Goal: Information Seeking & Learning: Learn about a topic

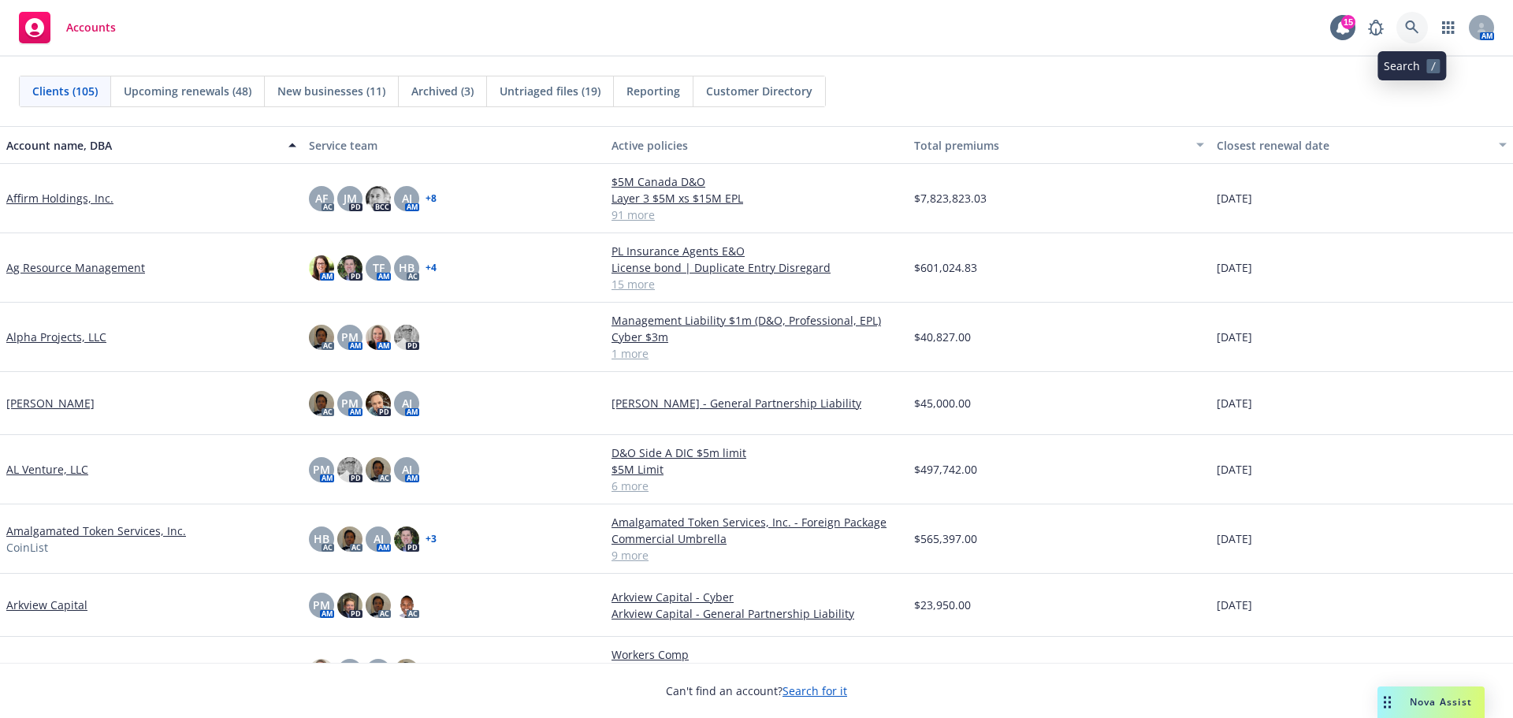
click at [1411, 24] on icon at bounding box center [1412, 27] width 14 height 14
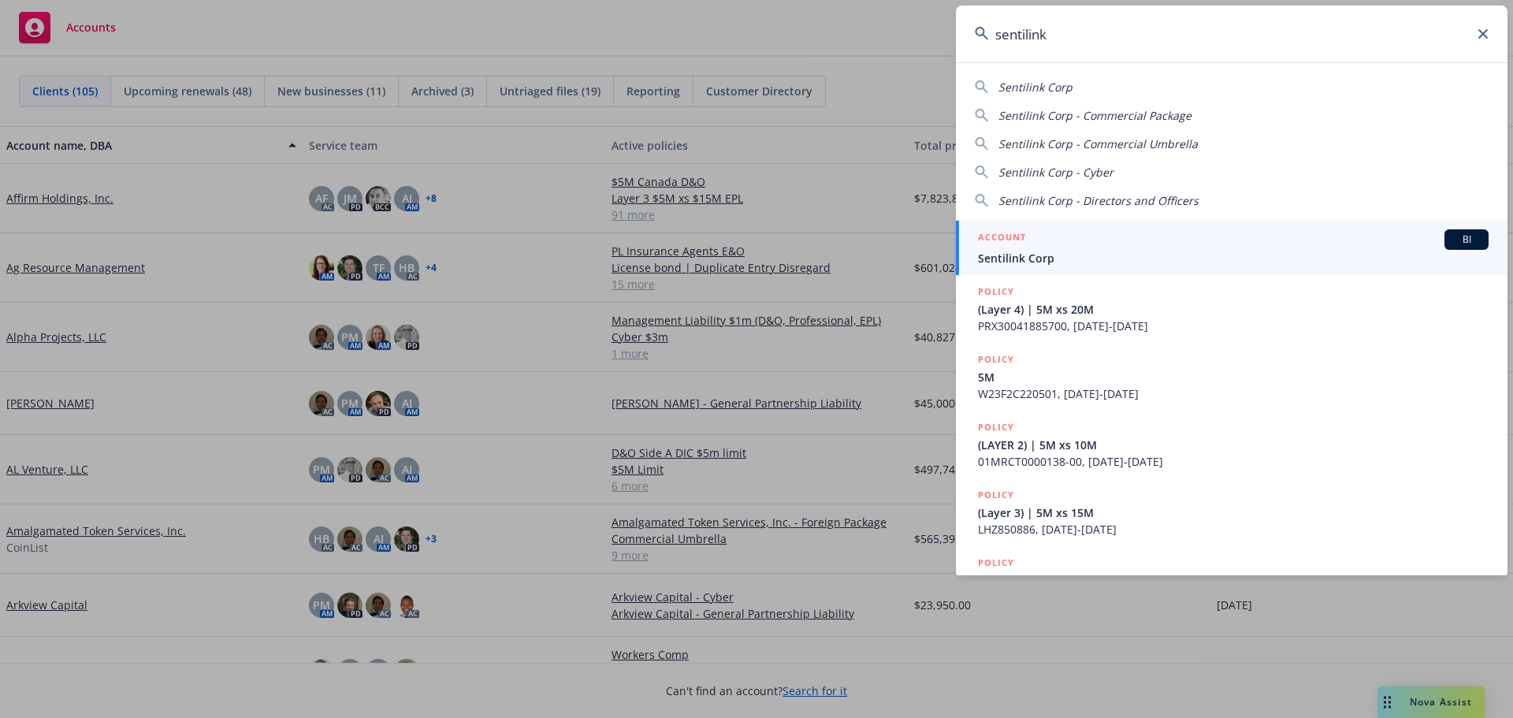
type input "sentilink"
click at [1017, 256] on span "Sentilink Corp" at bounding box center [1233, 258] width 511 height 17
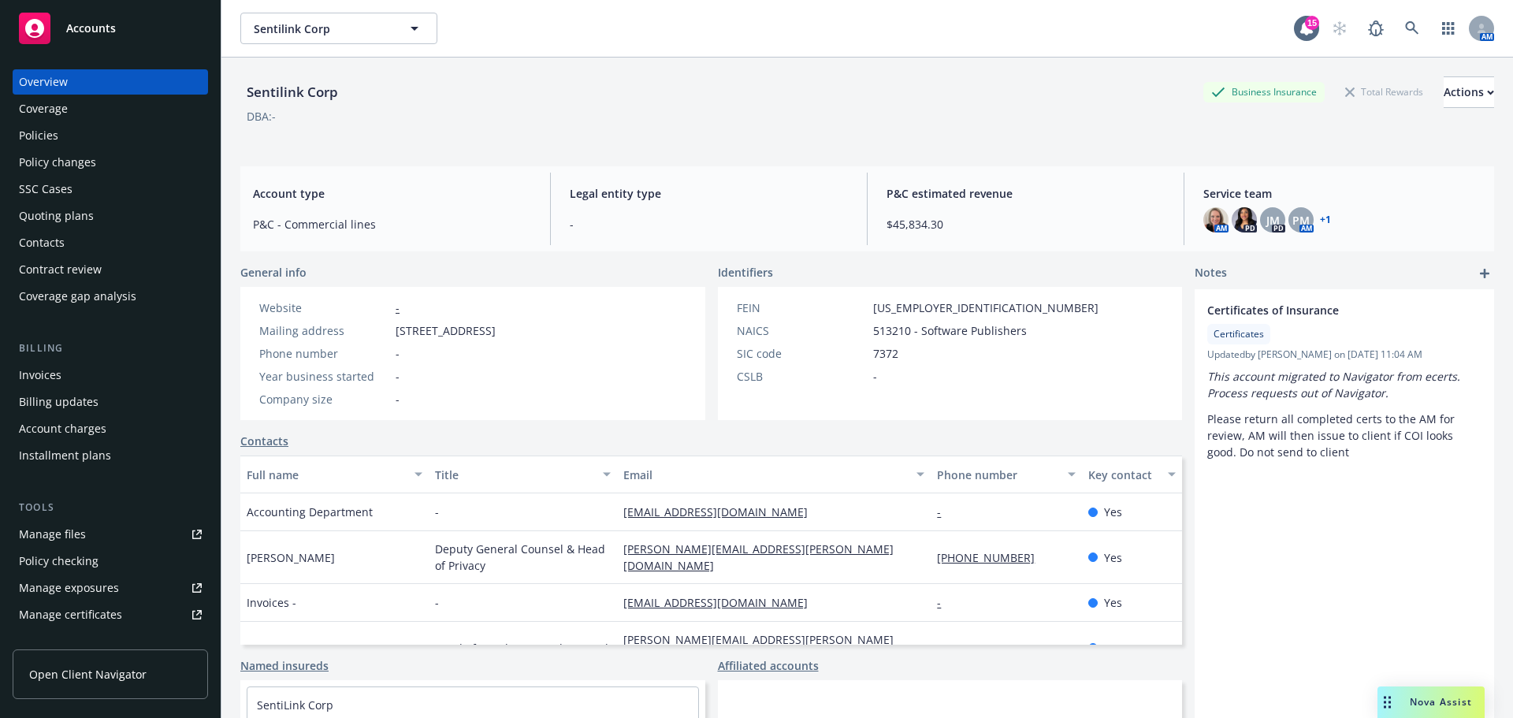
click at [71, 270] on div "Contract review" at bounding box center [60, 269] width 83 height 25
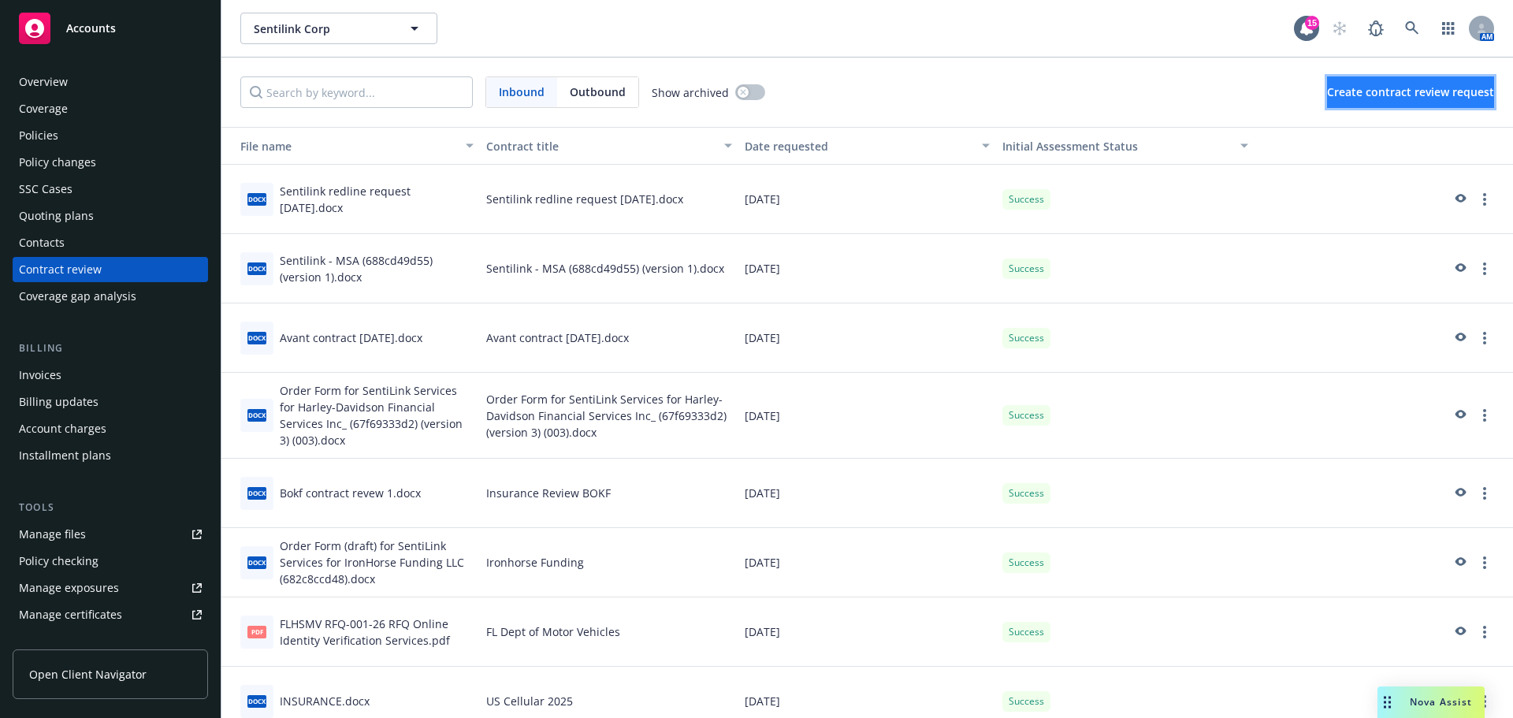
click at [1327, 95] on span "Create contract review request" at bounding box center [1410, 91] width 167 height 15
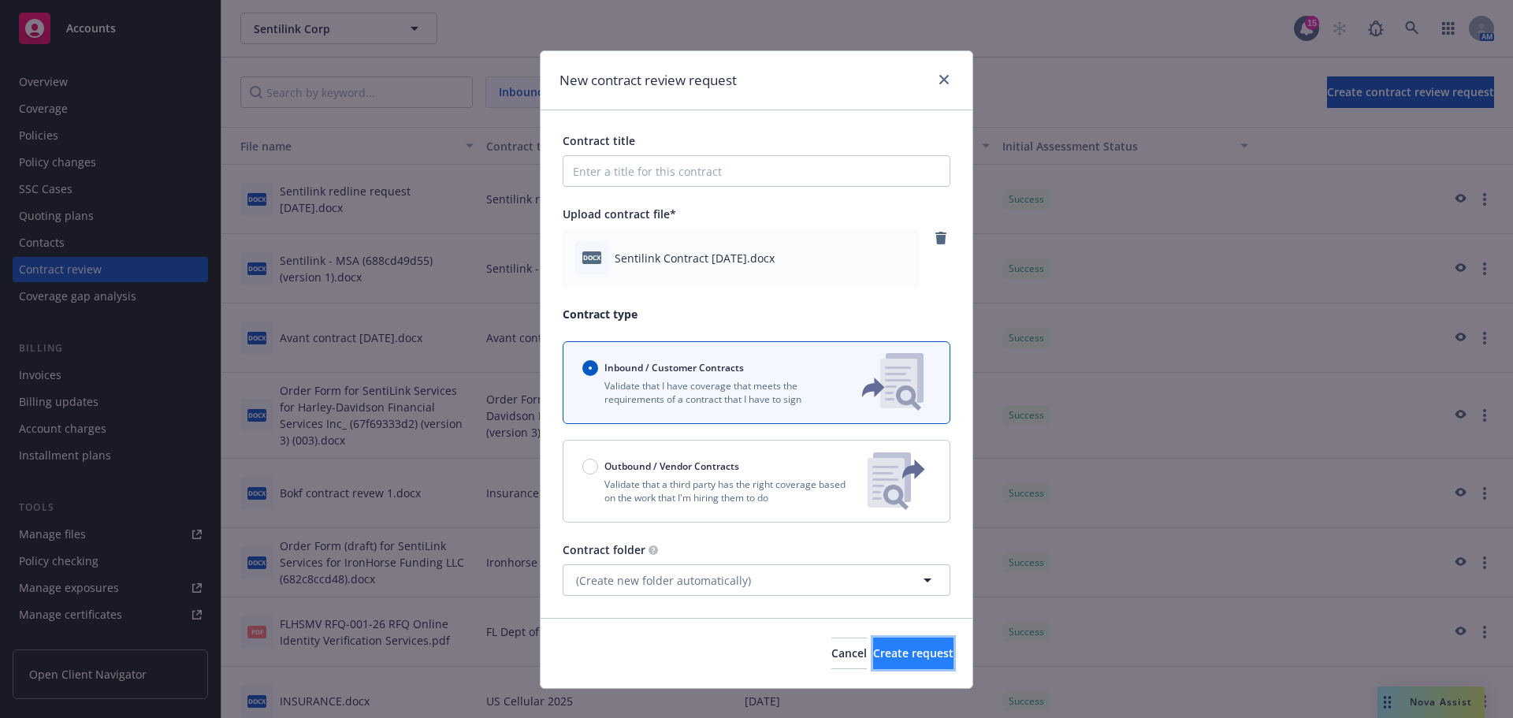
click at [873, 645] on button "Create request" at bounding box center [913, 653] width 80 height 32
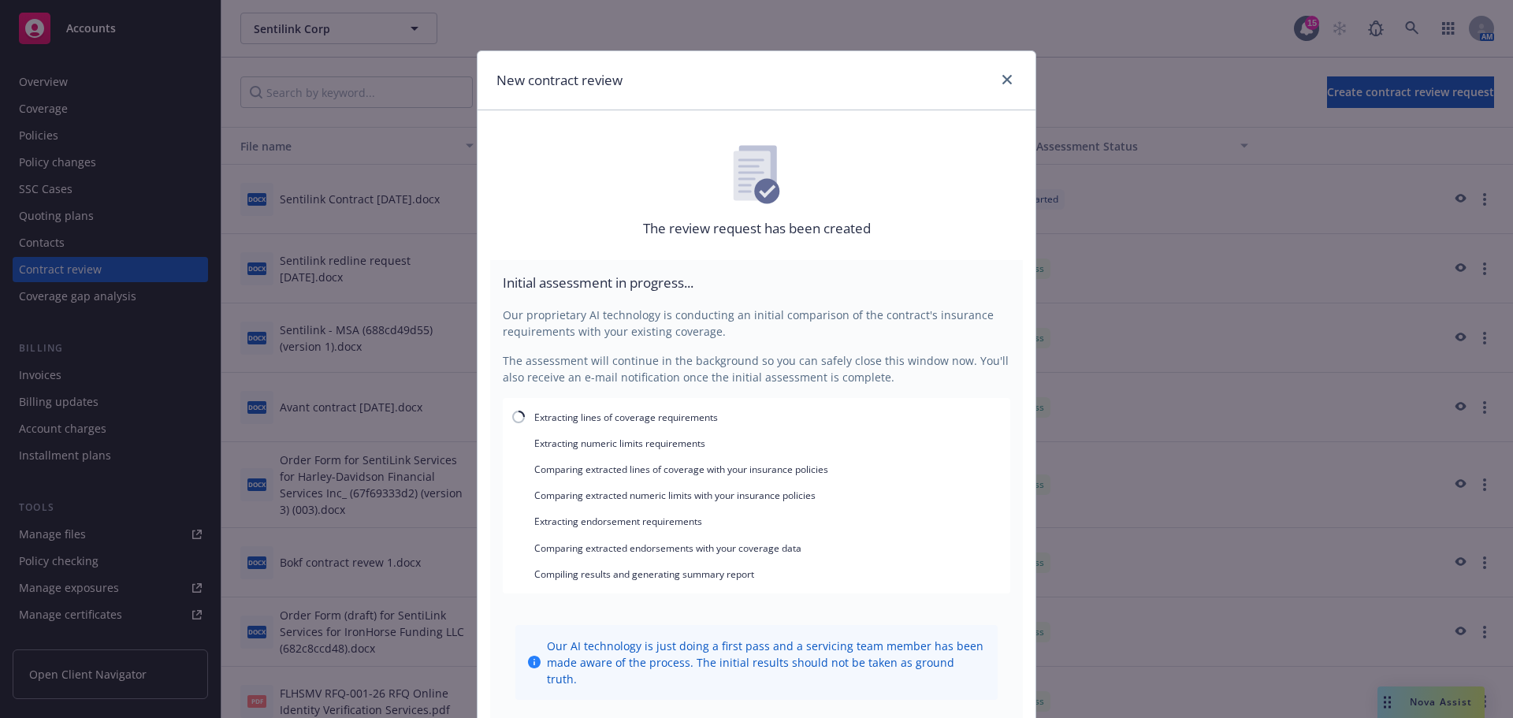
click at [90, 36] on div "New contract review The review request has been created Initial assessment in p…" at bounding box center [756, 359] width 1513 height 718
click at [113, 43] on div "New contract review The review request has been created Initial assessment in p…" at bounding box center [756, 359] width 1513 height 718
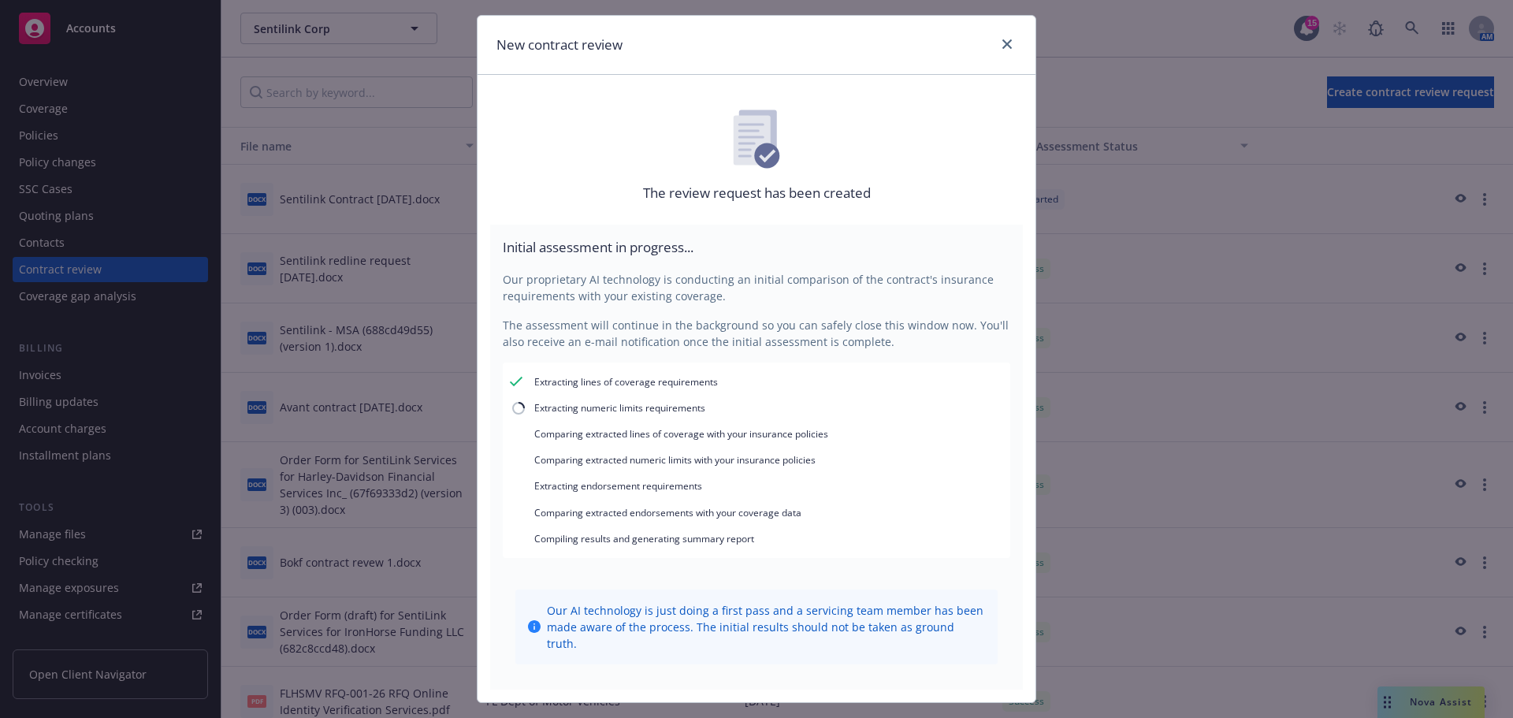
scroll to position [54, 0]
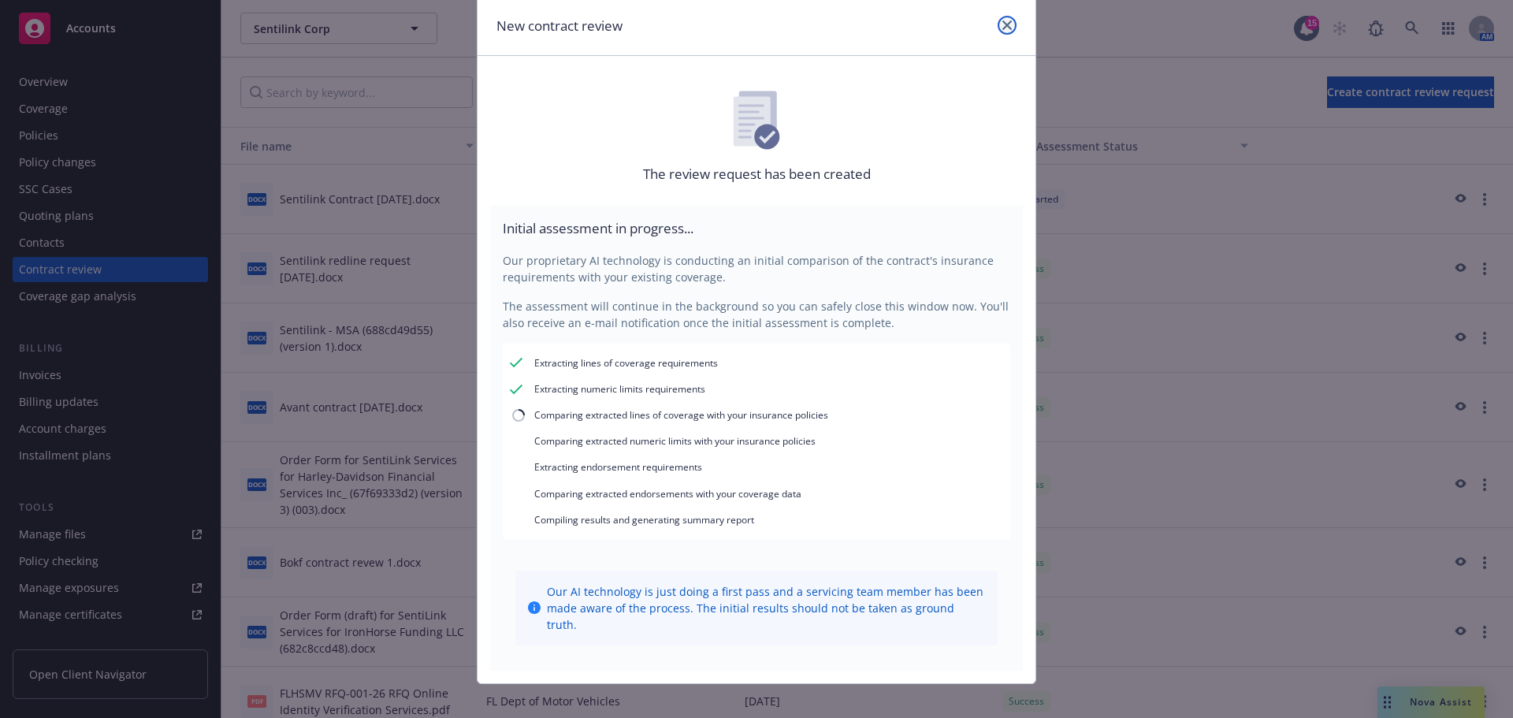
click at [1002, 22] on icon "close" at bounding box center [1006, 24] width 9 height 9
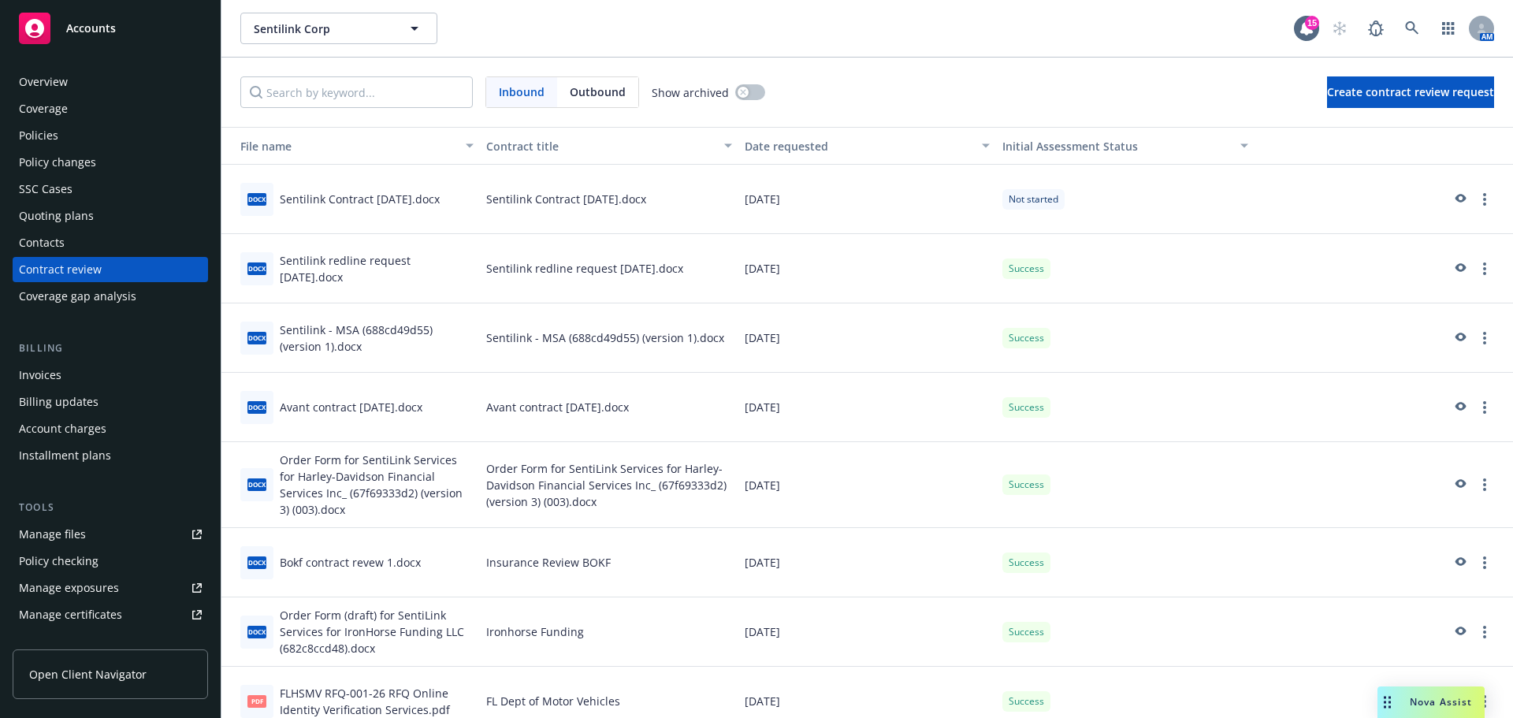
click at [44, 139] on div "Policies" at bounding box center [38, 135] width 39 height 25
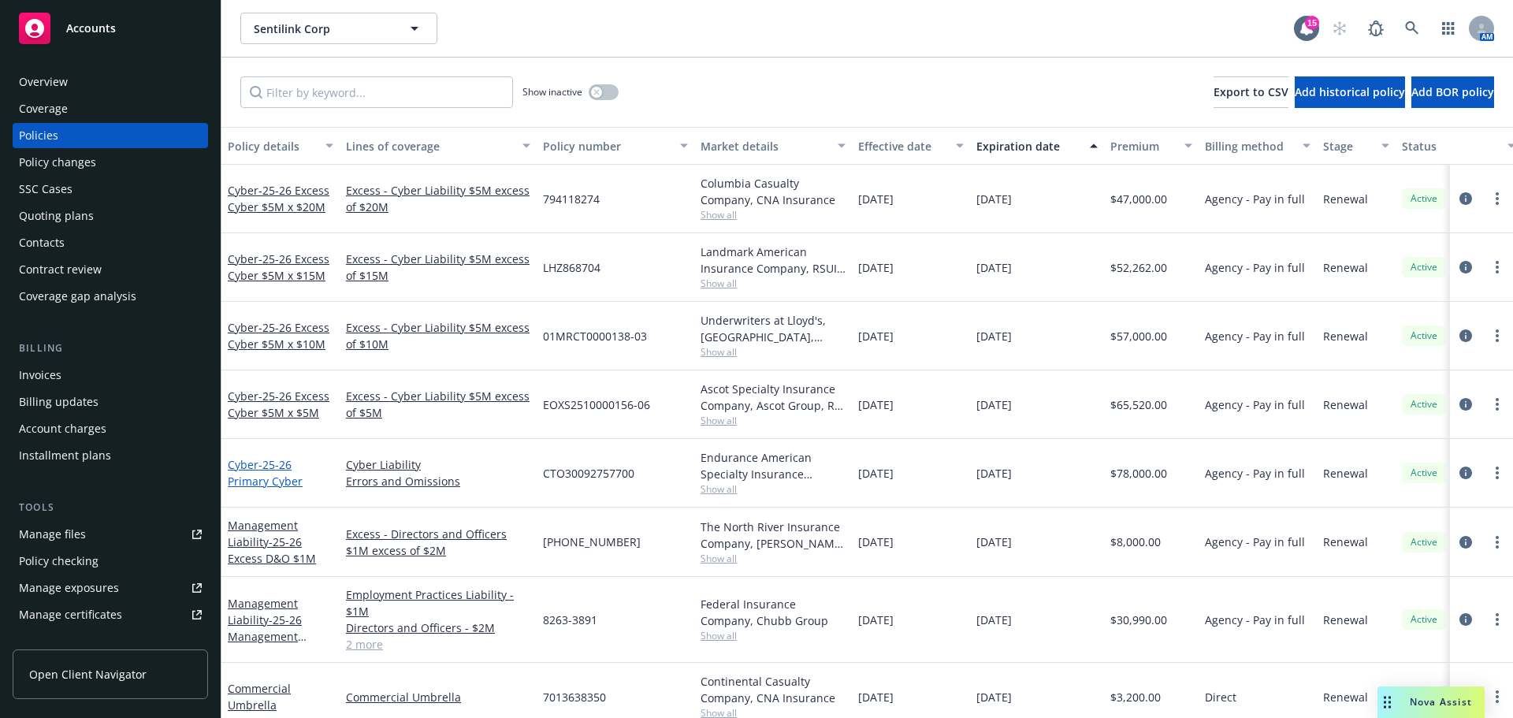
click at [275, 480] on span "- 25-26 Primary Cyber" at bounding box center [265, 473] width 75 height 32
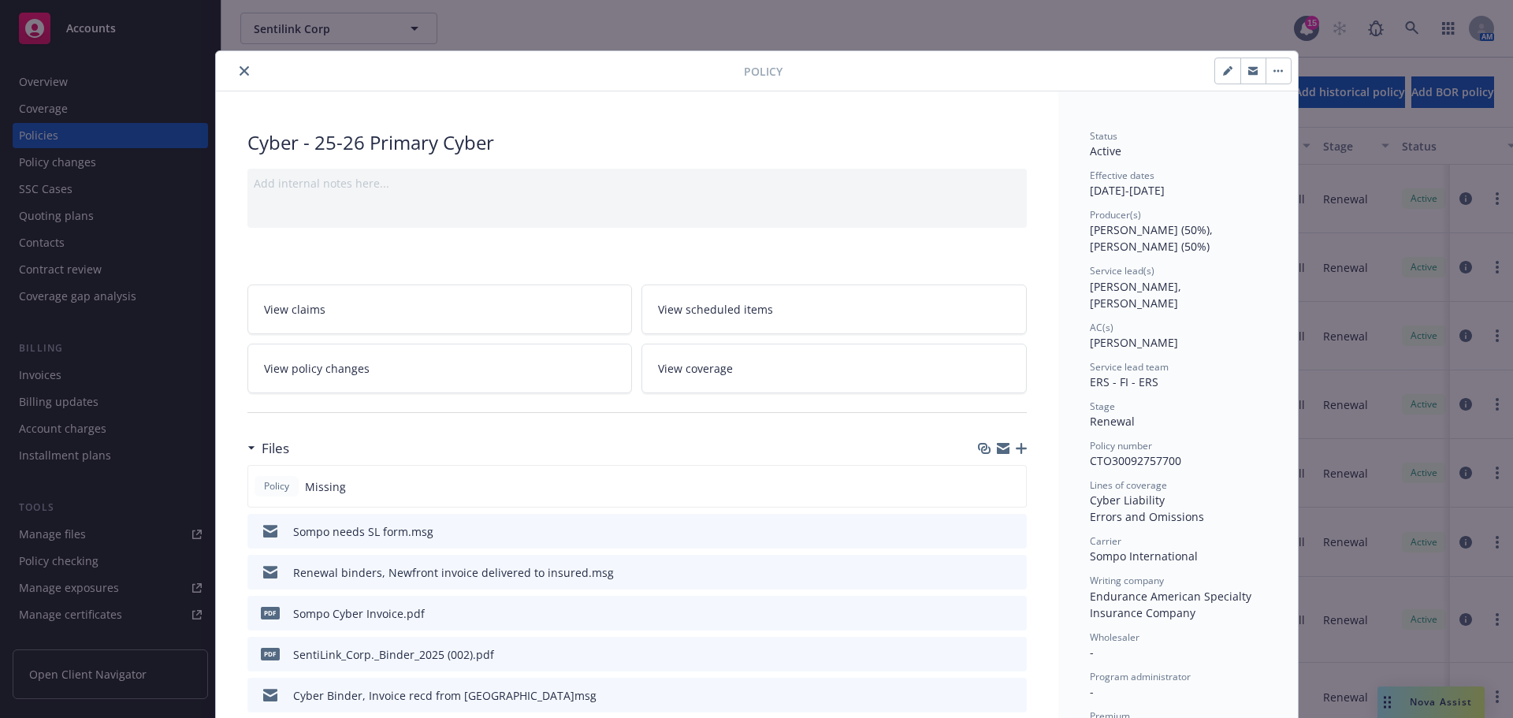
click at [240, 69] on icon "close" at bounding box center [244, 70] width 9 height 9
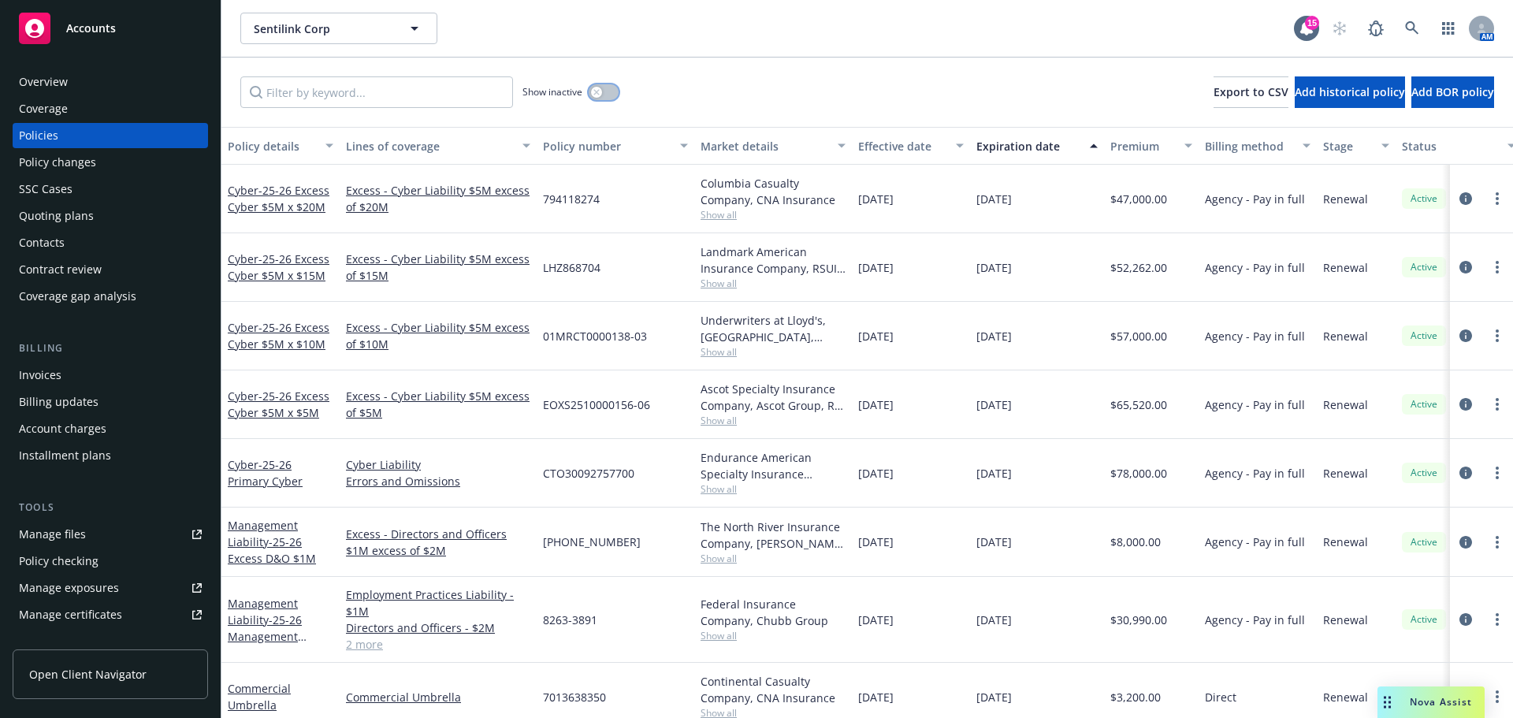
click at [604, 93] on button "button" at bounding box center [604, 92] width 30 height 16
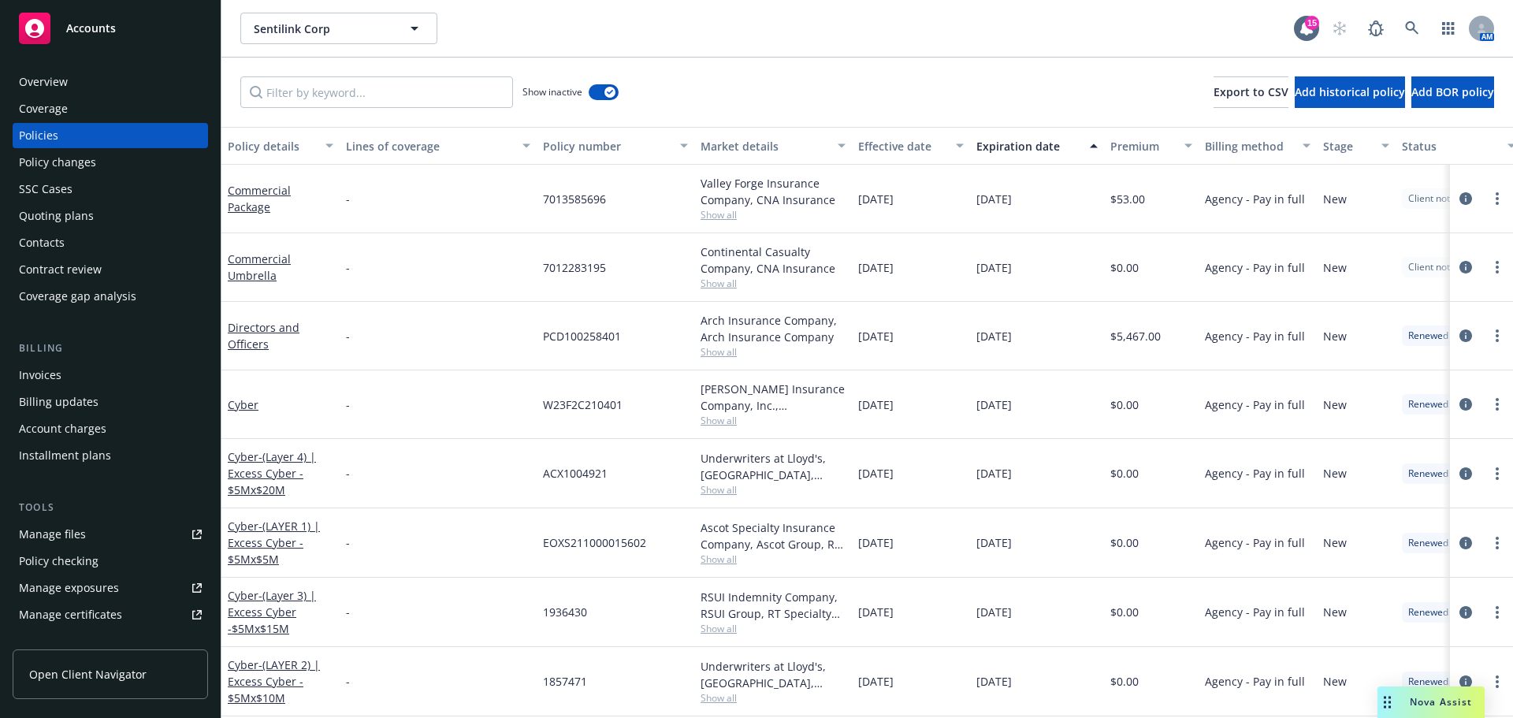
click at [84, 266] on div "Contract review" at bounding box center [60, 269] width 83 height 25
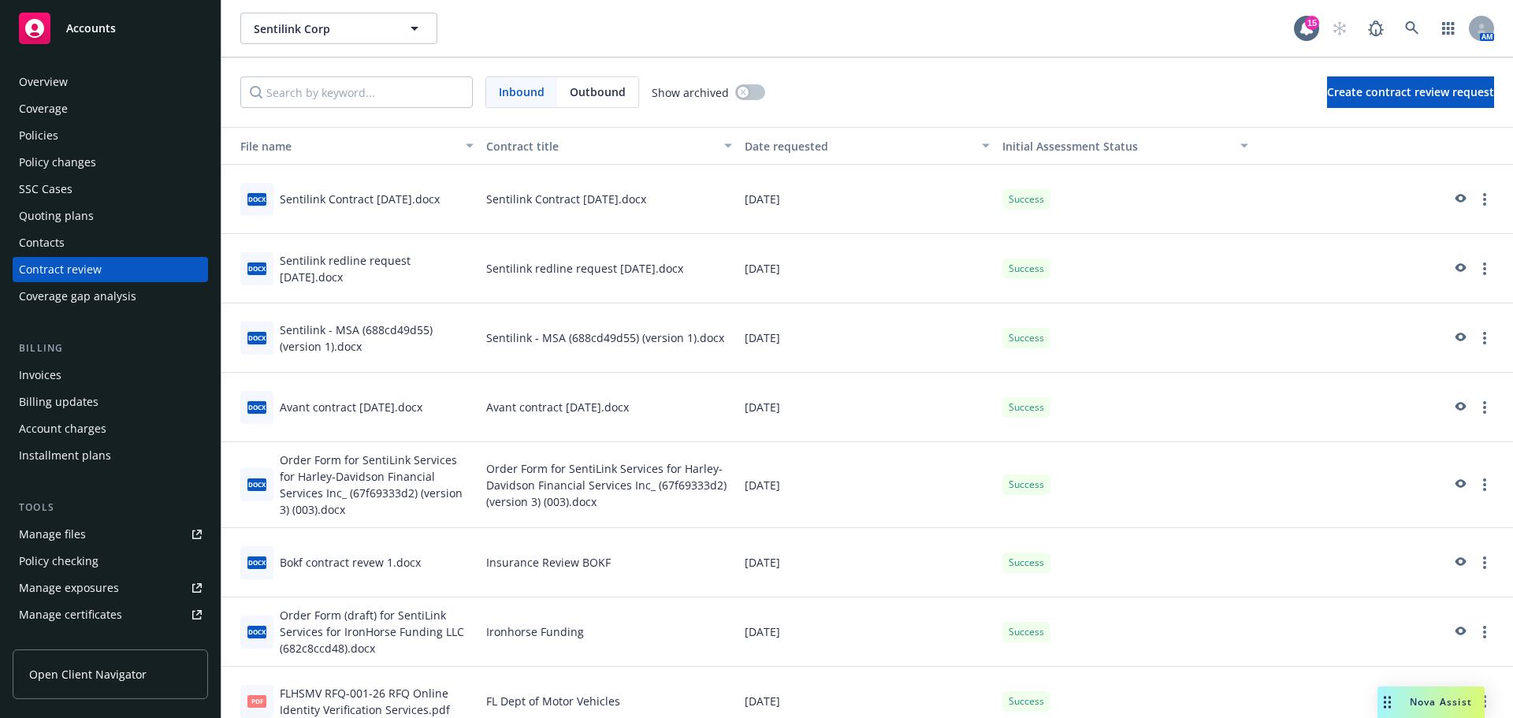
click at [395, 199] on div "Sentilink Contract [DATE].docx" at bounding box center [360, 199] width 160 height 17
click at [904, 210] on div "[DATE]" at bounding box center [867, 199] width 258 height 69
click at [1452, 199] on icon "preview" at bounding box center [1459, 199] width 14 height 11
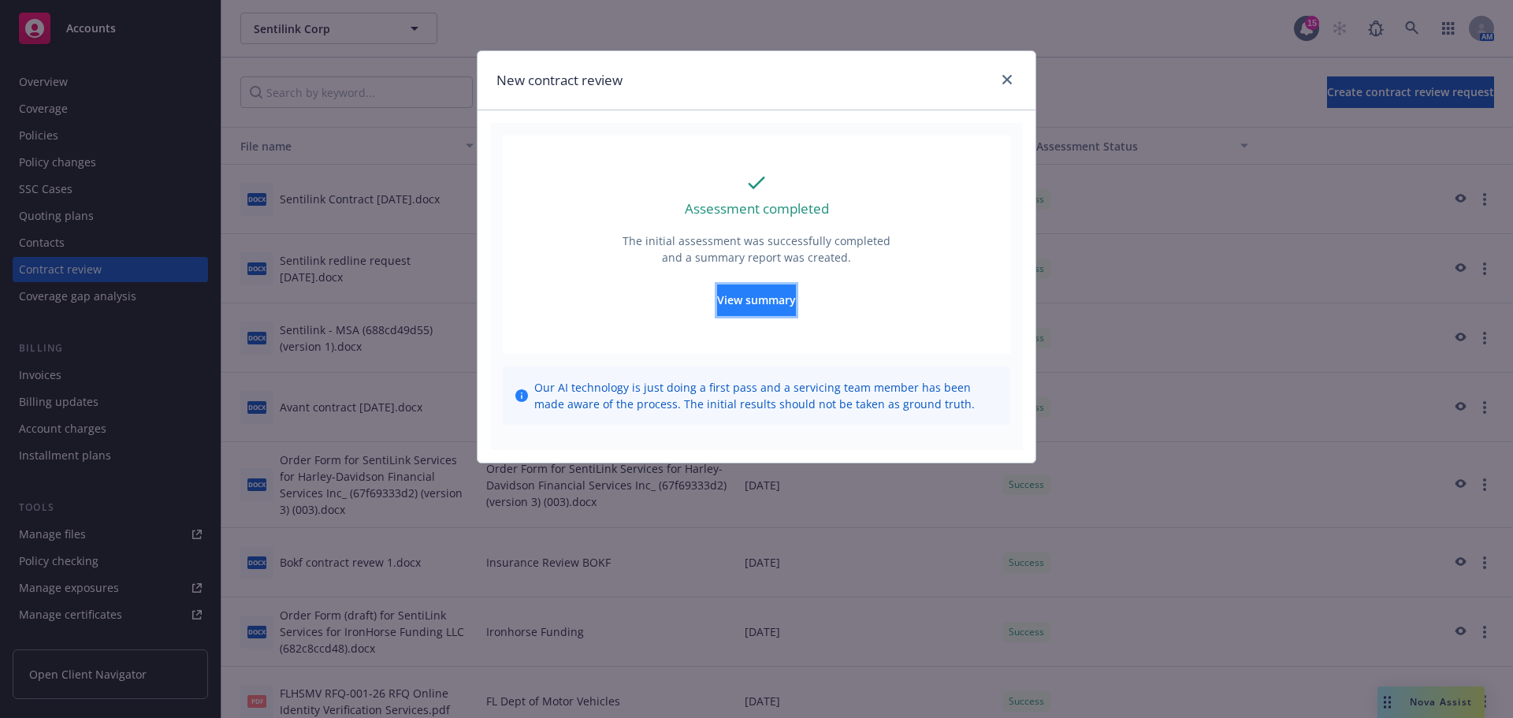
click at [788, 304] on span "View summary" at bounding box center [756, 299] width 79 height 15
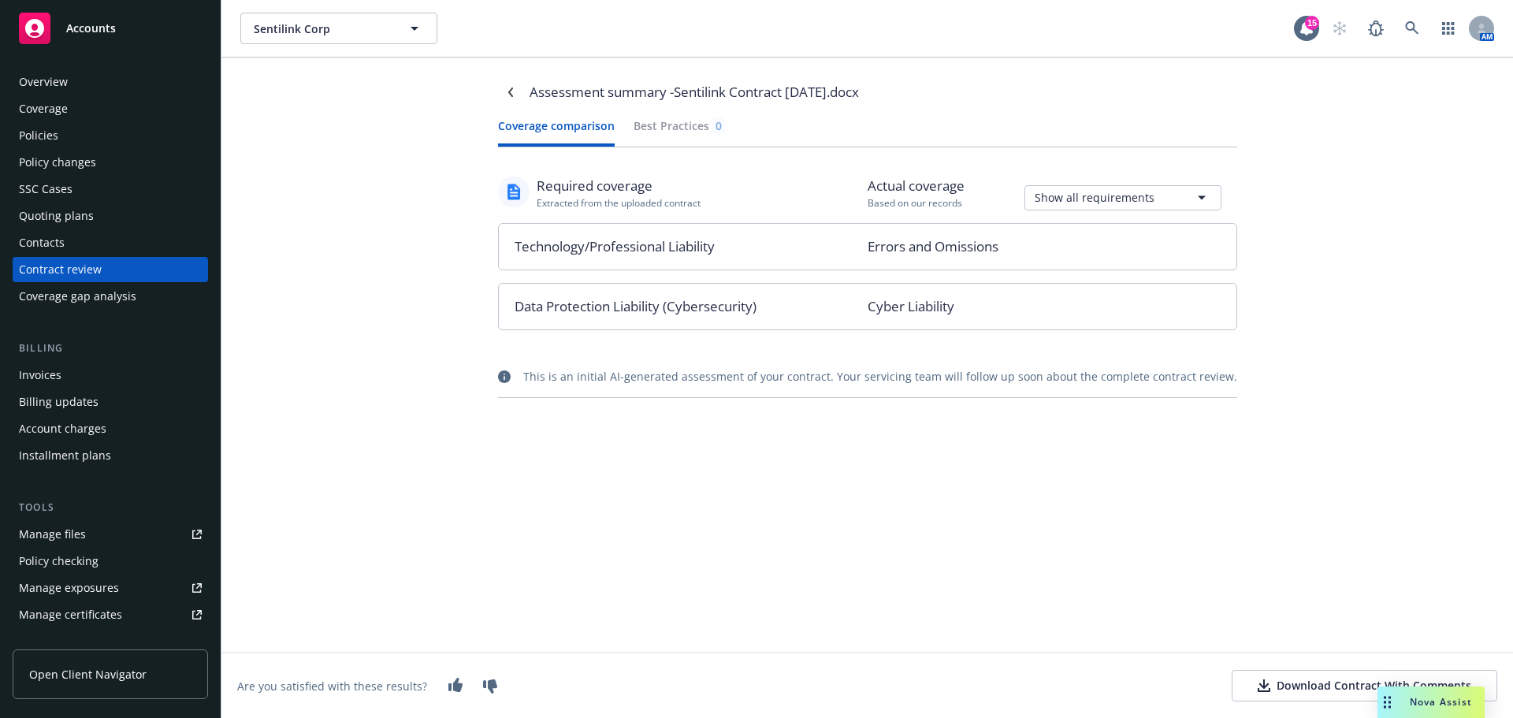
click at [110, 34] on span "Accounts" at bounding box center [91, 28] width 50 height 13
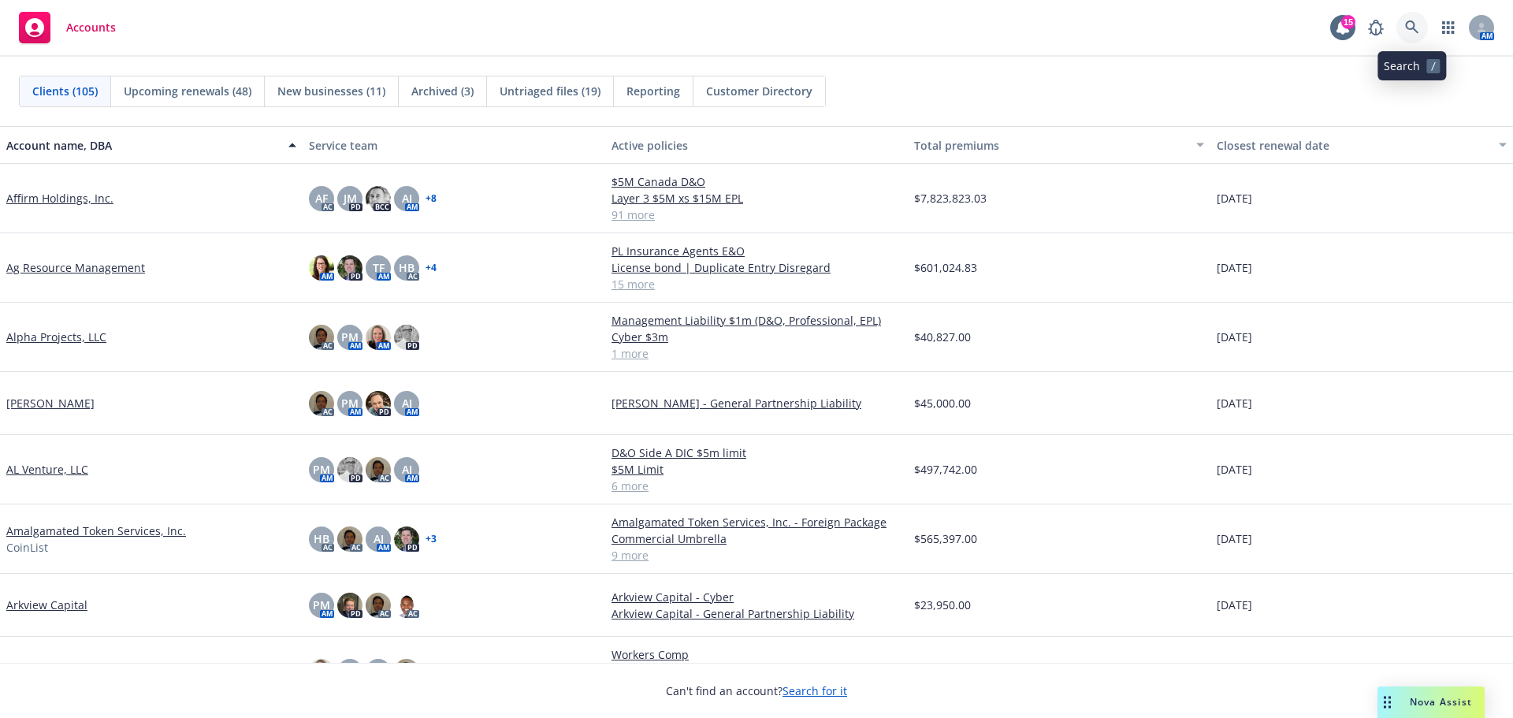
click at [1409, 28] on icon at bounding box center [1411, 26] width 13 height 13
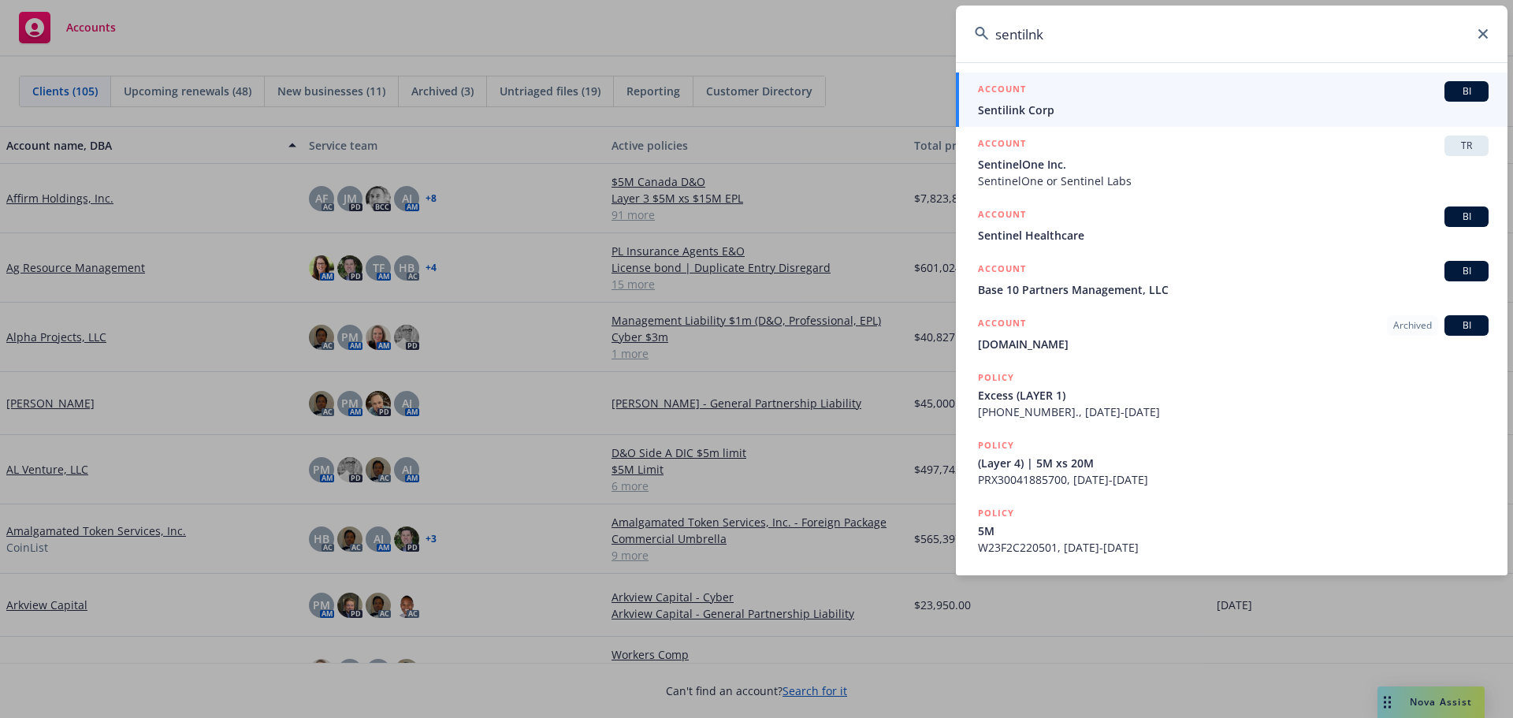
type input "sentilnk"
click at [1031, 105] on span "Sentilink Corp" at bounding box center [1233, 110] width 511 height 17
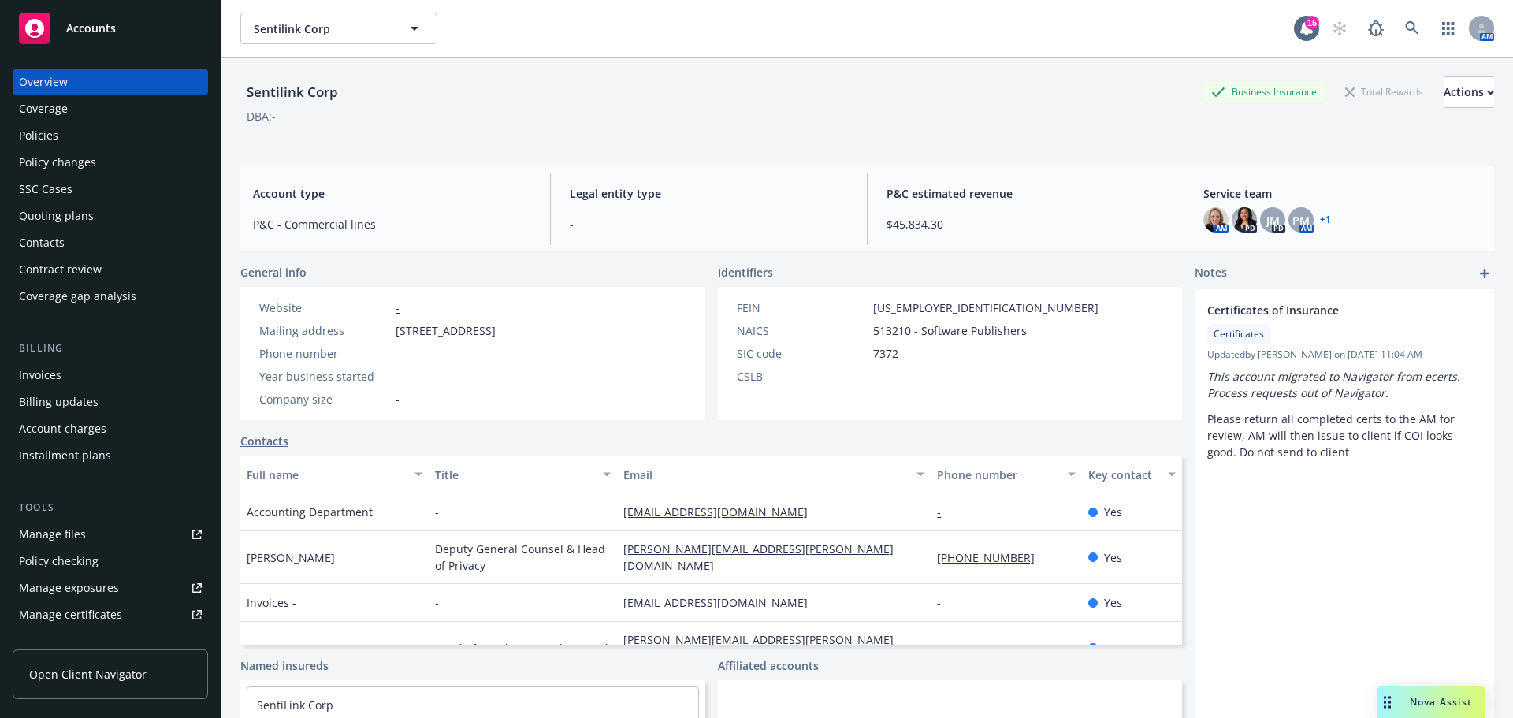
click at [58, 136] on div "Policies" at bounding box center [110, 135] width 183 height 25
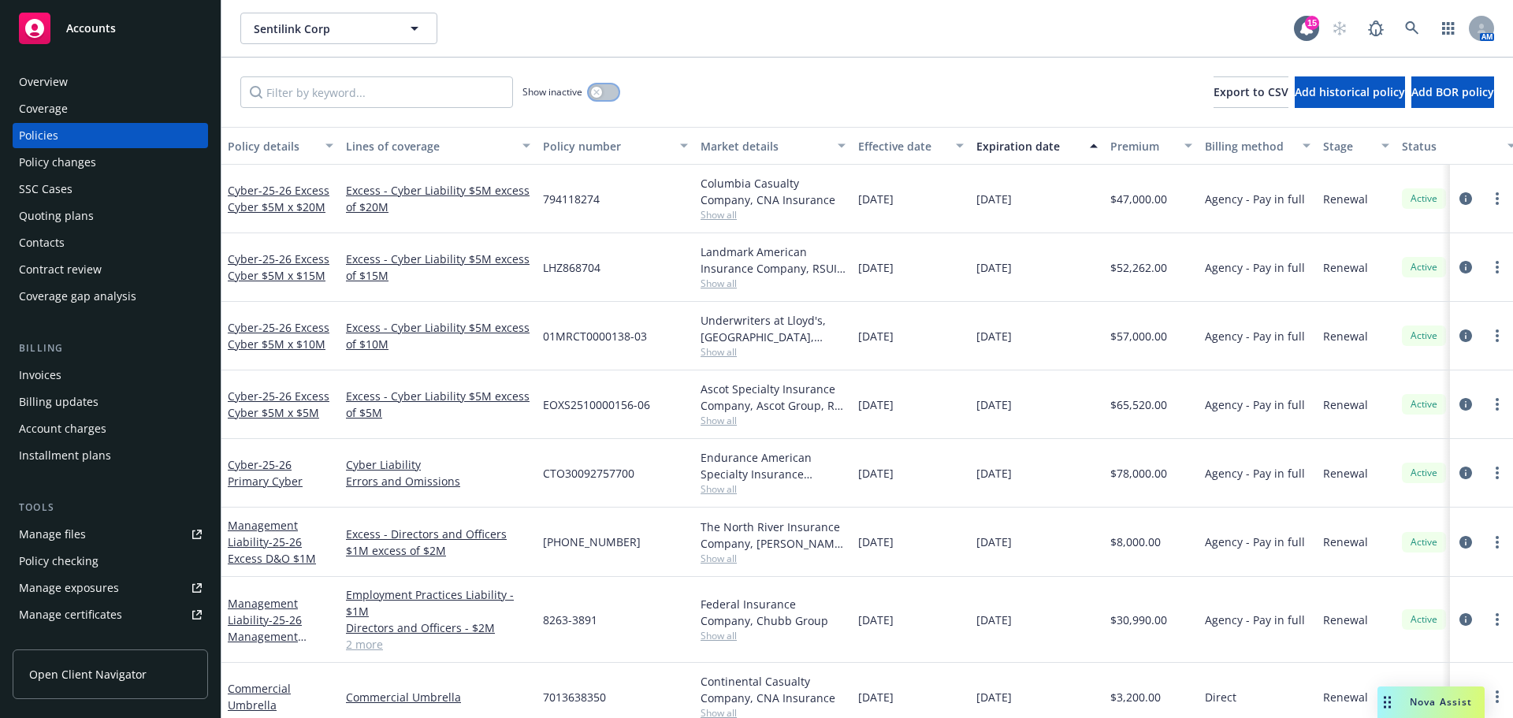
click at [611, 95] on button "button" at bounding box center [604, 92] width 30 height 16
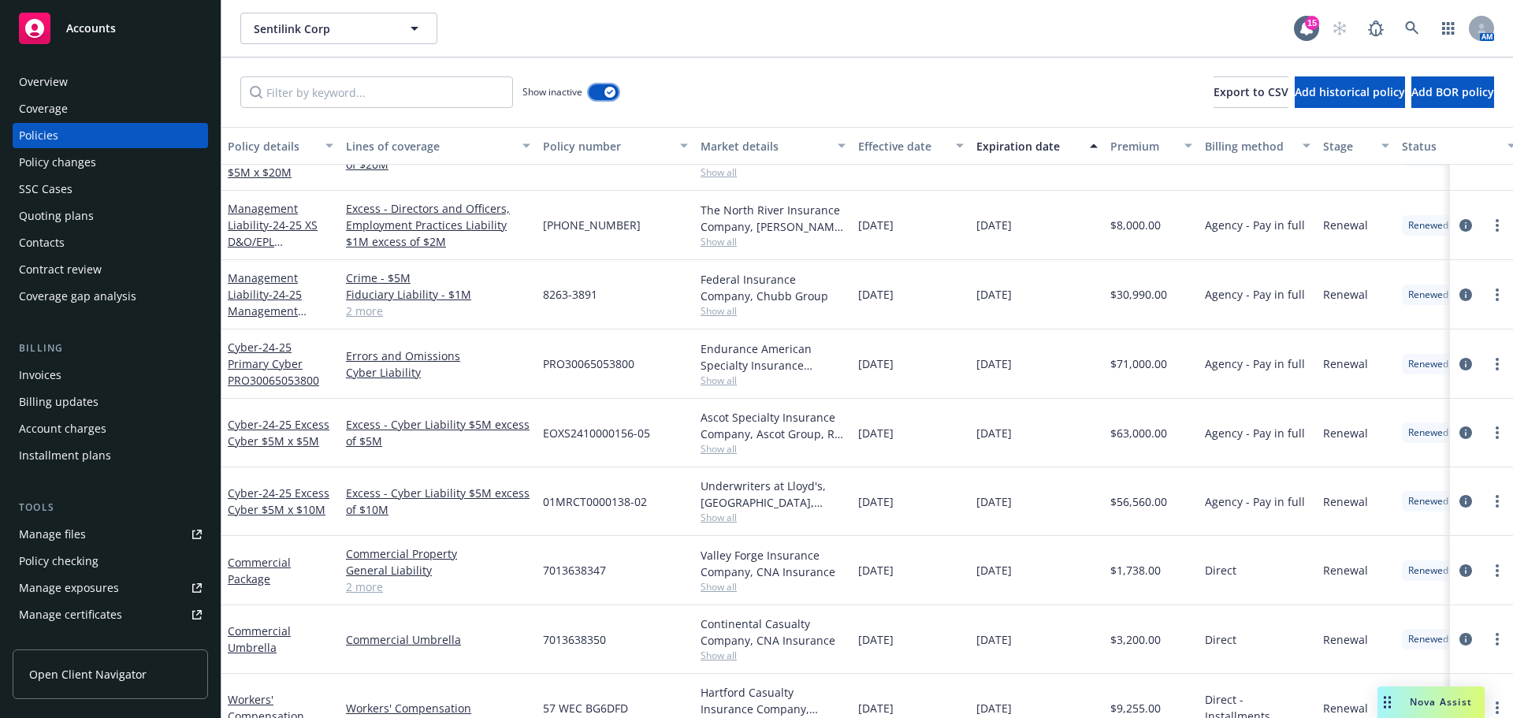
scroll to position [2049, 0]
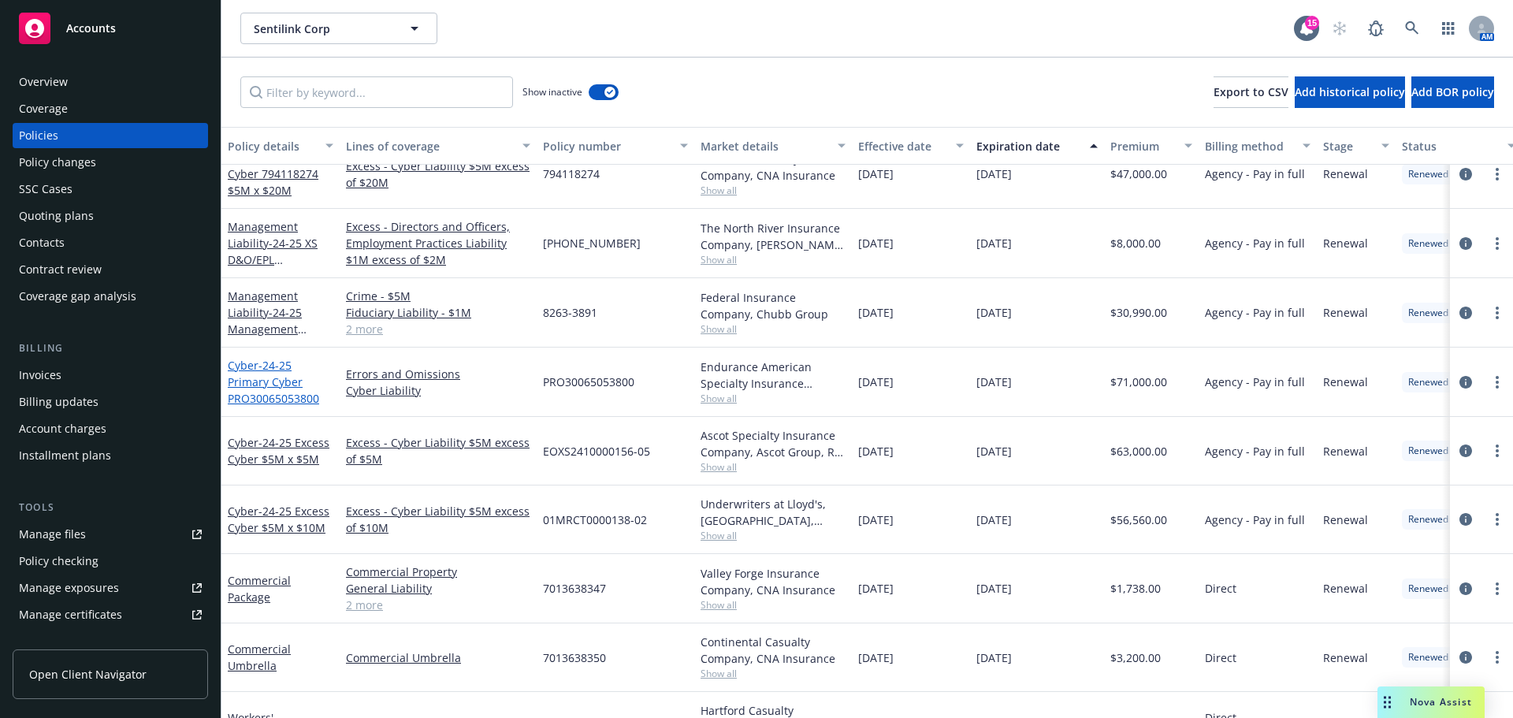
click at [289, 386] on span "- 24-25 Primary Cyber PRO30065053800" at bounding box center [273, 382] width 91 height 48
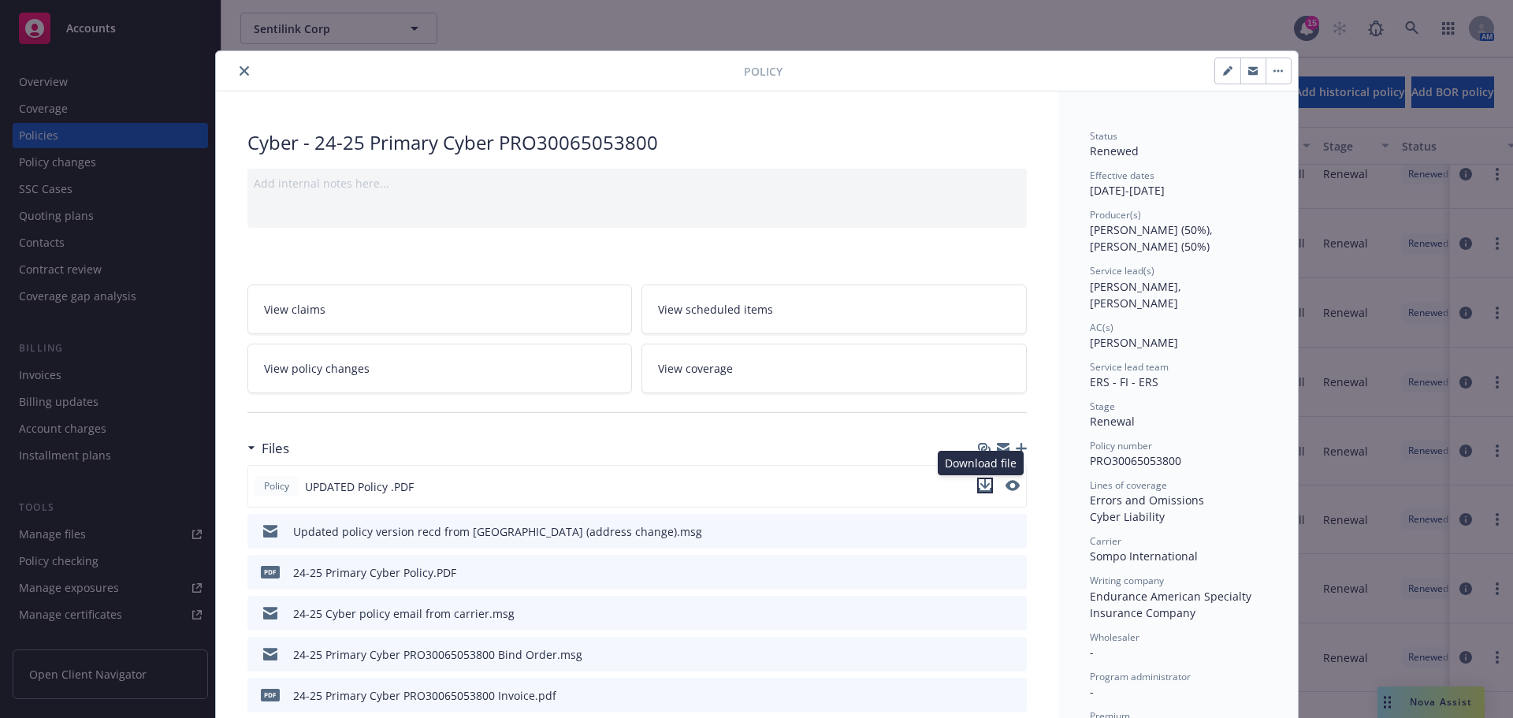
click at [981, 485] on icon "download file" at bounding box center [984, 483] width 10 height 9
click at [240, 71] on icon "close" at bounding box center [244, 70] width 9 height 9
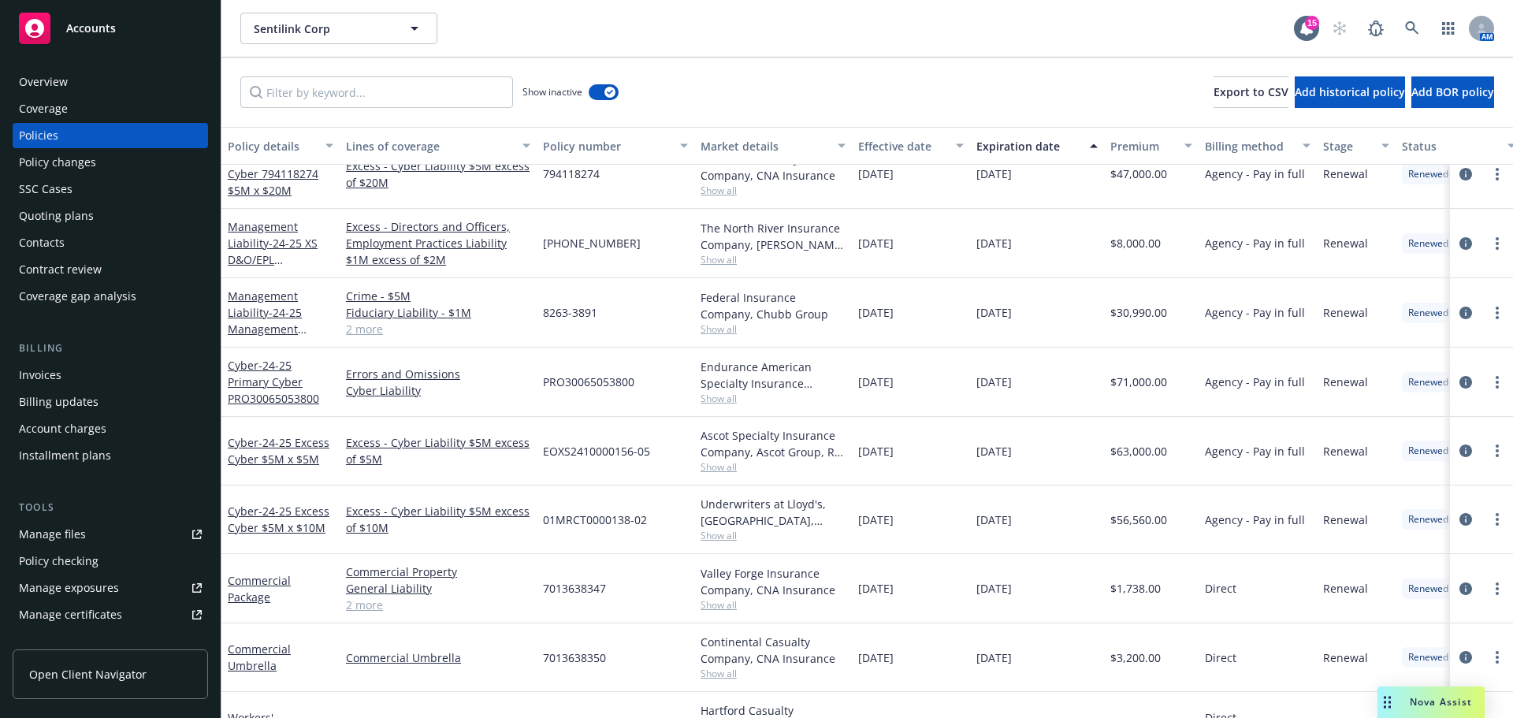
click at [76, 267] on div "Contract review" at bounding box center [60, 269] width 83 height 25
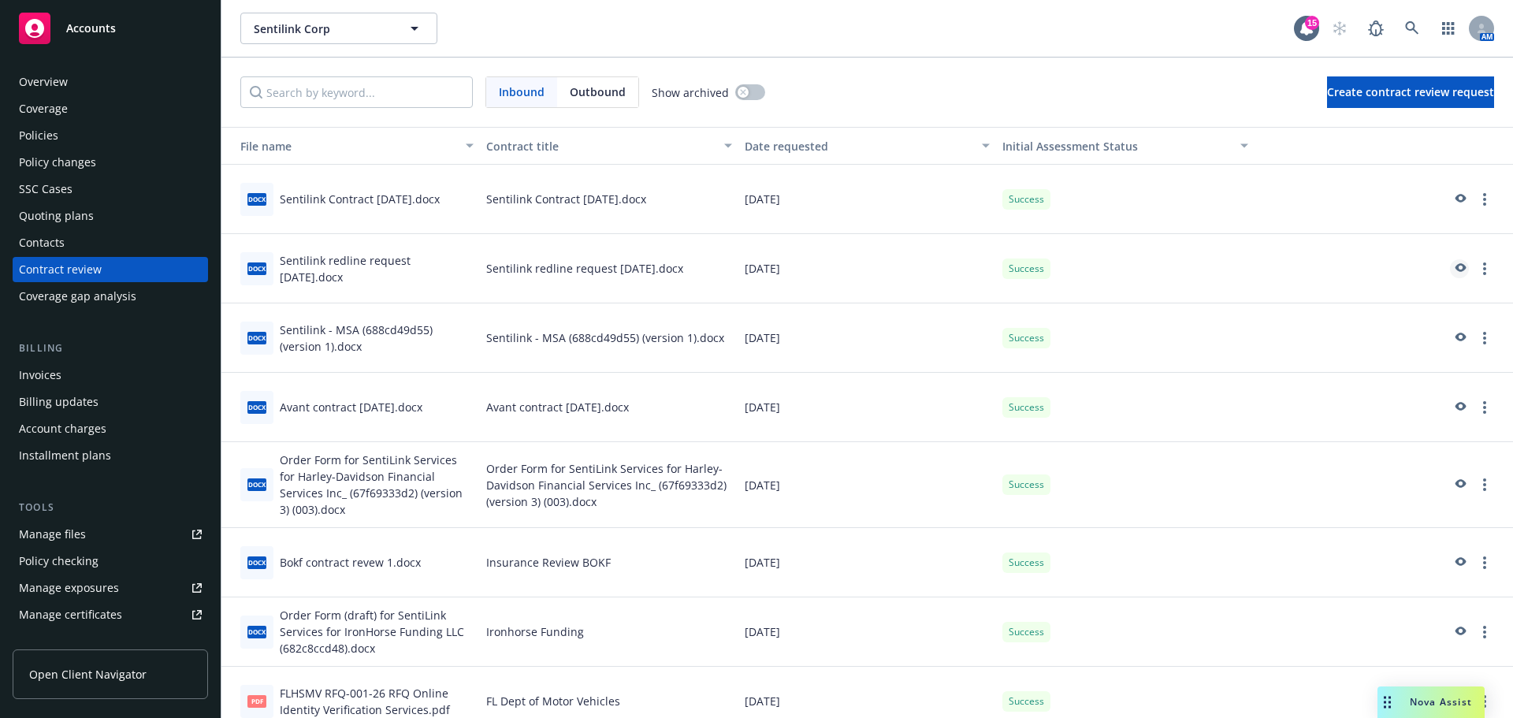
click at [1455, 264] on icon "preview" at bounding box center [1460, 267] width 11 height 9
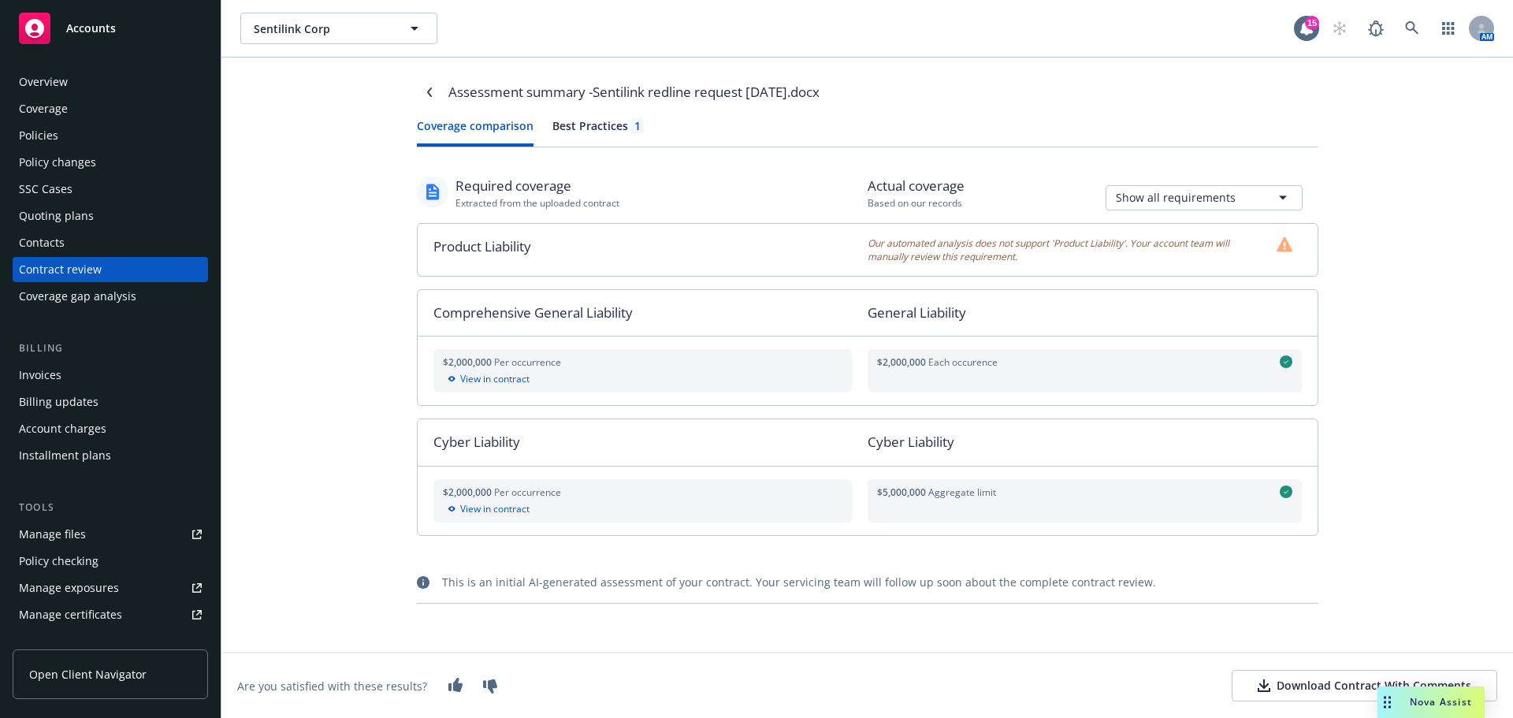
click at [600, 135] on button "Best Practices 1" at bounding box center [597, 131] width 91 height 29
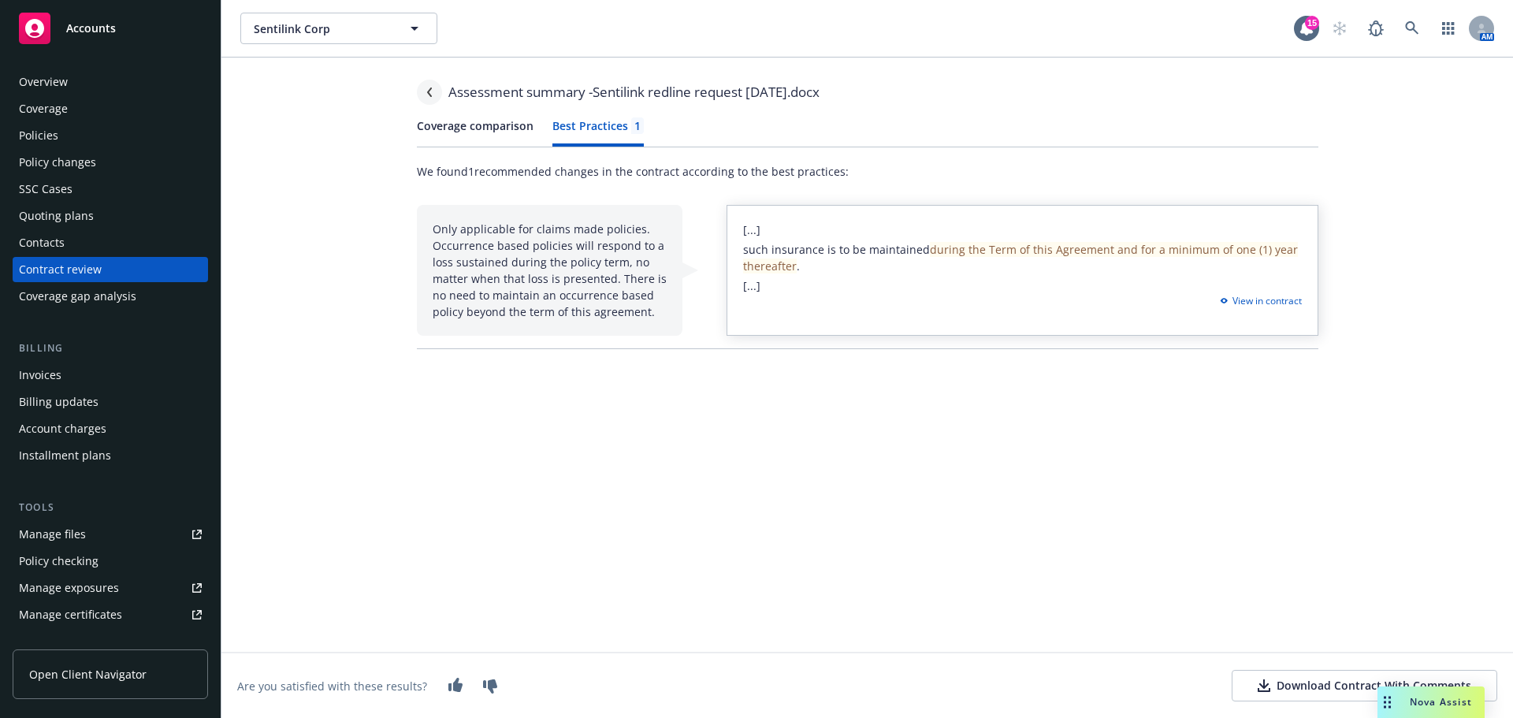
click at [425, 94] on icon "Navigate back" at bounding box center [429, 91] width 9 height 9
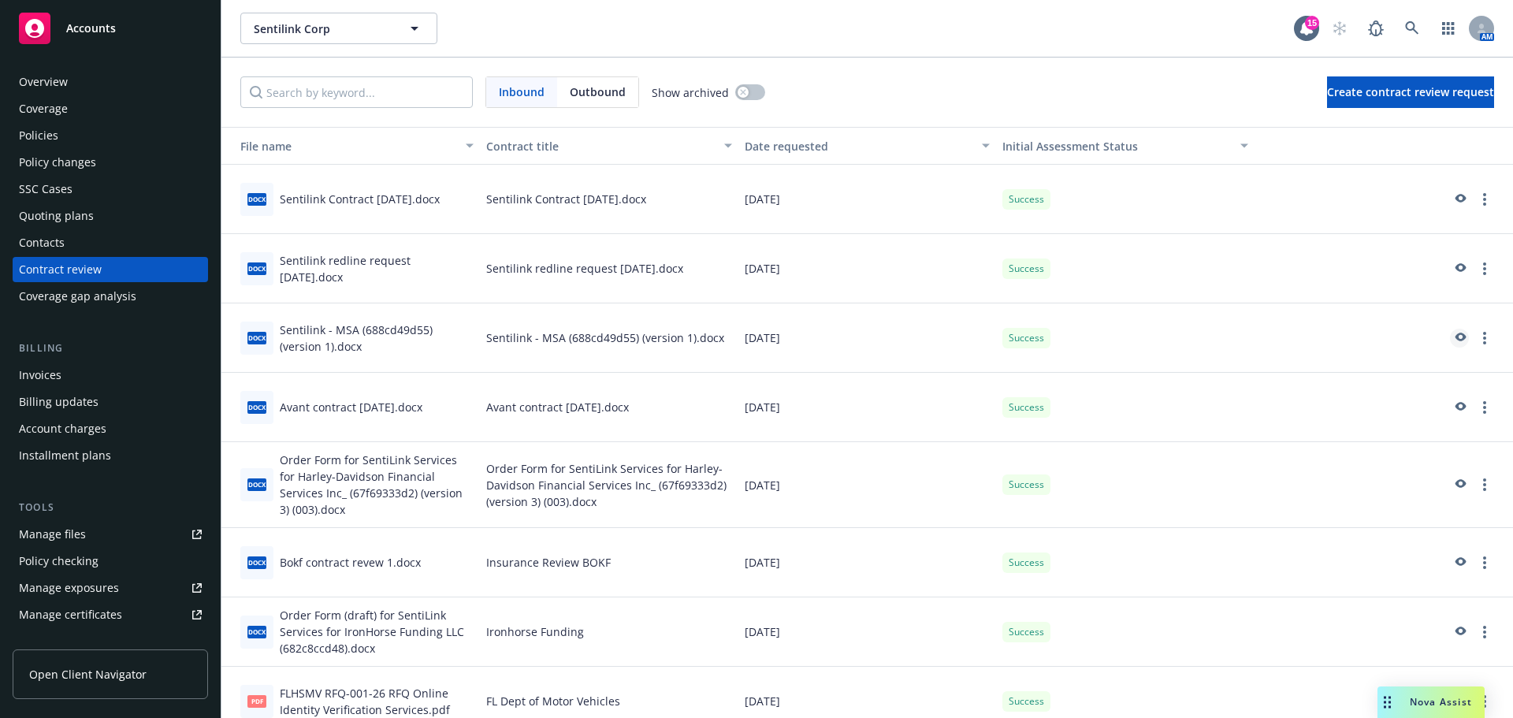
click at [1452, 341] on icon "preview" at bounding box center [1459, 338] width 14 height 11
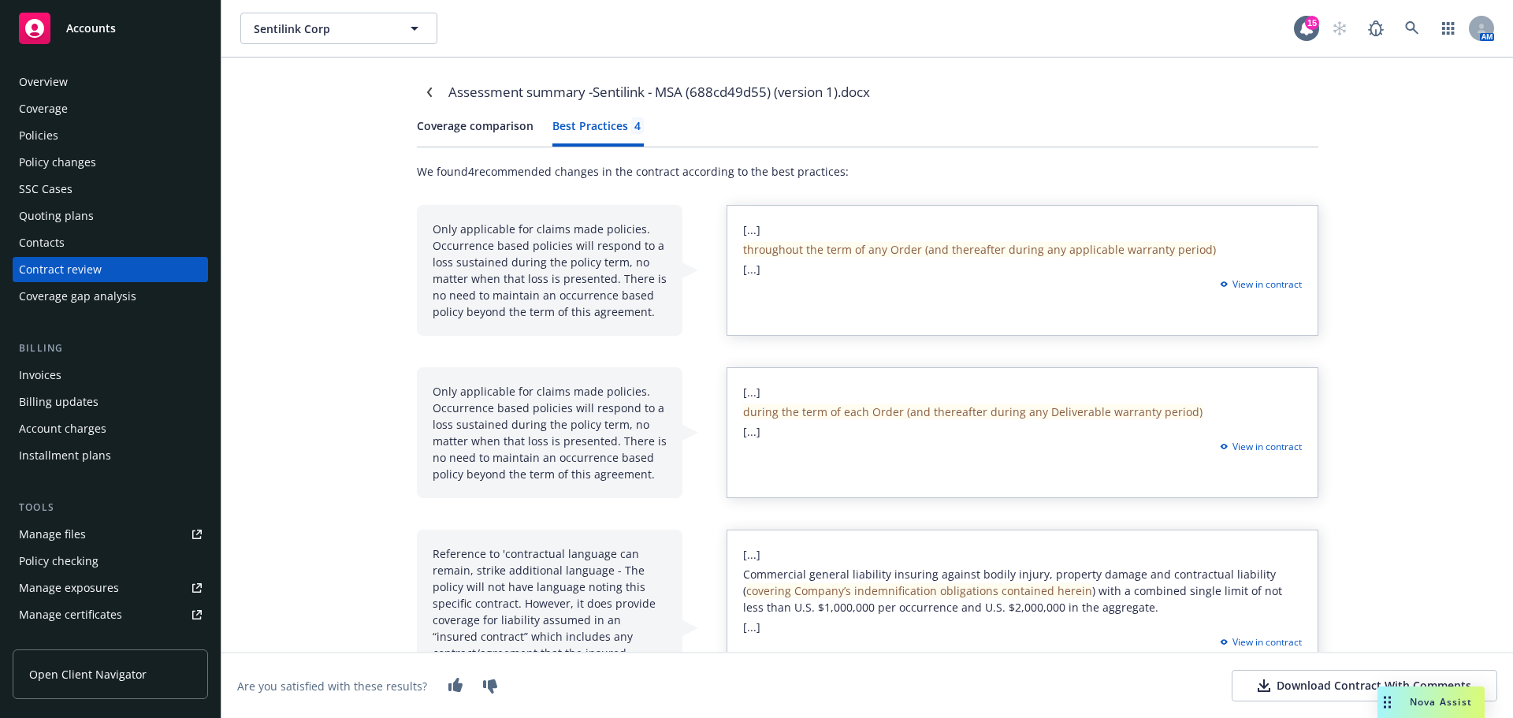
click at [588, 128] on div "Best Practices 4" at bounding box center [597, 125] width 91 height 17
click at [425, 92] on icon "Navigate back" at bounding box center [429, 91] width 9 height 9
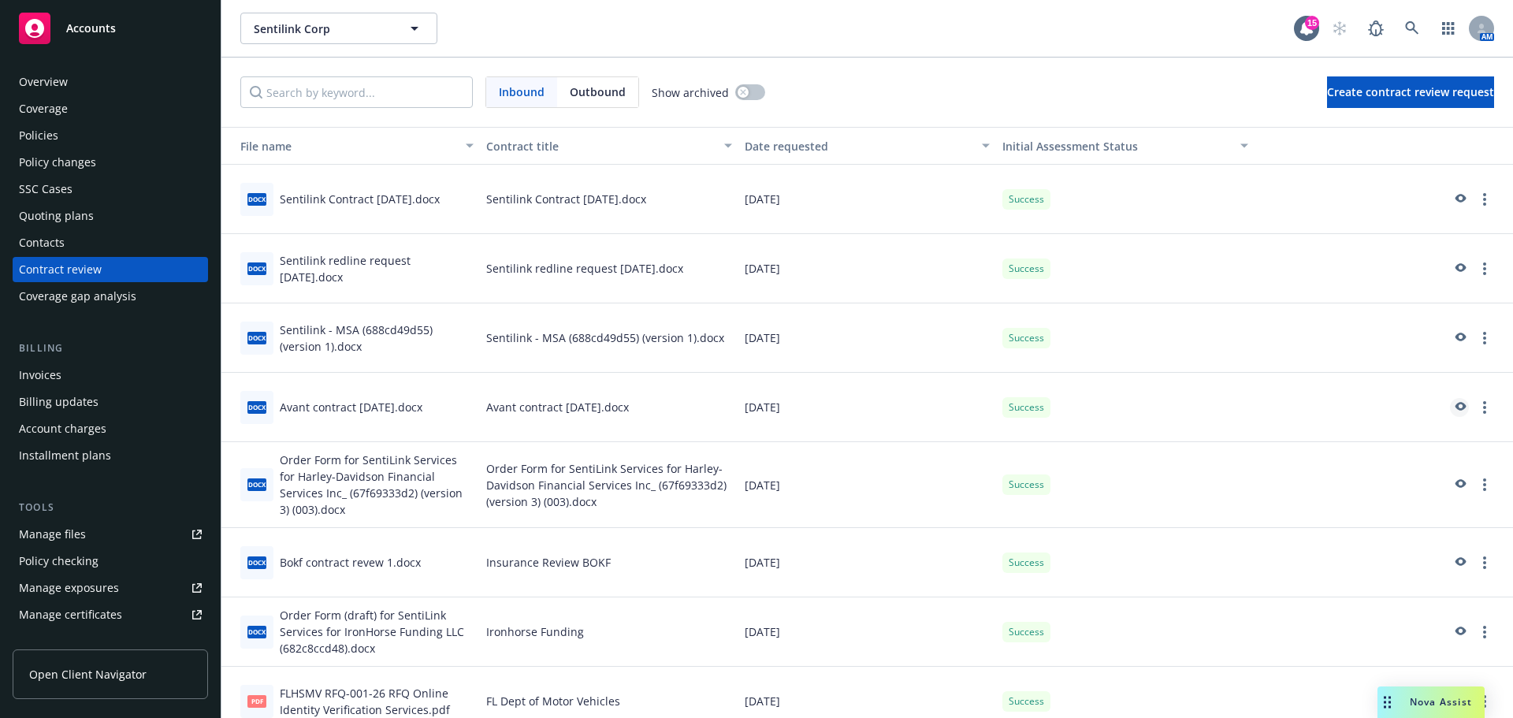
click at [1452, 407] on icon "preview" at bounding box center [1459, 407] width 14 height 11
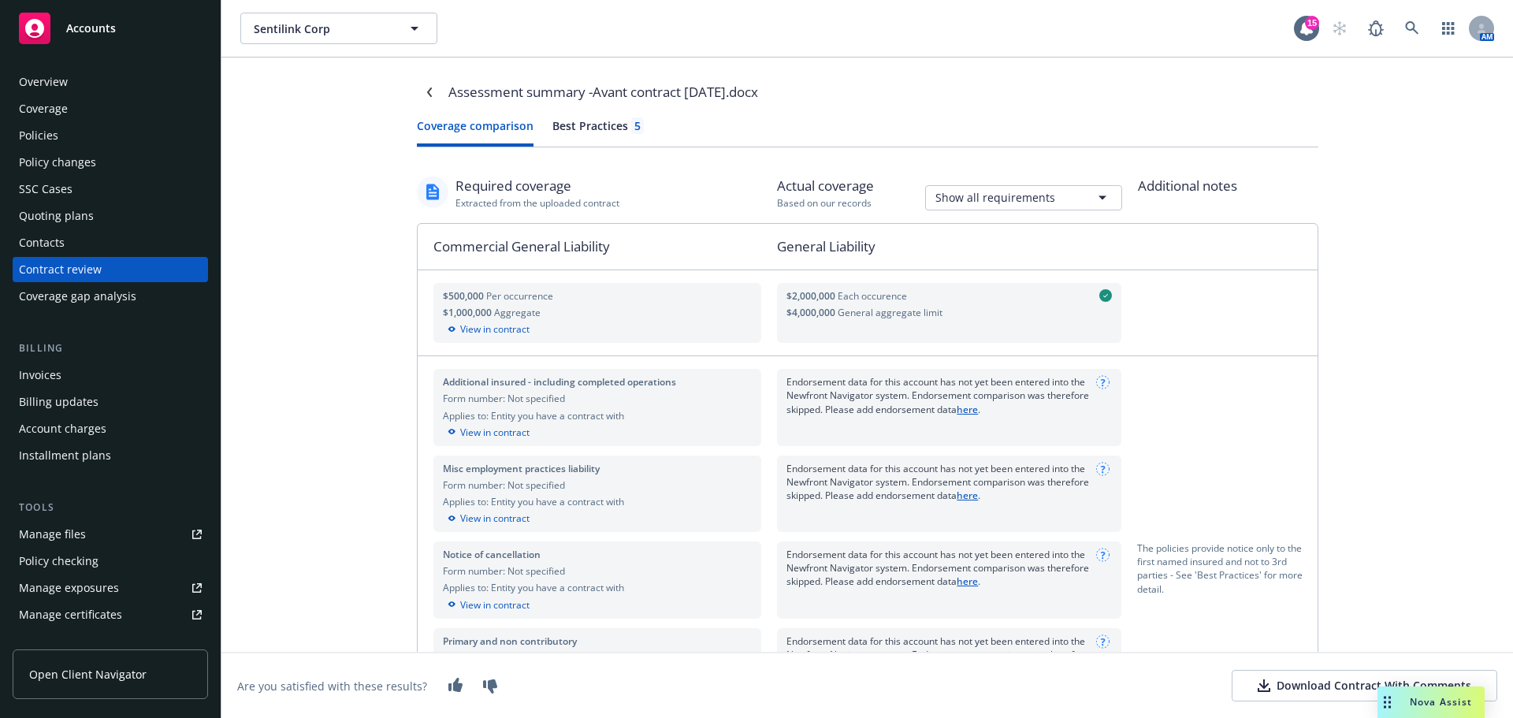
click at [593, 124] on div "Best Practices 5" at bounding box center [597, 125] width 91 height 17
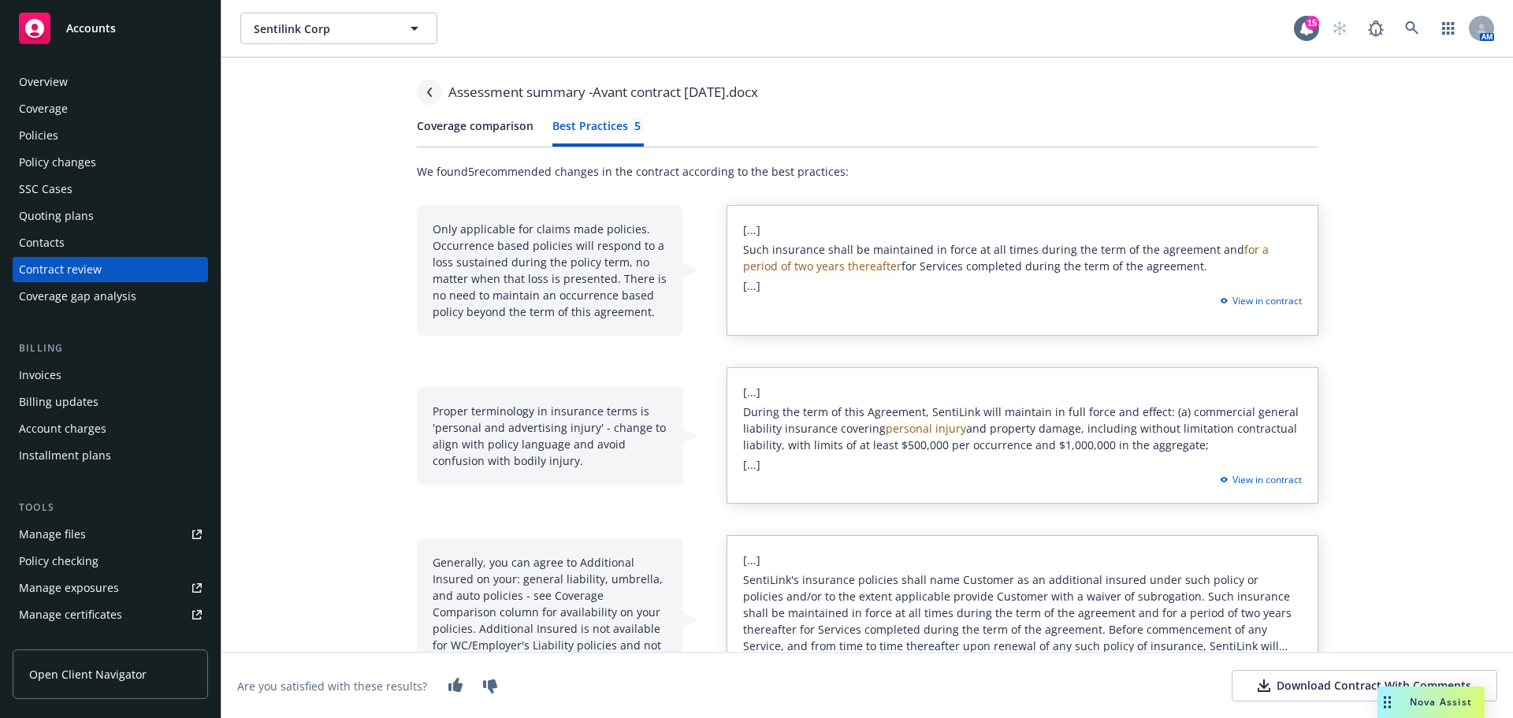
click at [426, 90] on icon "Navigate back" at bounding box center [428, 91] width 5 height 9
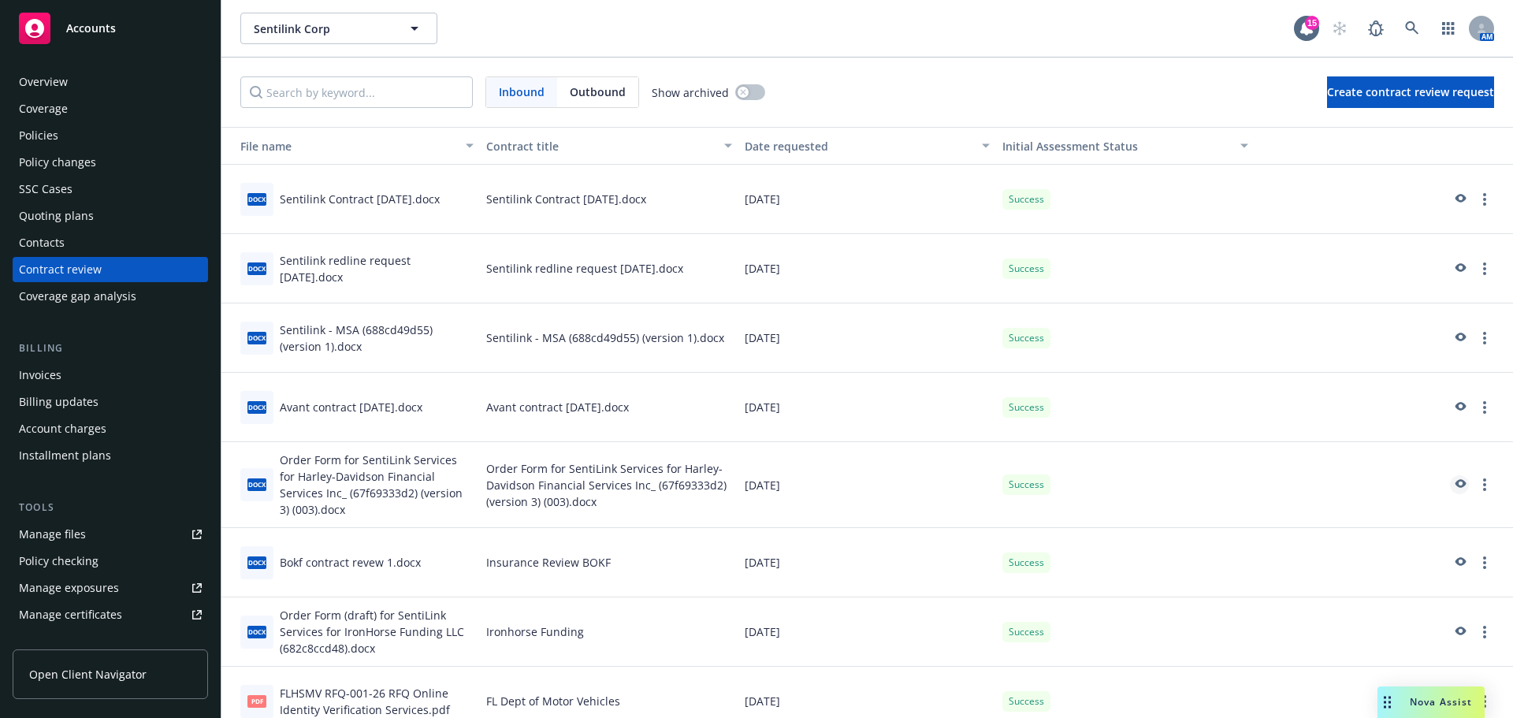
click at [1455, 485] on icon "preview" at bounding box center [1460, 483] width 11 height 9
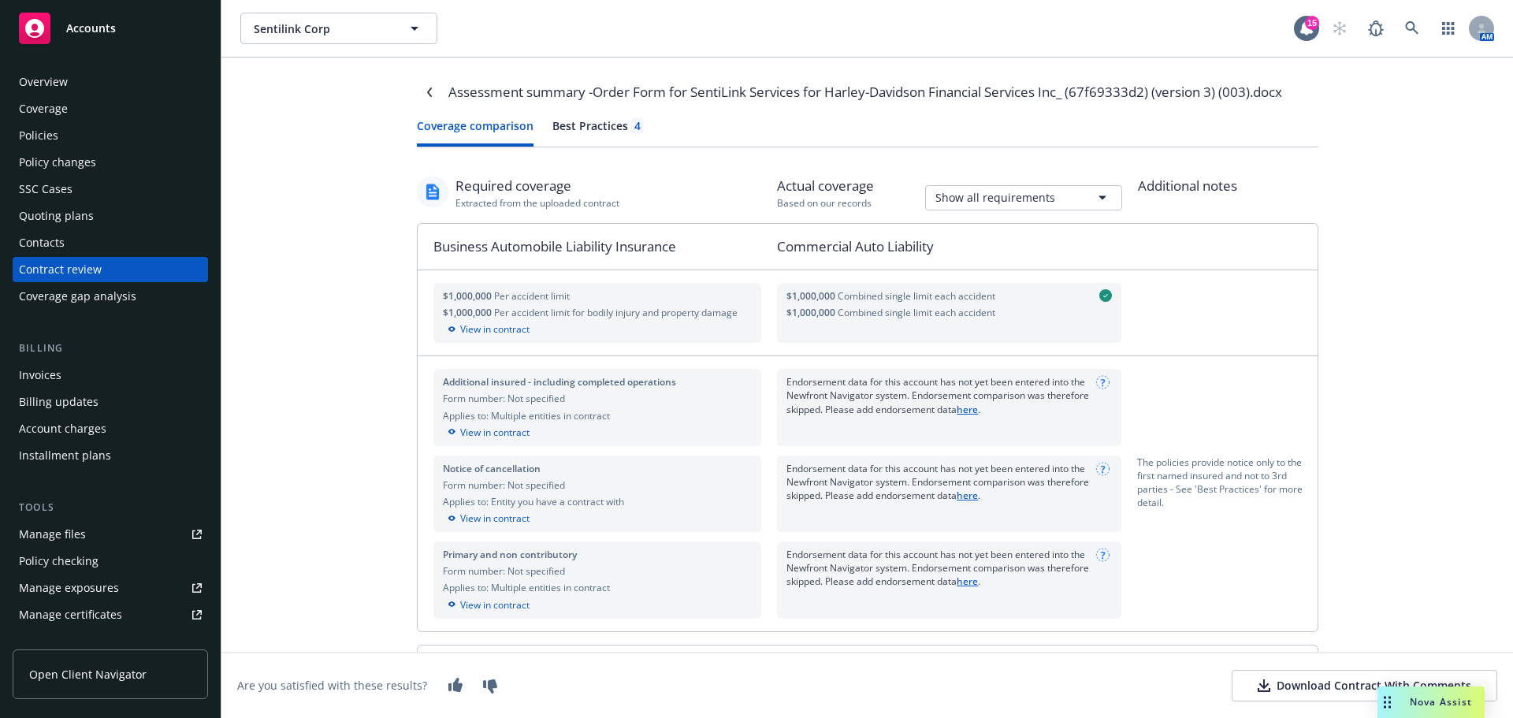
click at [589, 124] on div "Best Practices 4" at bounding box center [597, 125] width 91 height 17
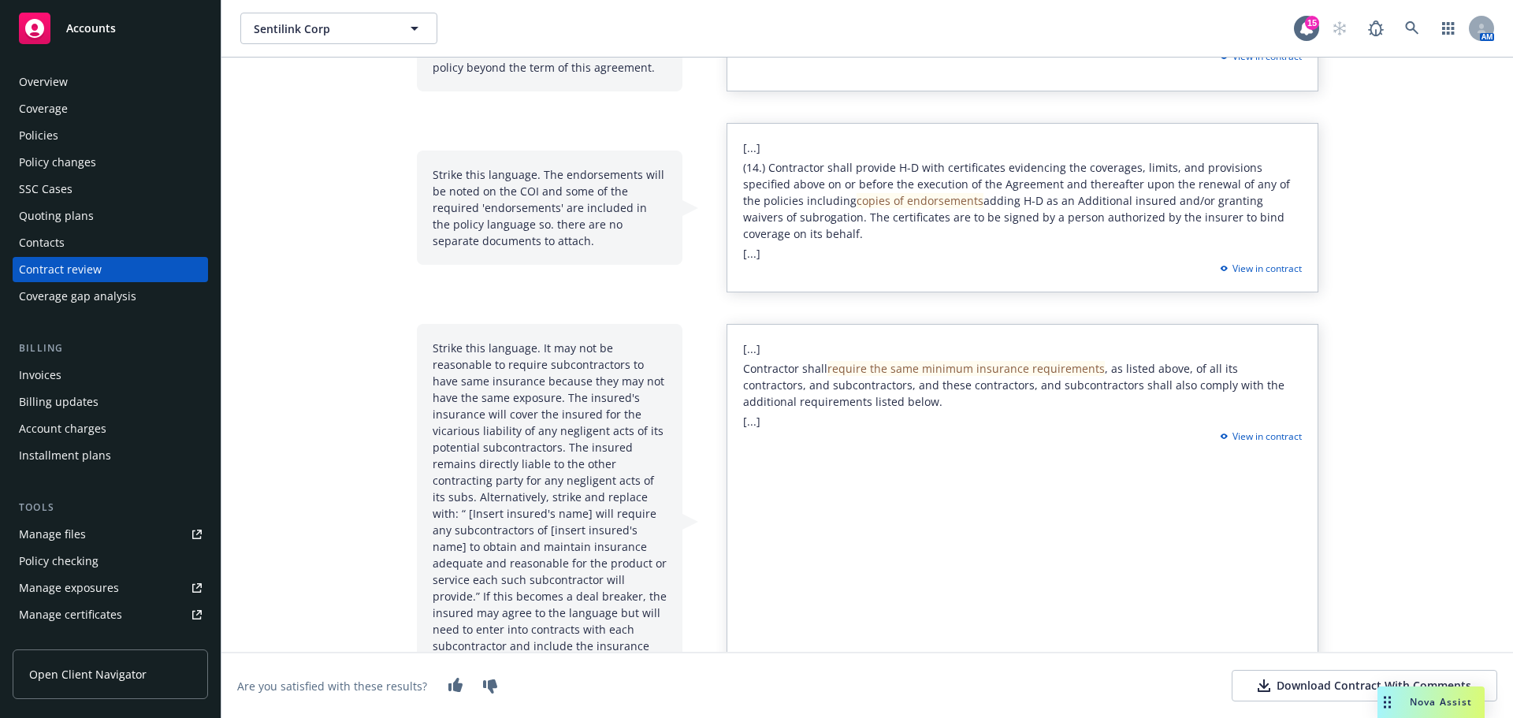
scroll to position [4, 0]
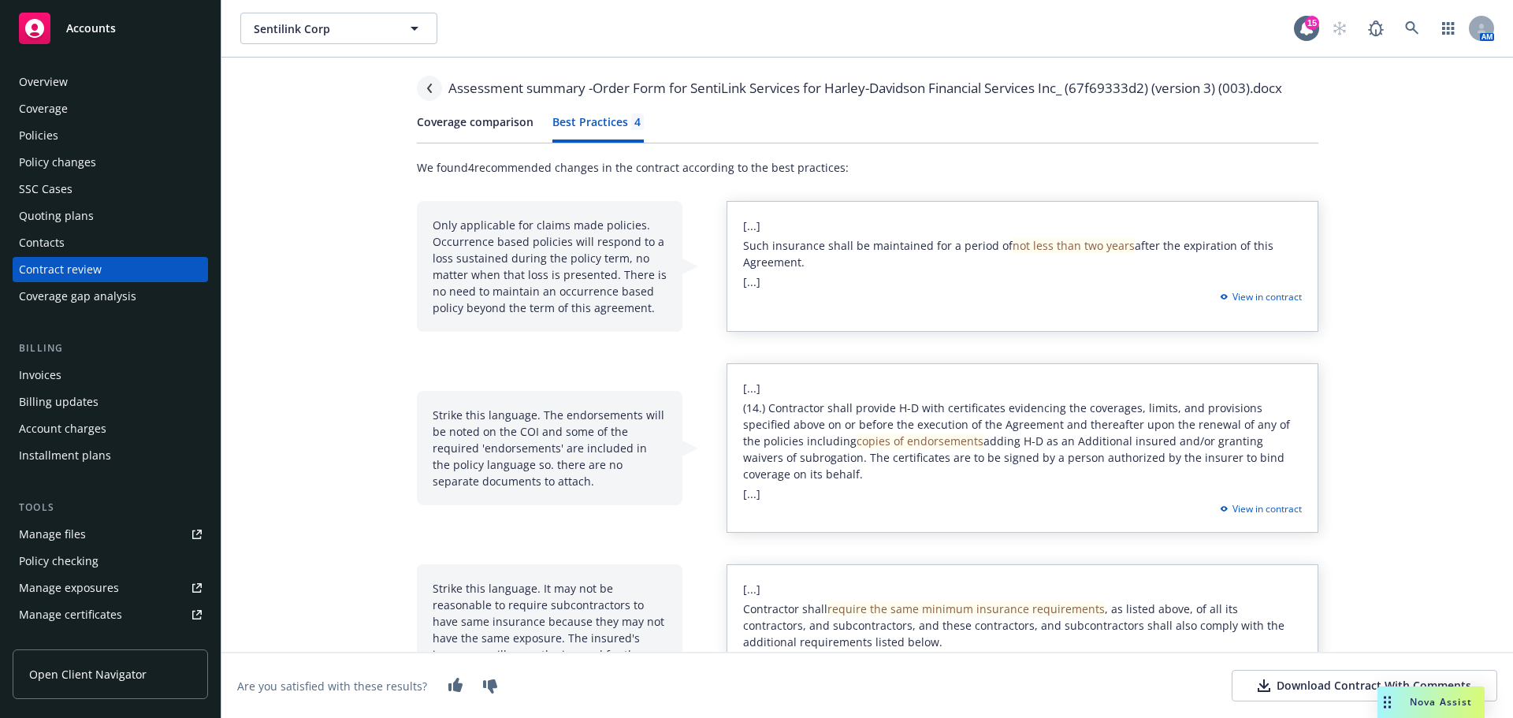
click at [425, 88] on icon "Navigate back" at bounding box center [429, 88] width 9 height 9
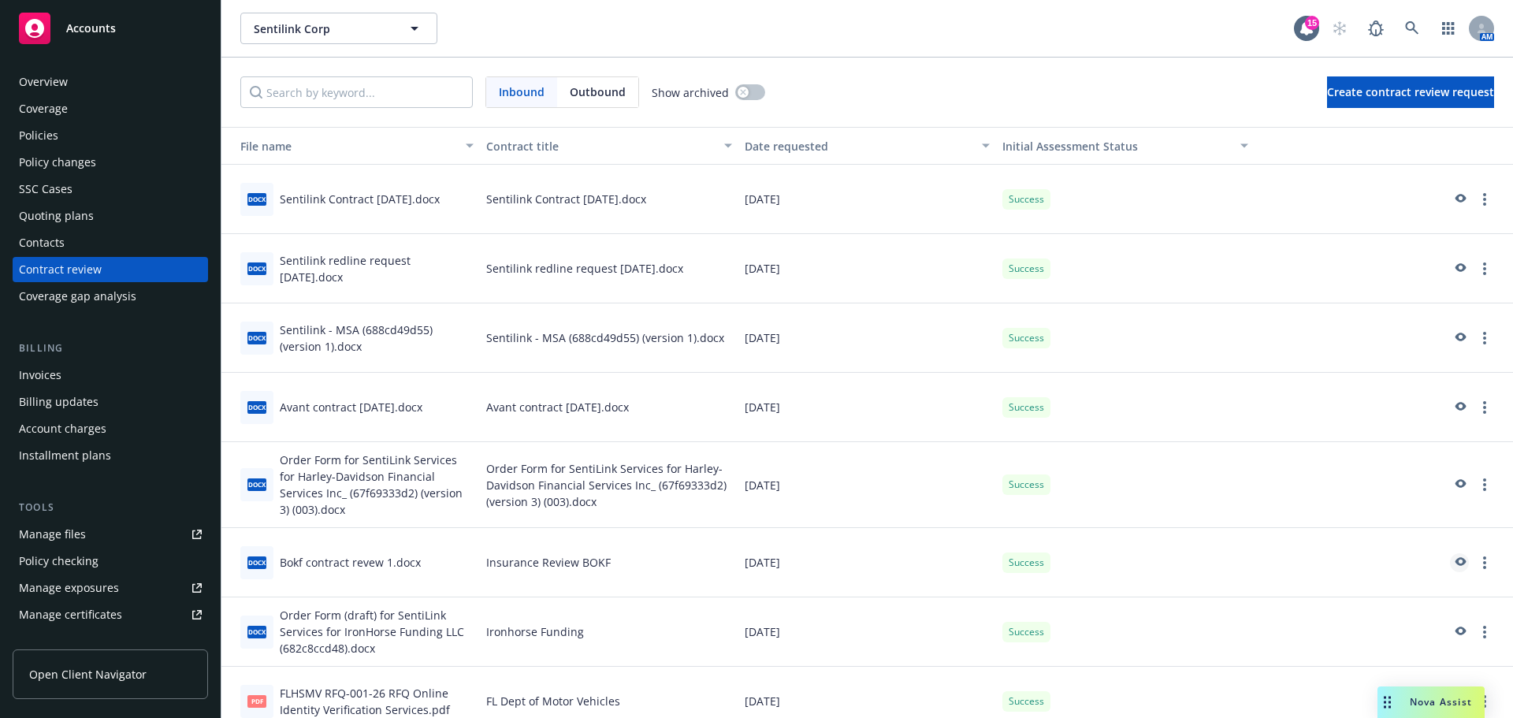
click at [1452, 562] on icon "preview" at bounding box center [1459, 562] width 14 height 11
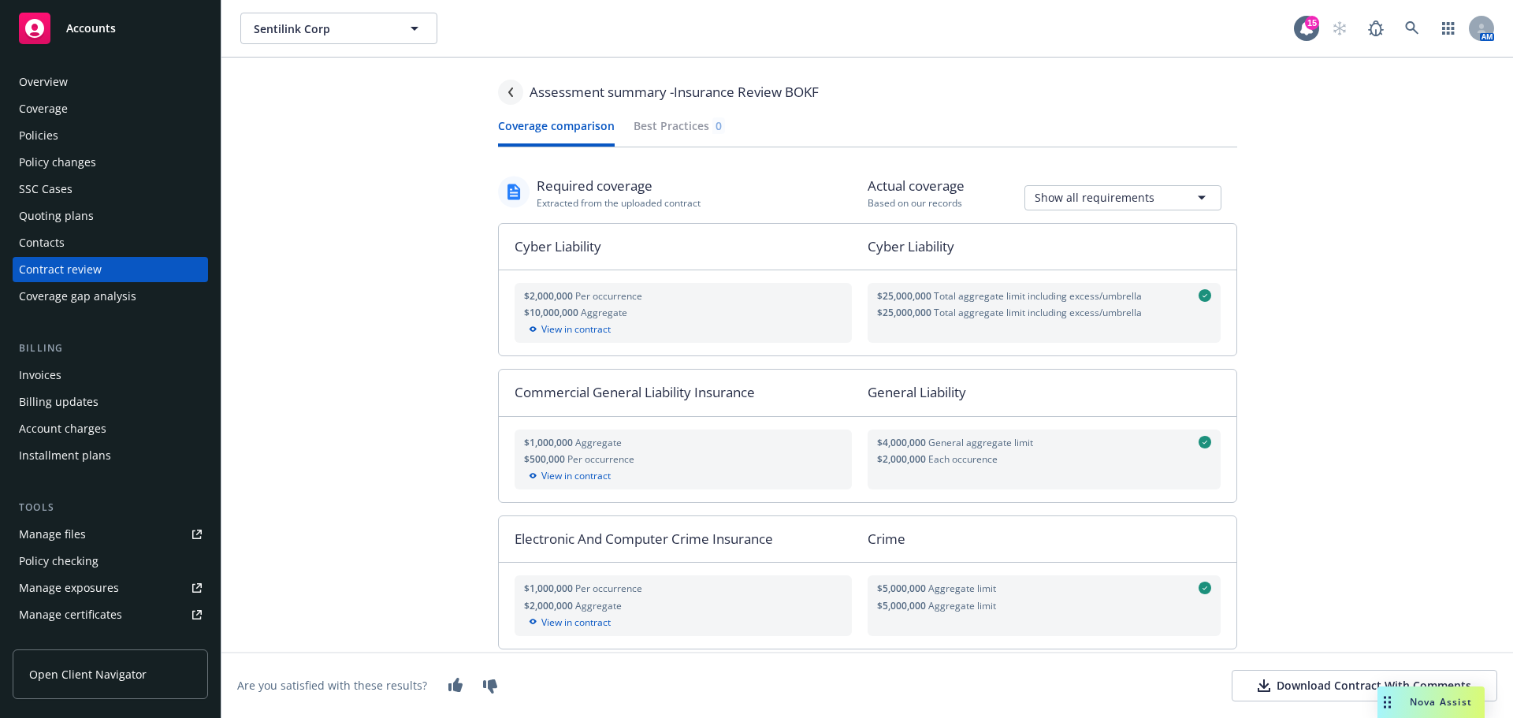
click at [515, 96] on icon "Navigate back" at bounding box center [510, 91] width 9 height 9
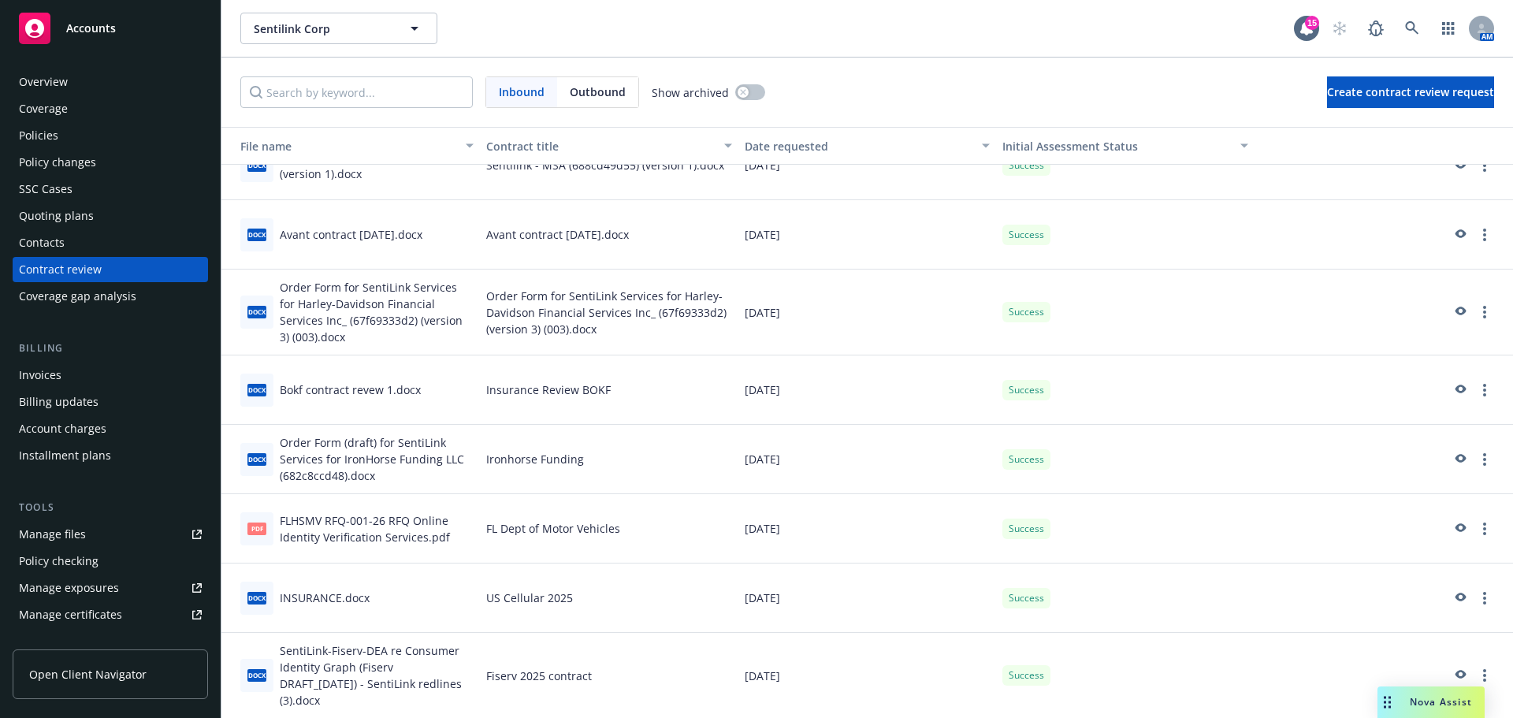
scroll to position [173, 0]
click at [1452, 526] on icon "preview" at bounding box center [1459, 527] width 14 height 11
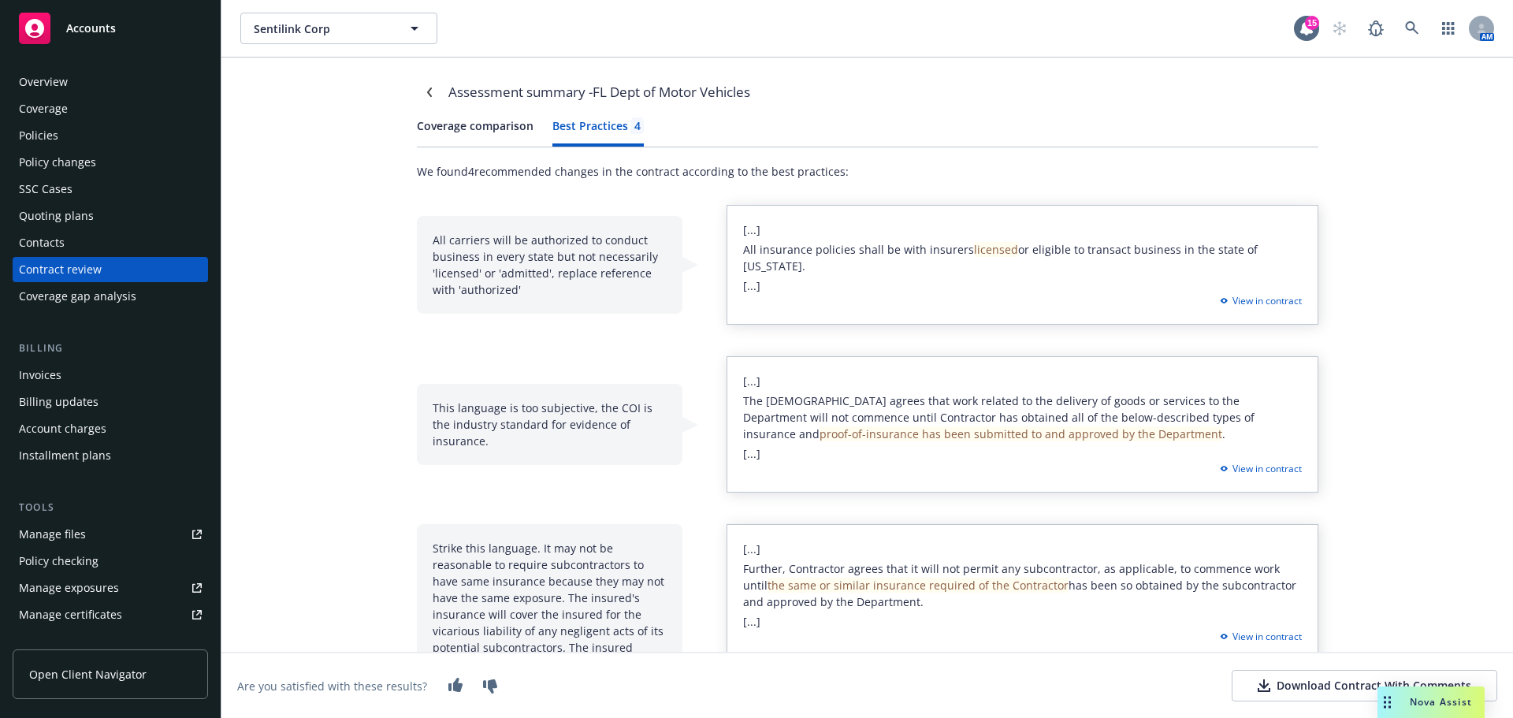
click at [596, 128] on div "Best Practices 4" at bounding box center [597, 125] width 91 height 17
click at [426, 89] on icon "Navigate back" at bounding box center [429, 91] width 9 height 9
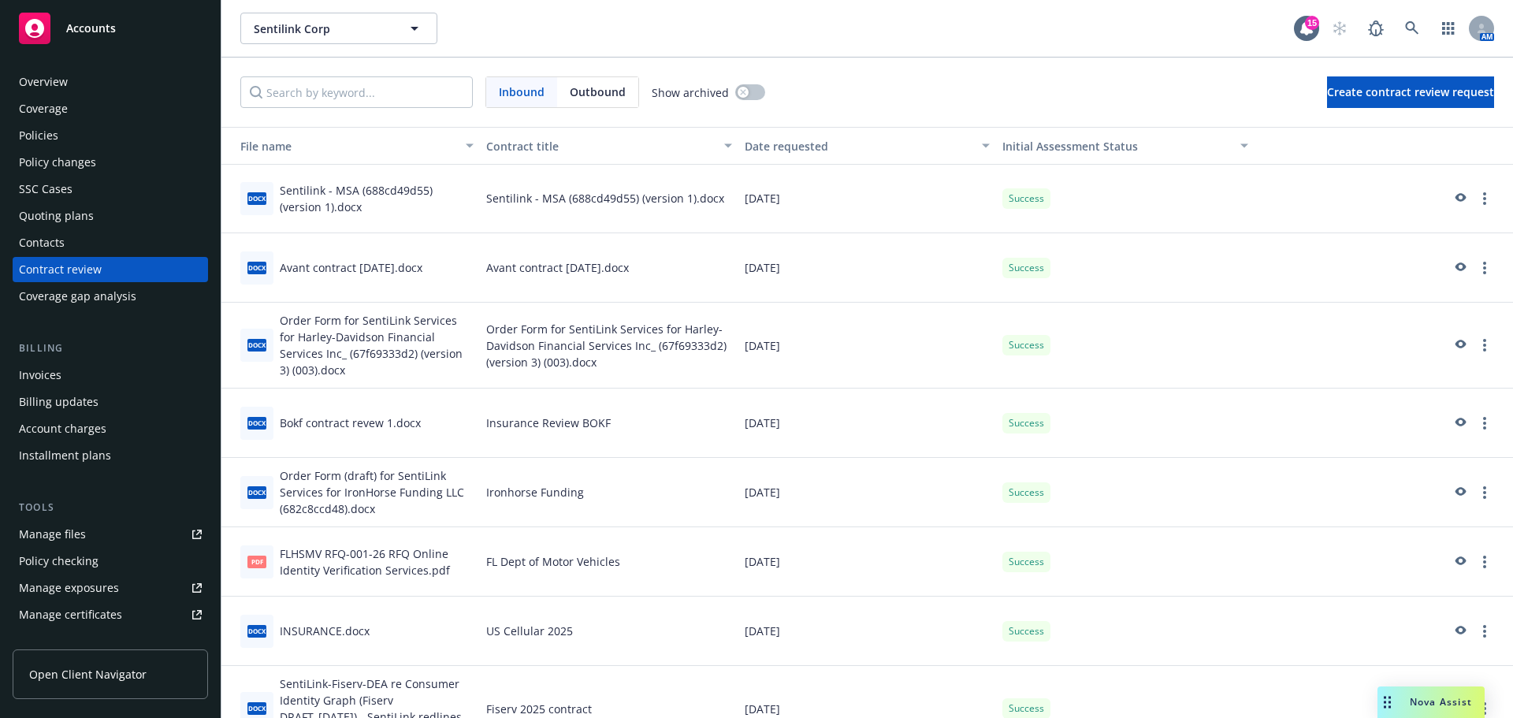
scroll to position [173, 0]
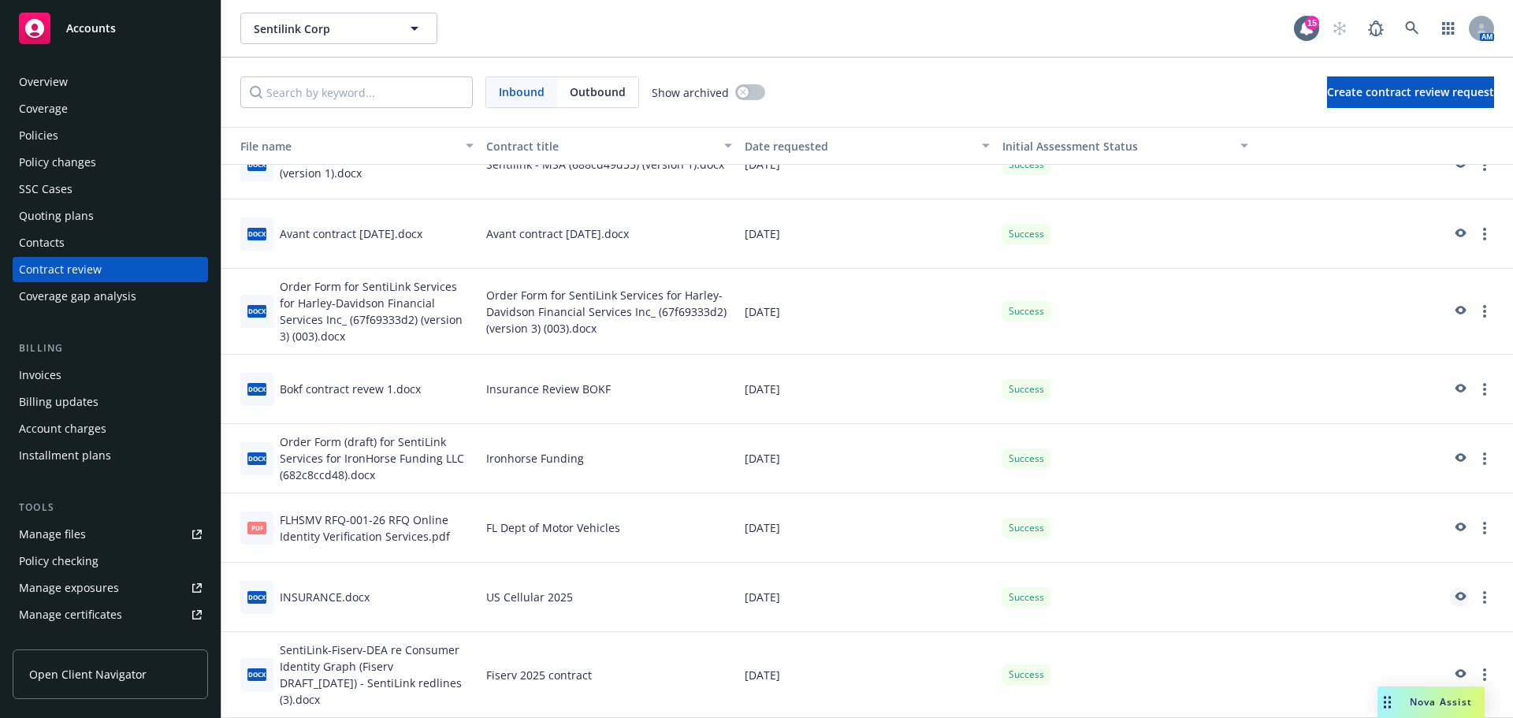
click at [1452, 600] on icon "preview" at bounding box center [1459, 597] width 14 height 11
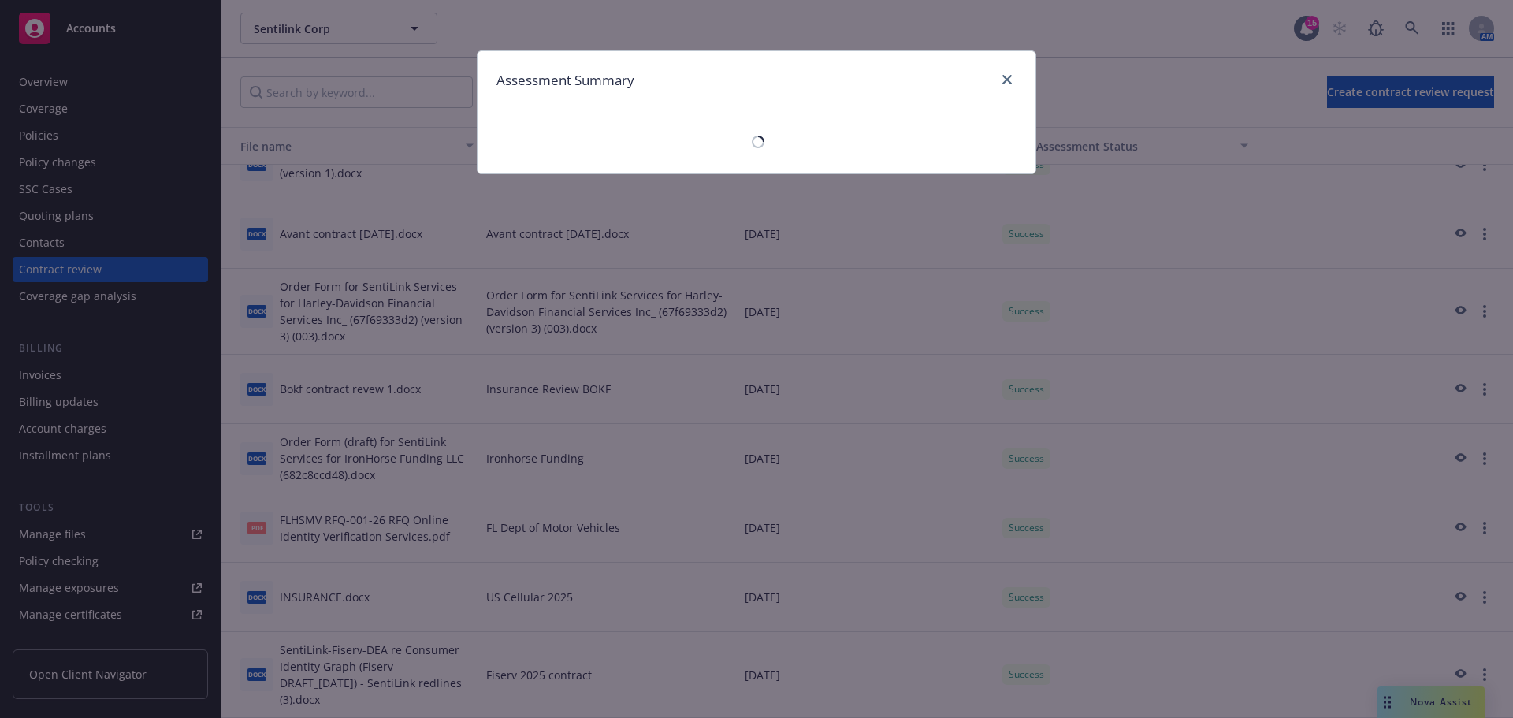
click at [803, 148] on div at bounding box center [756, 142] width 533 height 38
click at [1001, 73] on link "close" at bounding box center [1007, 79] width 19 height 19
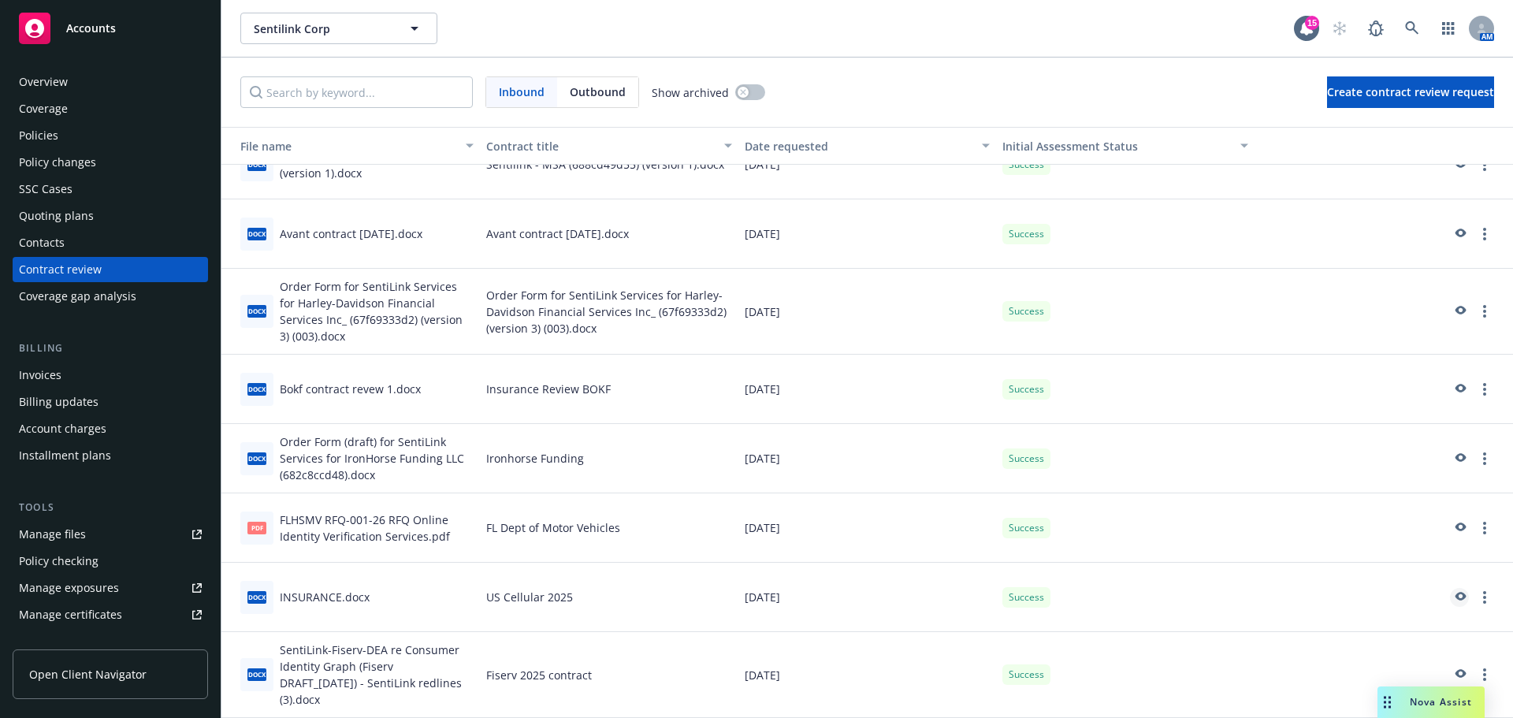
click at [1452, 600] on icon "preview" at bounding box center [1459, 597] width 14 height 11
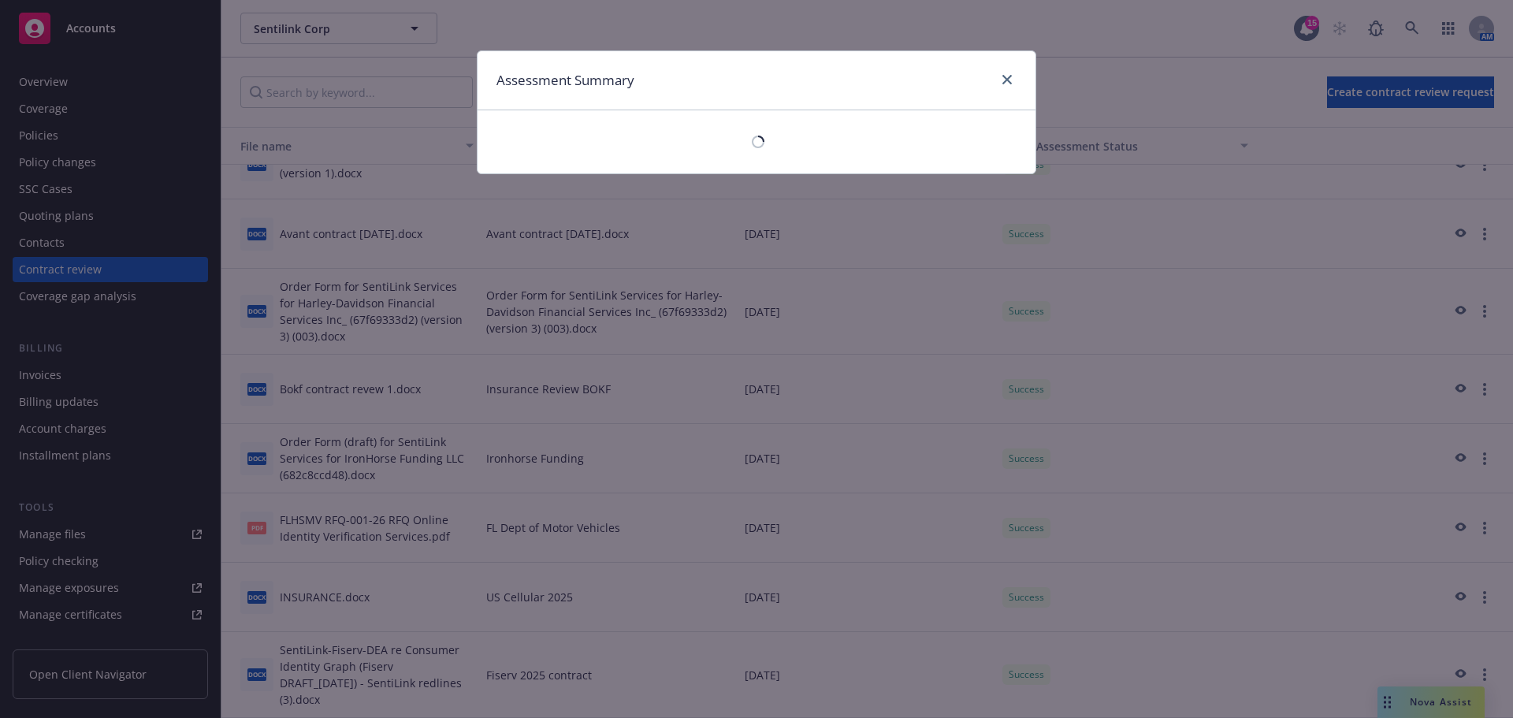
click at [459, 677] on div "Assessment Summary" at bounding box center [756, 359] width 1513 height 718
click at [1010, 75] on link "close" at bounding box center [1007, 79] width 19 height 19
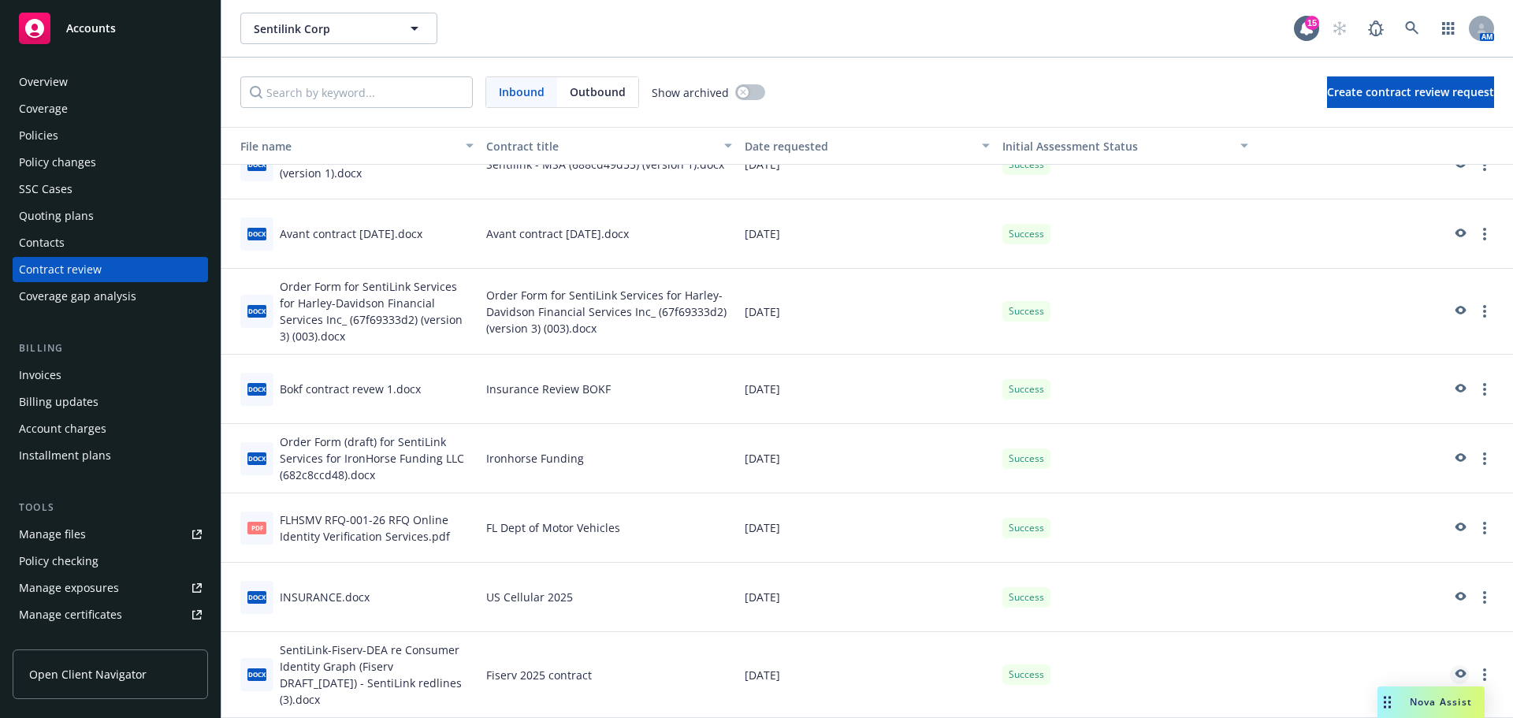
click at [1452, 669] on icon "preview" at bounding box center [1459, 674] width 14 height 11
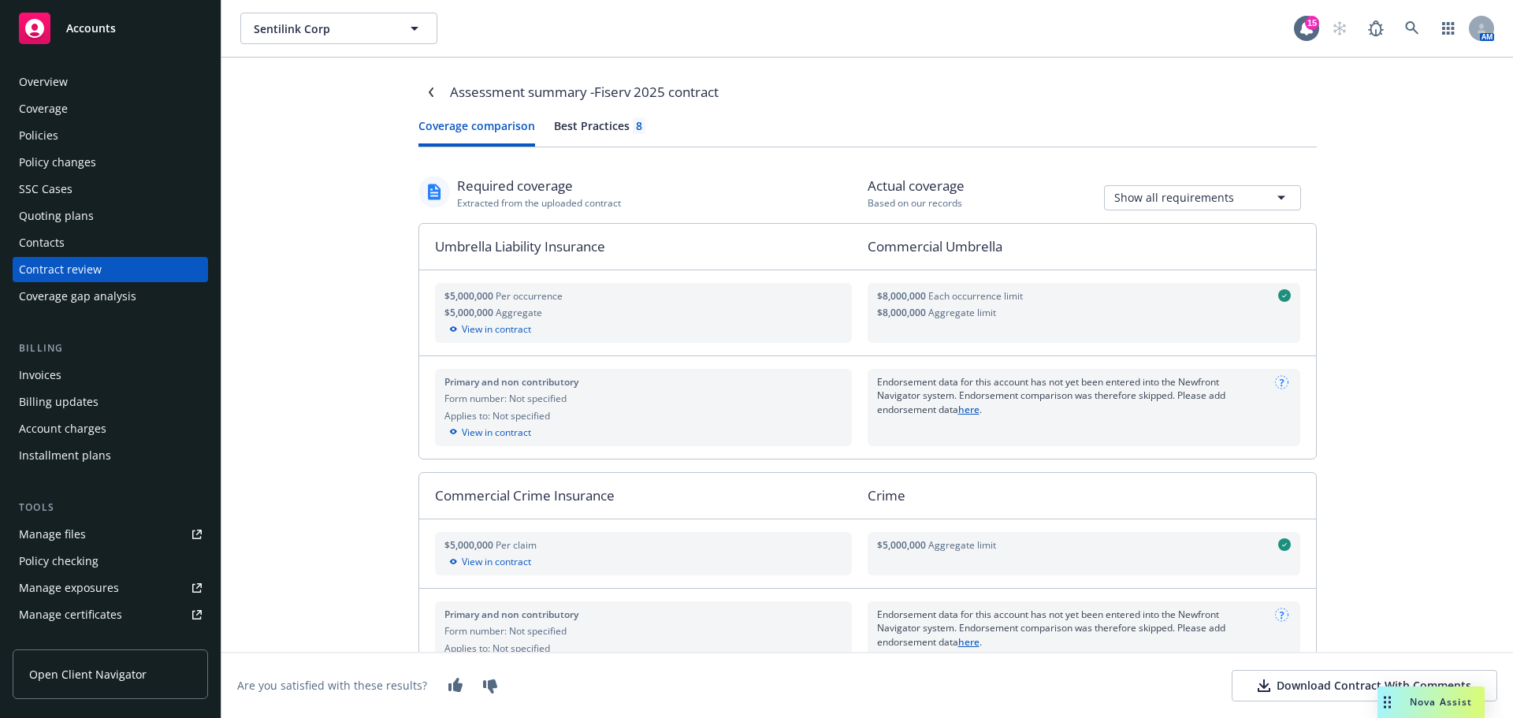
click at [590, 128] on div "Best Practices 8" at bounding box center [599, 125] width 91 height 17
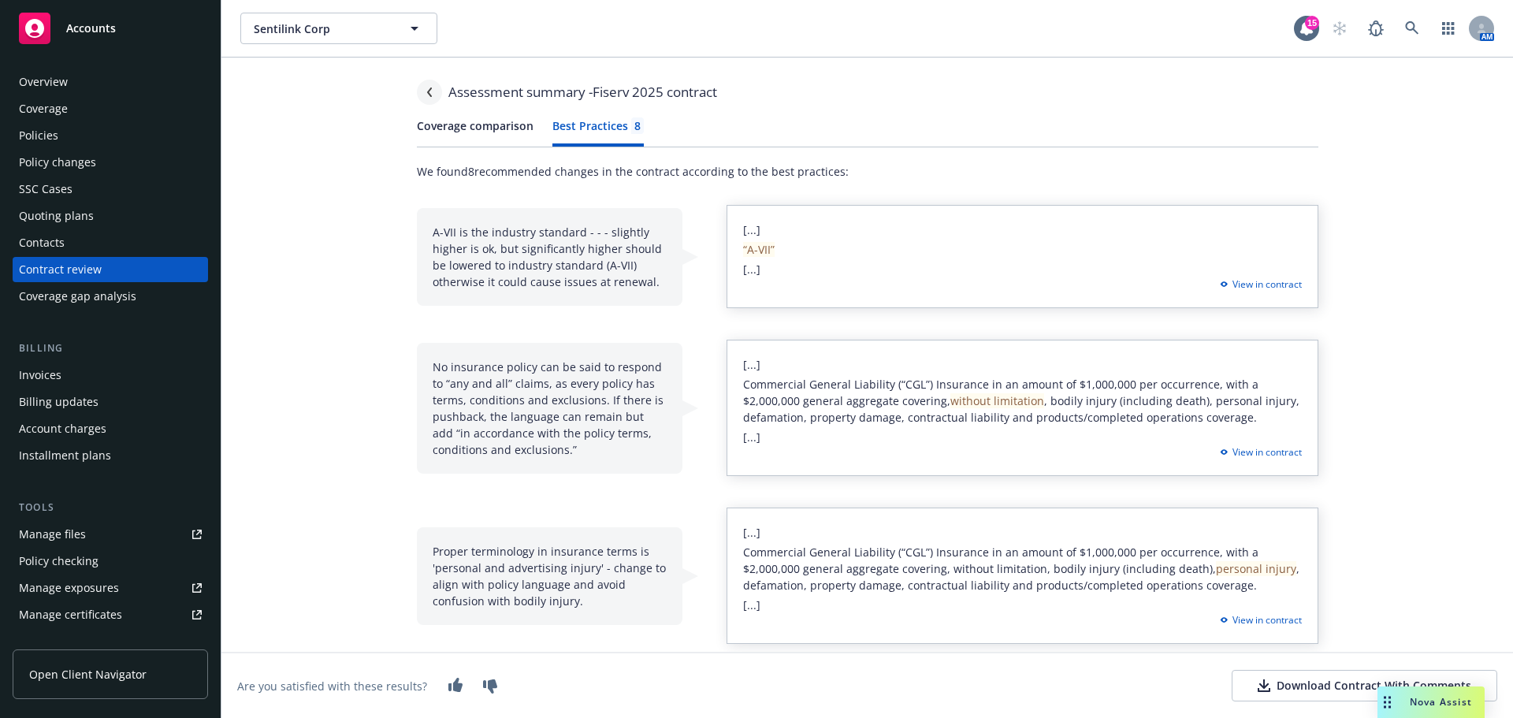
click at [417, 86] on link "Navigate back" at bounding box center [429, 92] width 25 height 25
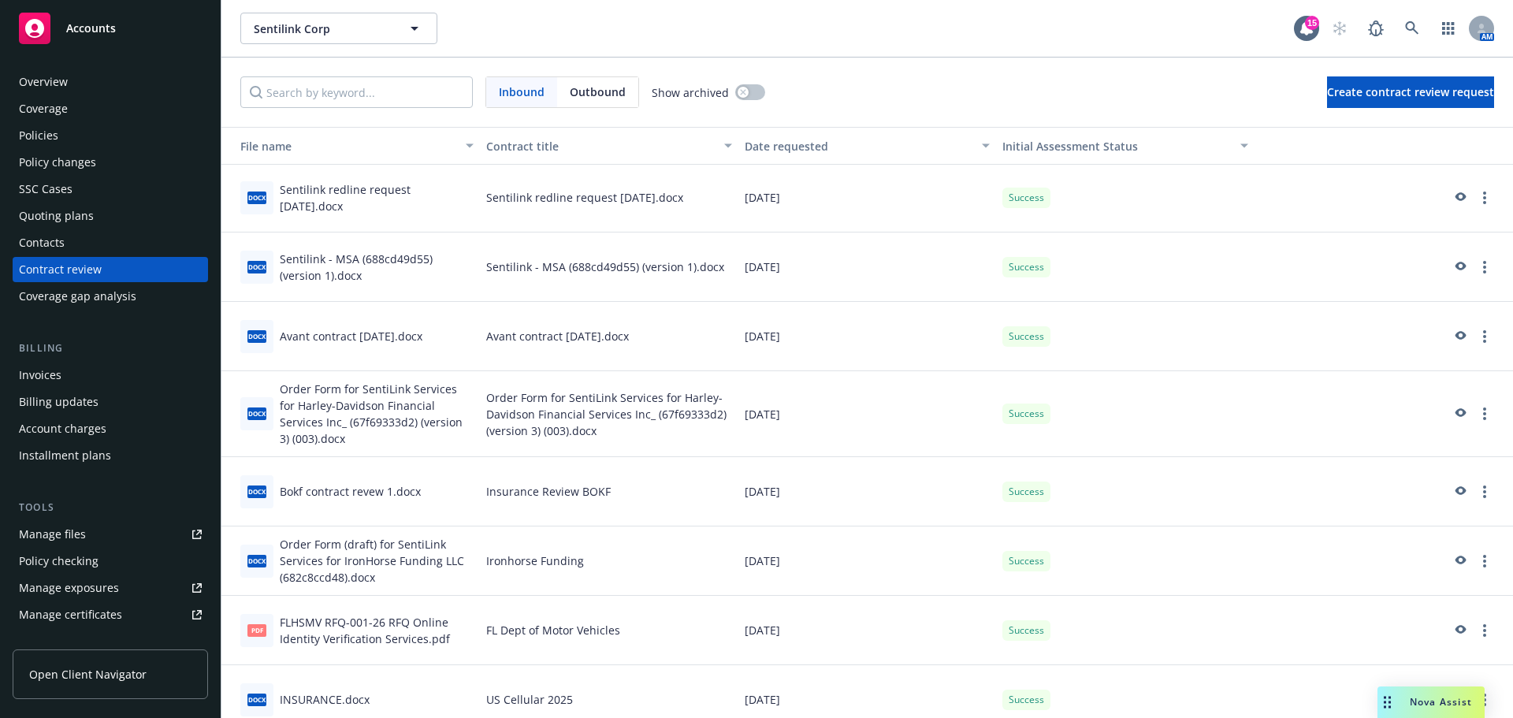
scroll to position [173, 0]
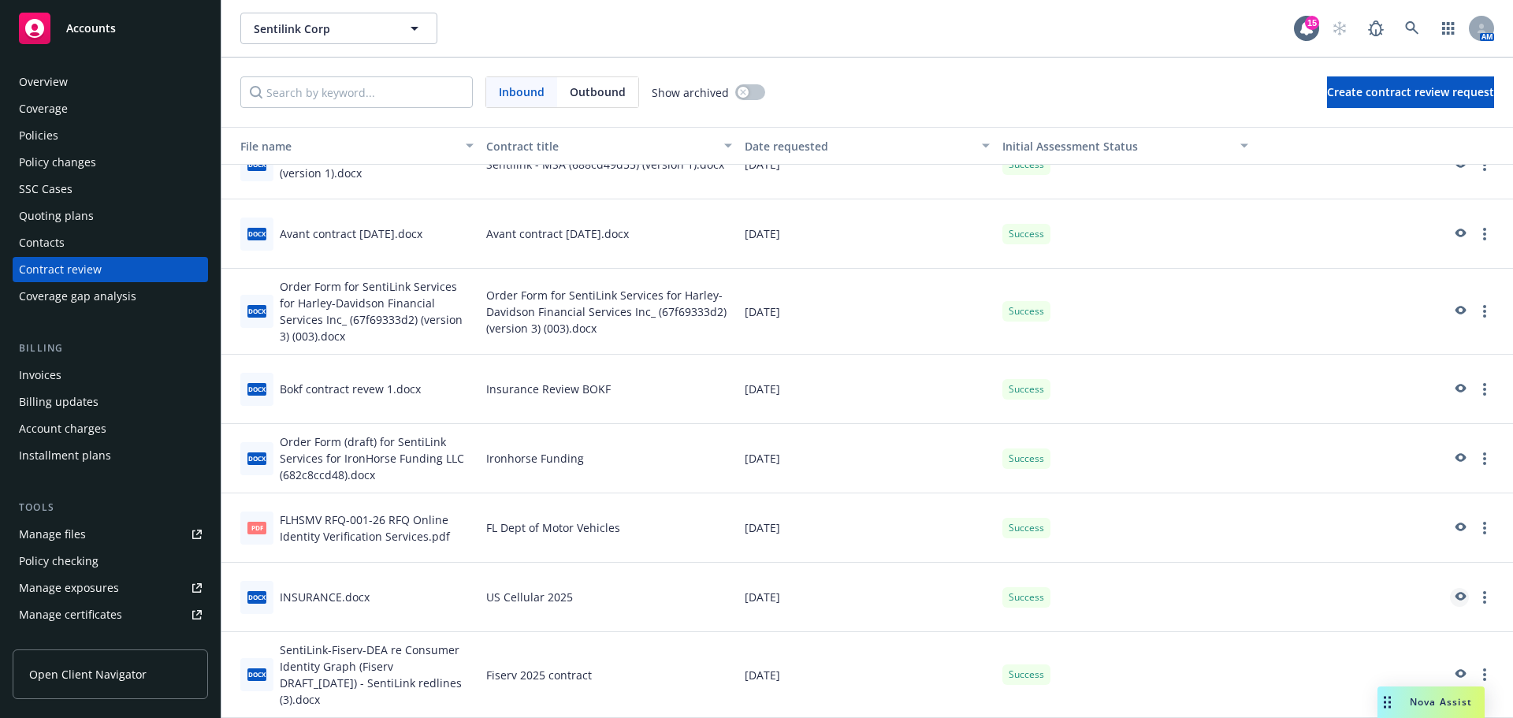
click at [1455, 596] on icon "preview" at bounding box center [1460, 596] width 11 height 9
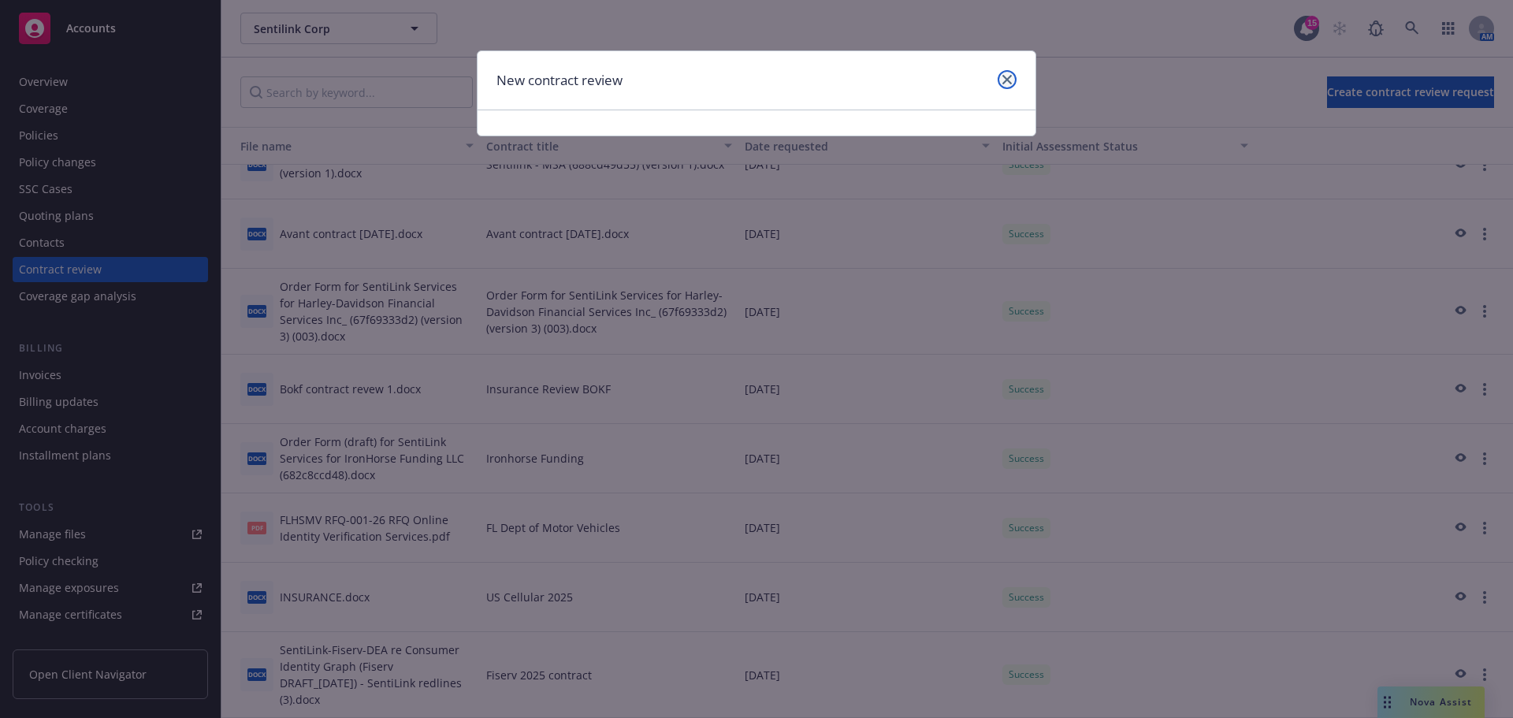
click at [1011, 77] on icon "close" at bounding box center [1006, 79] width 9 height 9
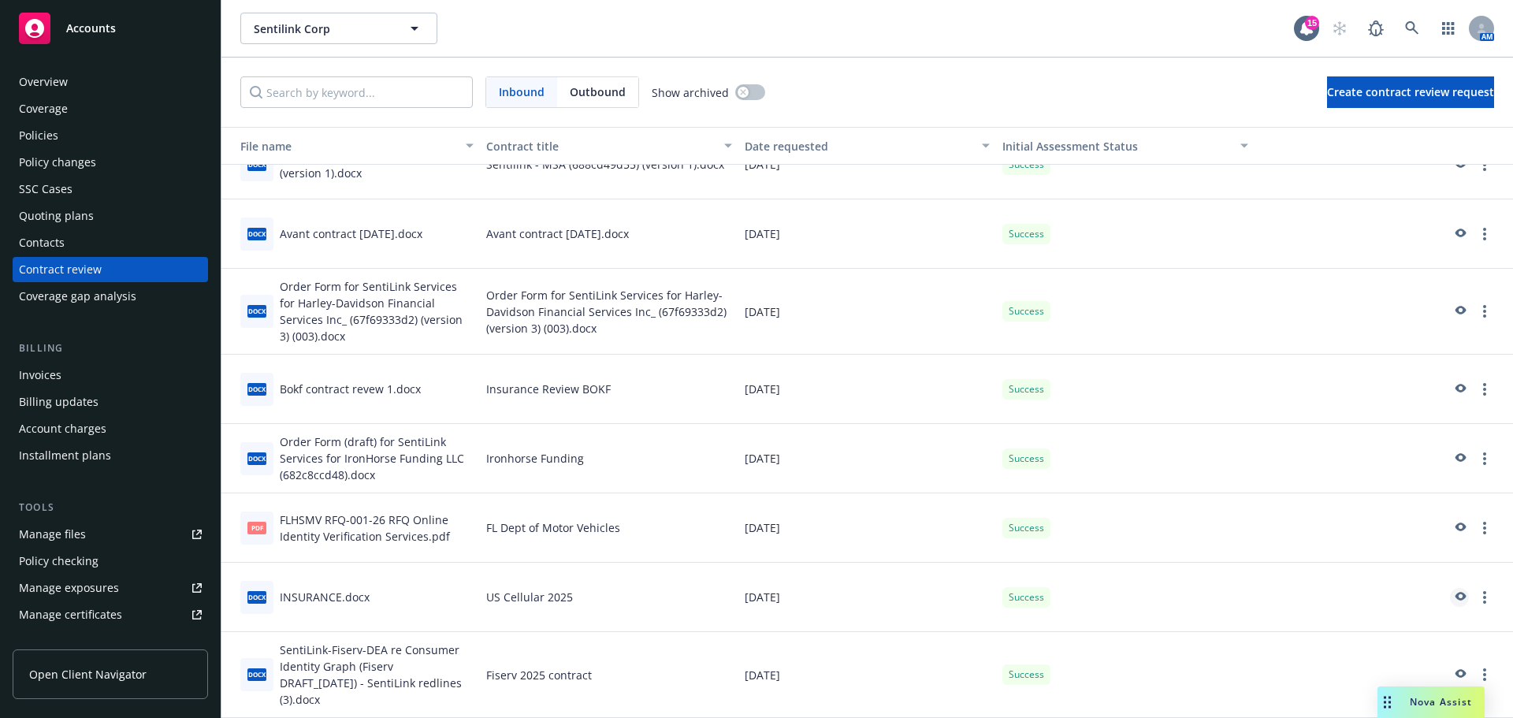
click at [1452, 596] on icon "preview" at bounding box center [1459, 597] width 14 height 11
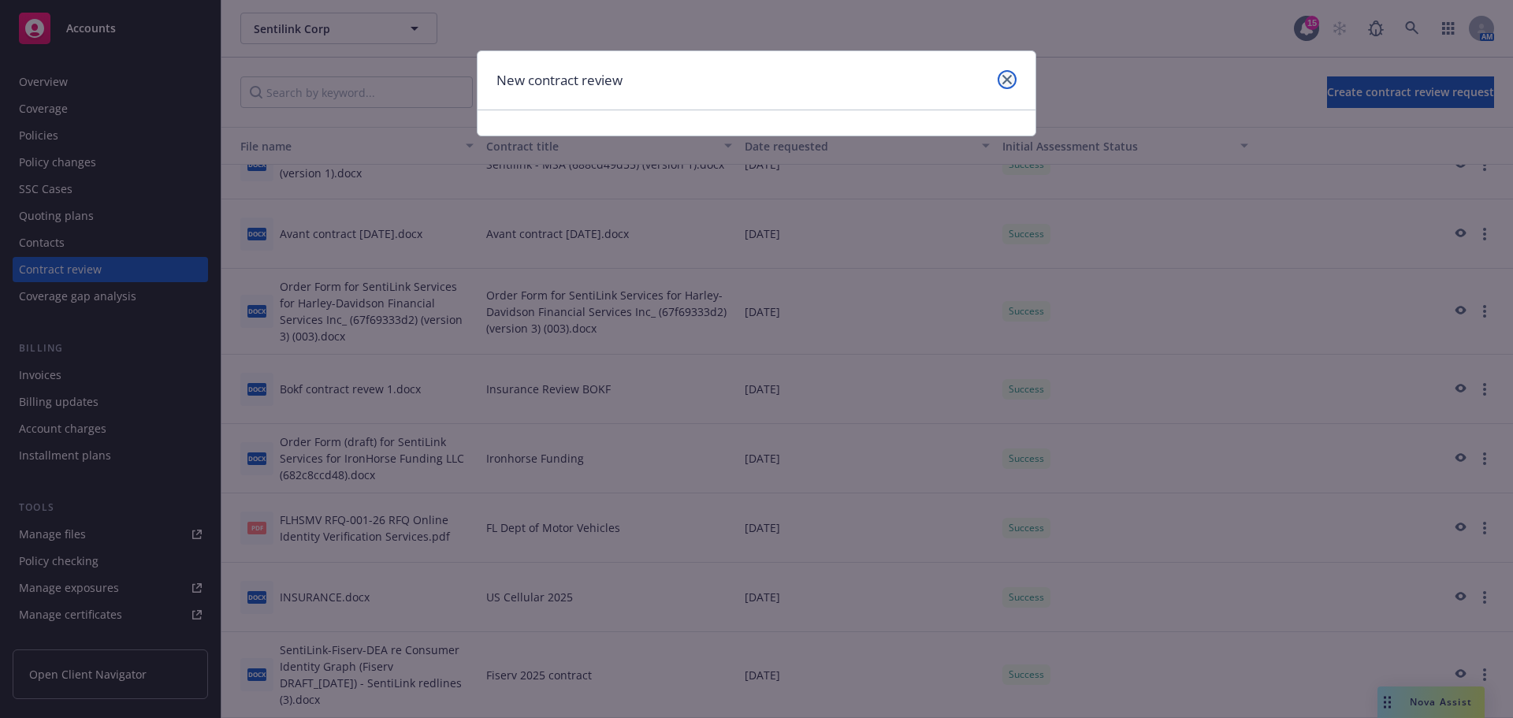
click at [1002, 77] on icon "close" at bounding box center [1006, 79] width 9 height 9
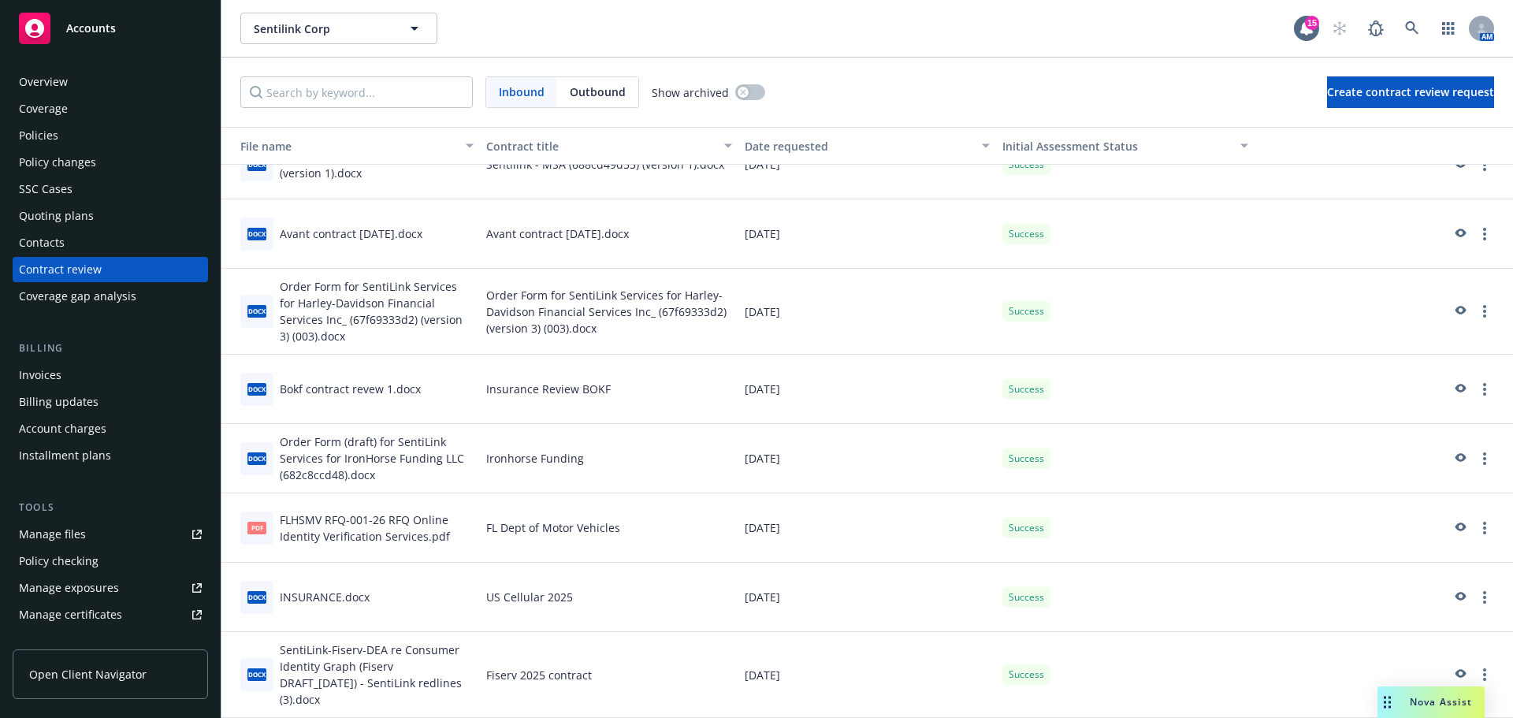
click at [53, 76] on div "Overview" at bounding box center [43, 81] width 49 height 25
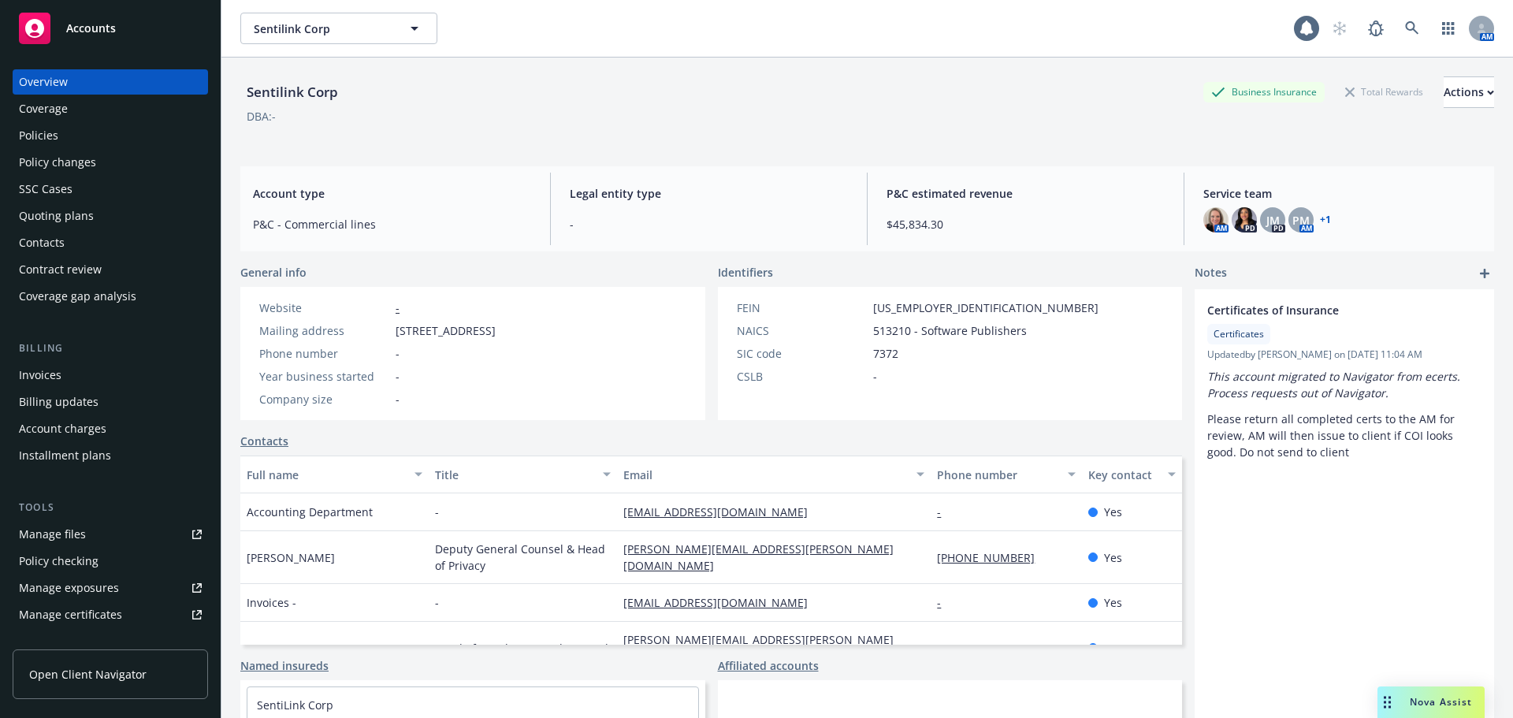
click at [83, 29] on span "Accounts" at bounding box center [91, 28] width 50 height 13
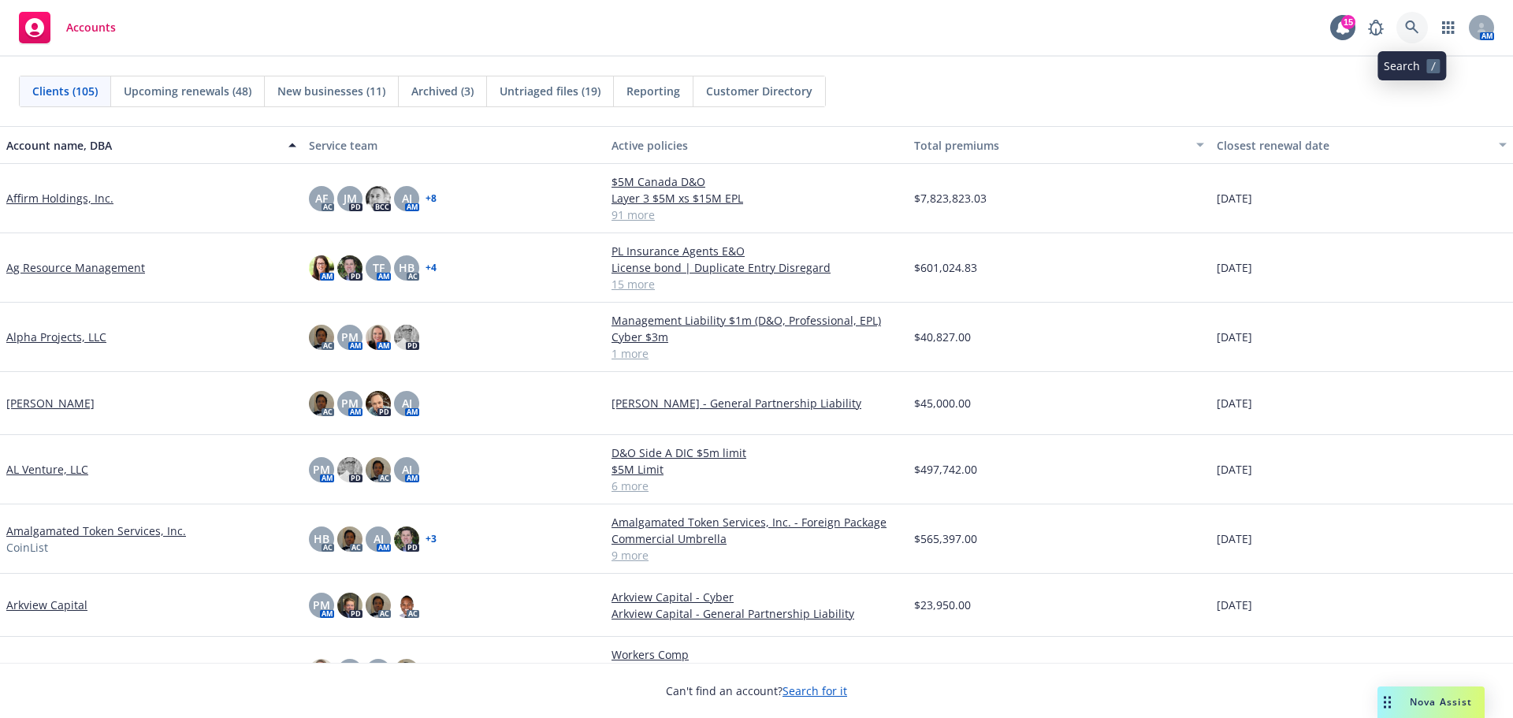
click at [1416, 23] on icon at bounding box center [1412, 27] width 14 height 14
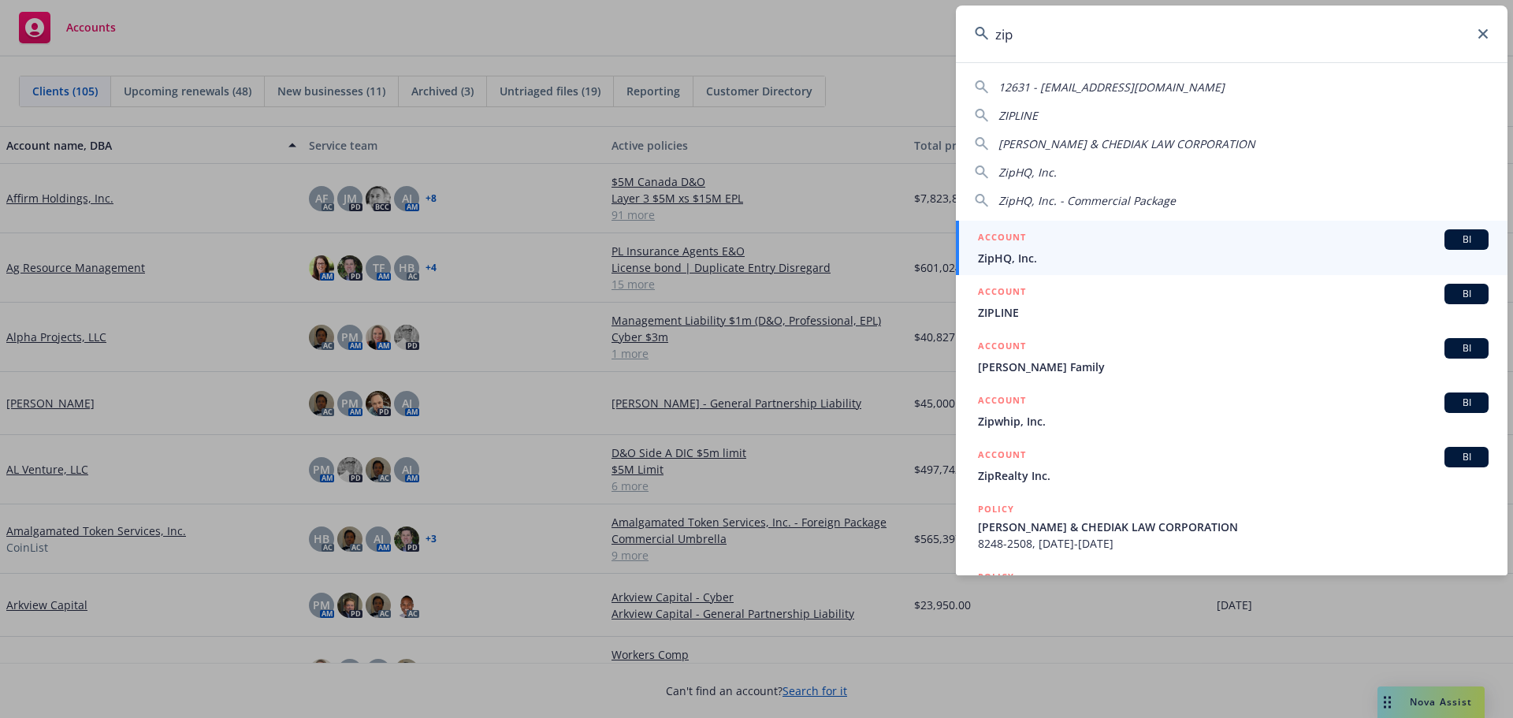
type input "zip"
click at [1071, 252] on span "ZipHQ, Inc." at bounding box center [1233, 258] width 511 height 17
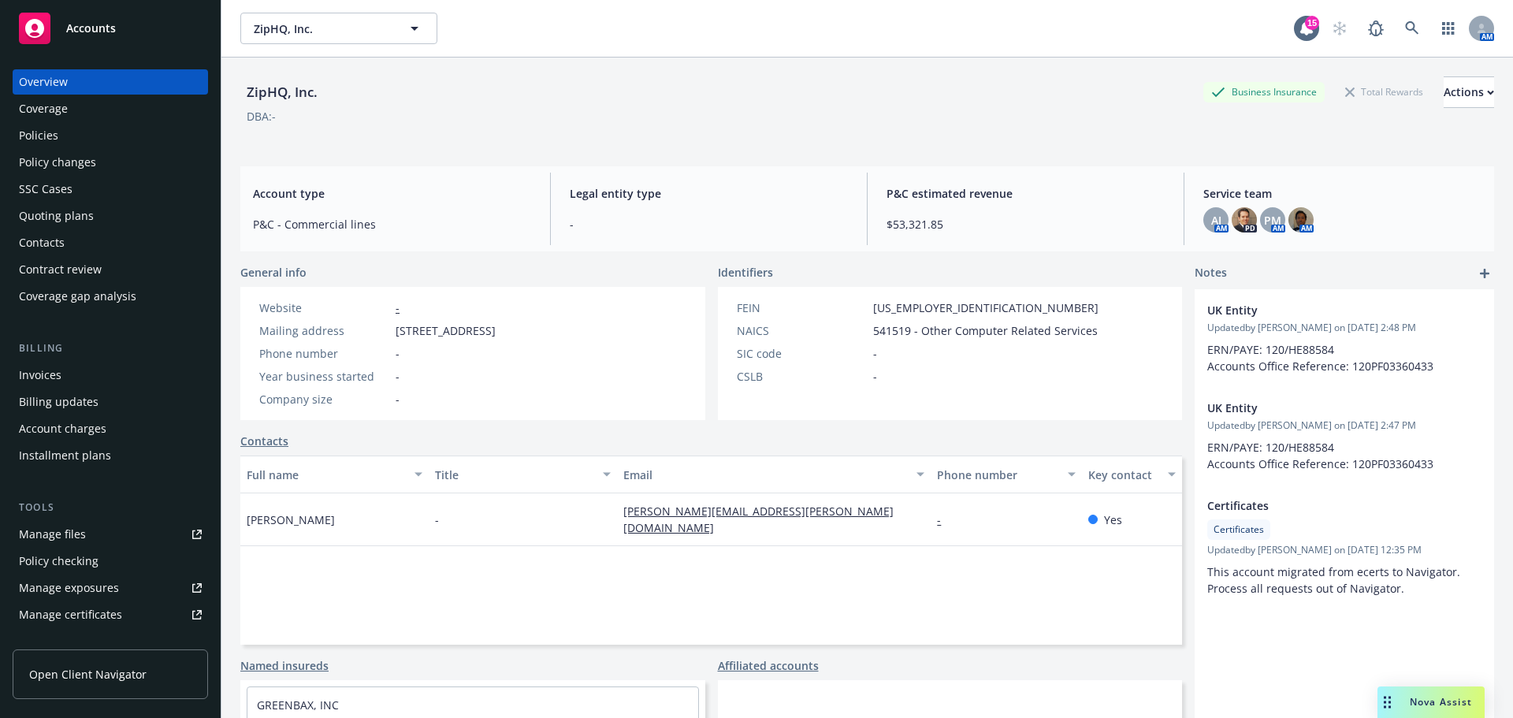
click at [43, 267] on div "Contract review" at bounding box center [60, 269] width 83 height 25
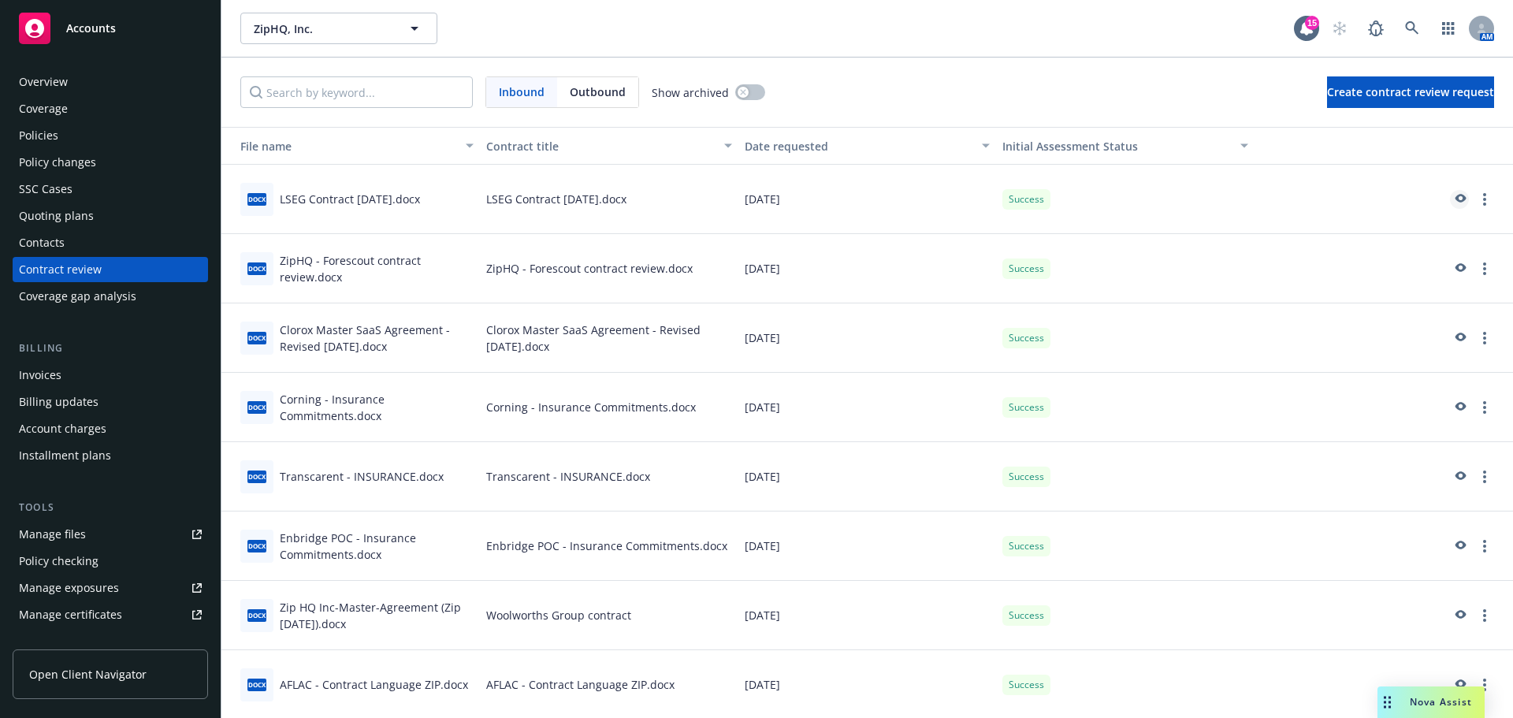
click at [1452, 196] on icon "preview" at bounding box center [1459, 199] width 14 height 11
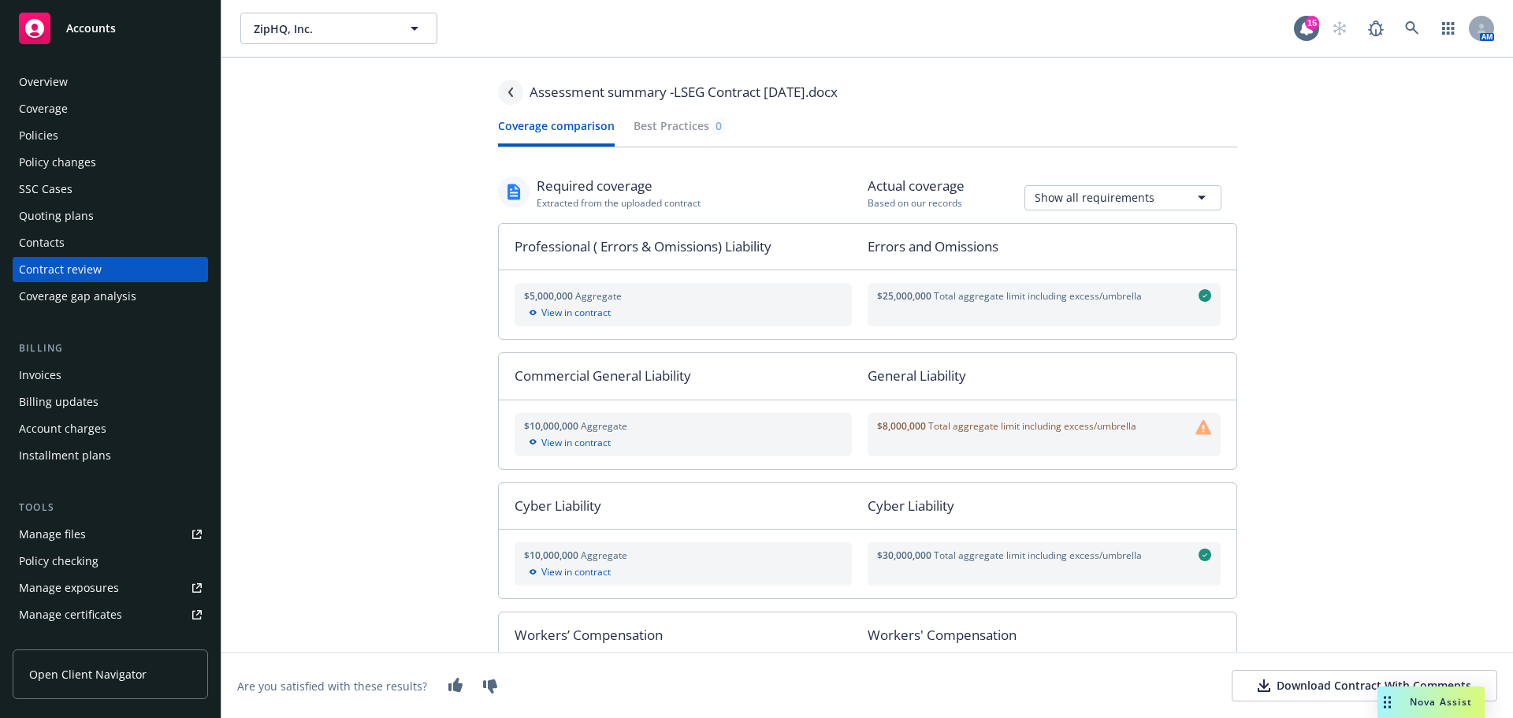
click at [515, 92] on icon "Navigate back" at bounding box center [510, 91] width 9 height 9
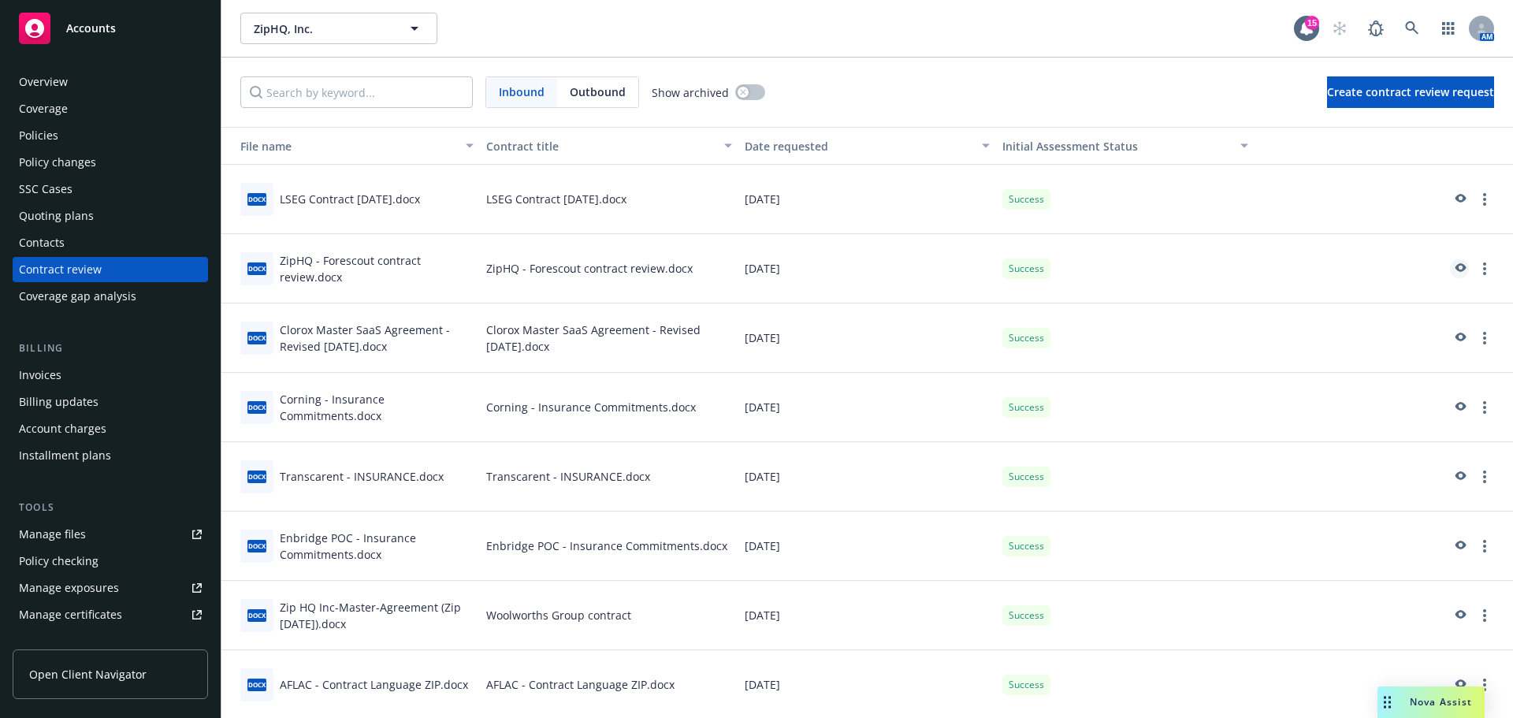
click at [1452, 266] on icon "preview" at bounding box center [1459, 268] width 14 height 11
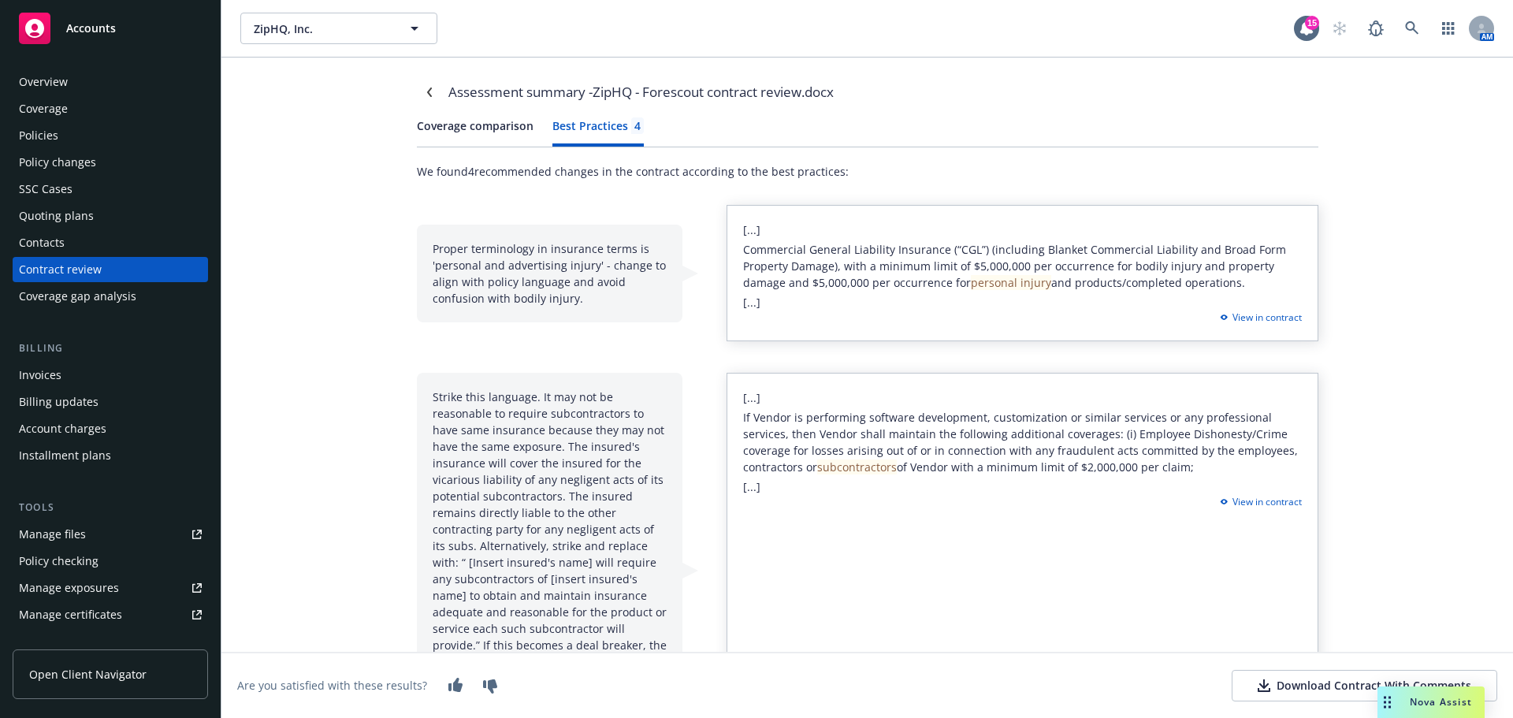
click at [594, 127] on div "Best Practices 4" at bounding box center [597, 125] width 91 height 17
click at [425, 95] on icon "Navigate back" at bounding box center [429, 91] width 9 height 9
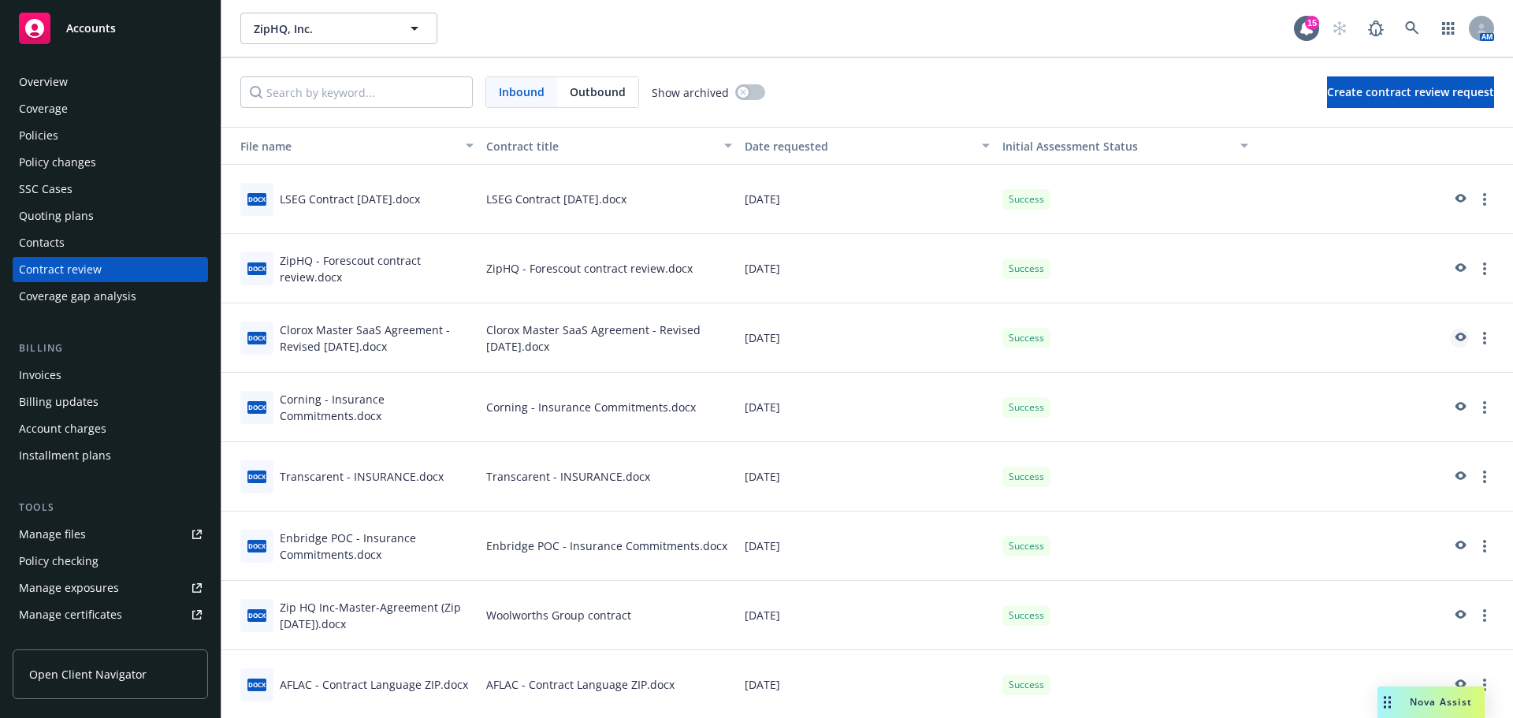
click at [1452, 335] on icon "preview" at bounding box center [1459, 338] width 14 height 11
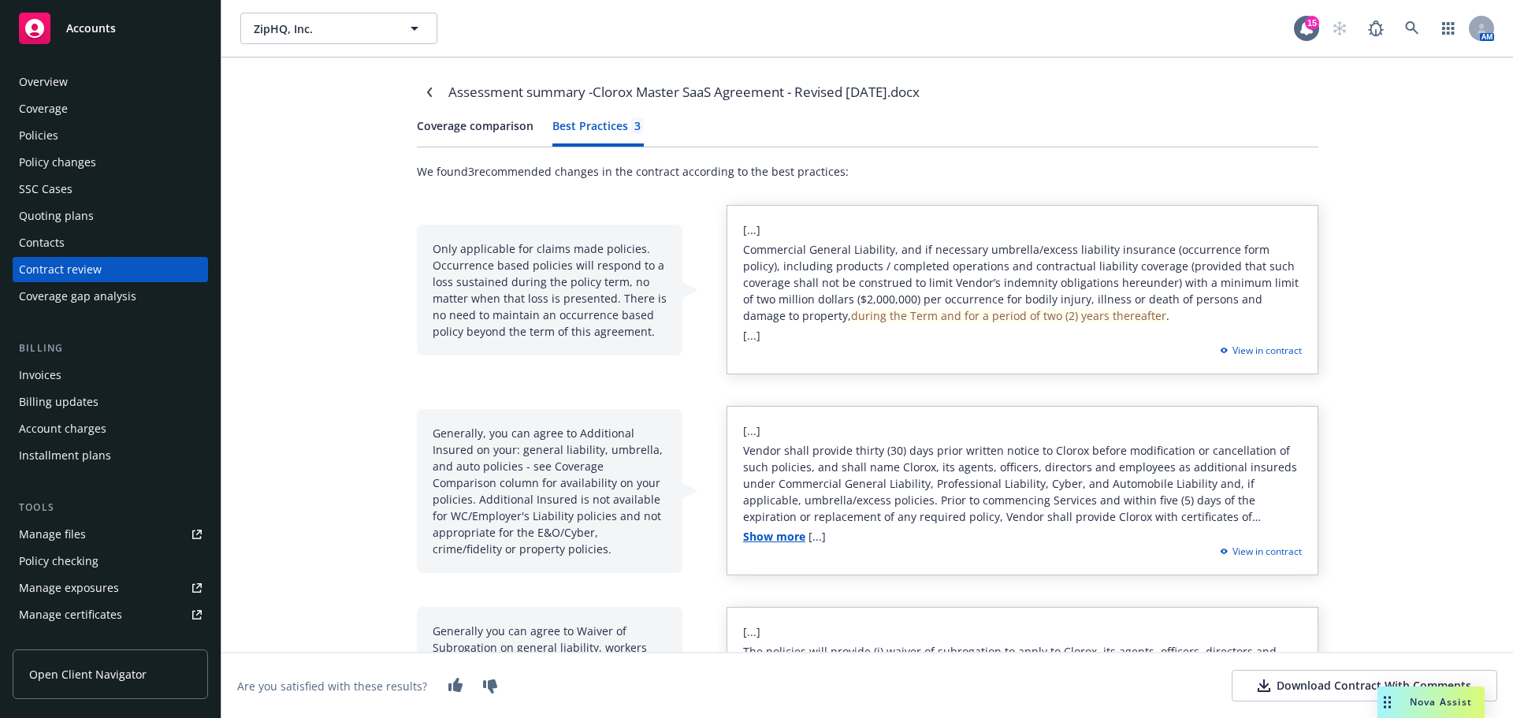
click at [601, 131] on div "Best Practices 3" at bounding box center [597, 125] width 91 height 17
click at [425, 94] on icon "Navigate back" at bounding box center [429, 91] width 9 height 9
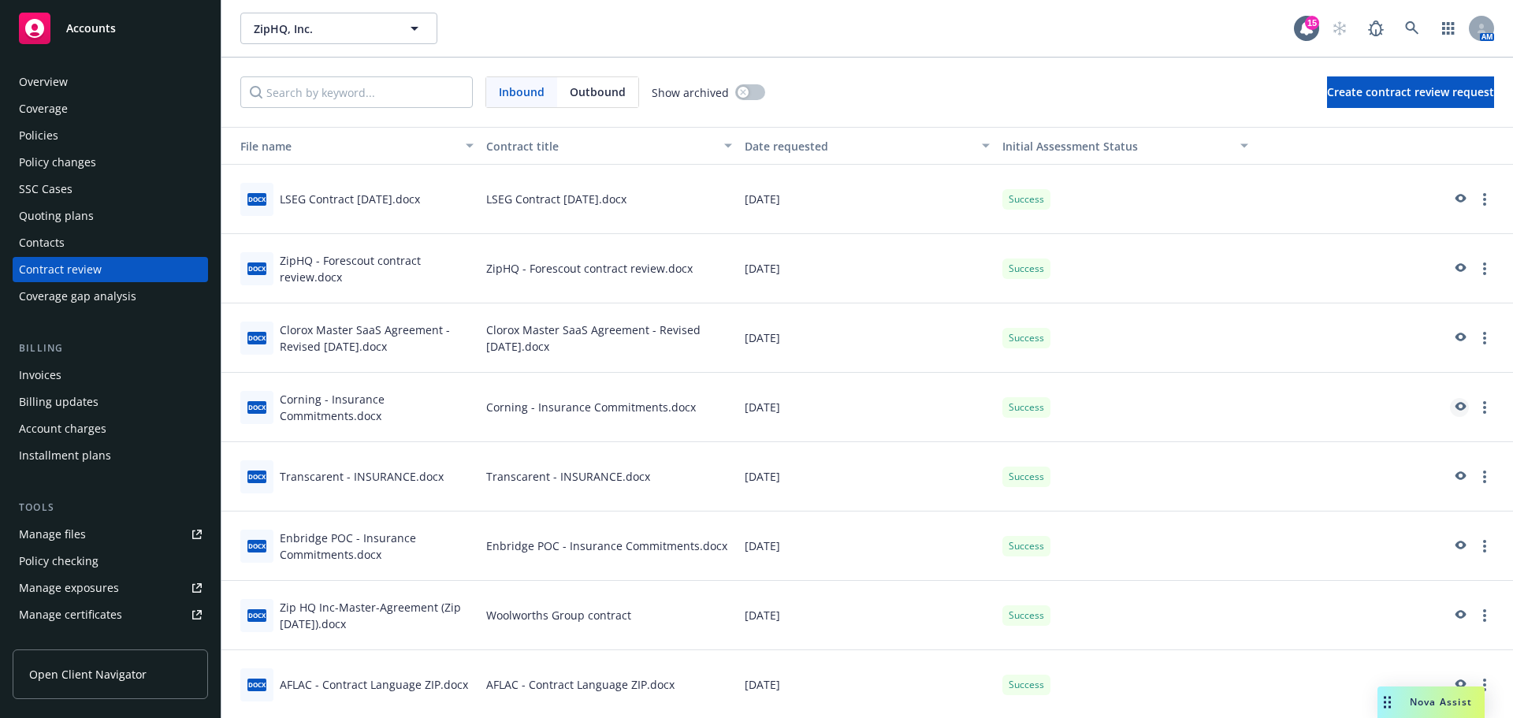
click at [1455, 408] on icon "preview" at bounding box center [1460, 406] width 11 height 9
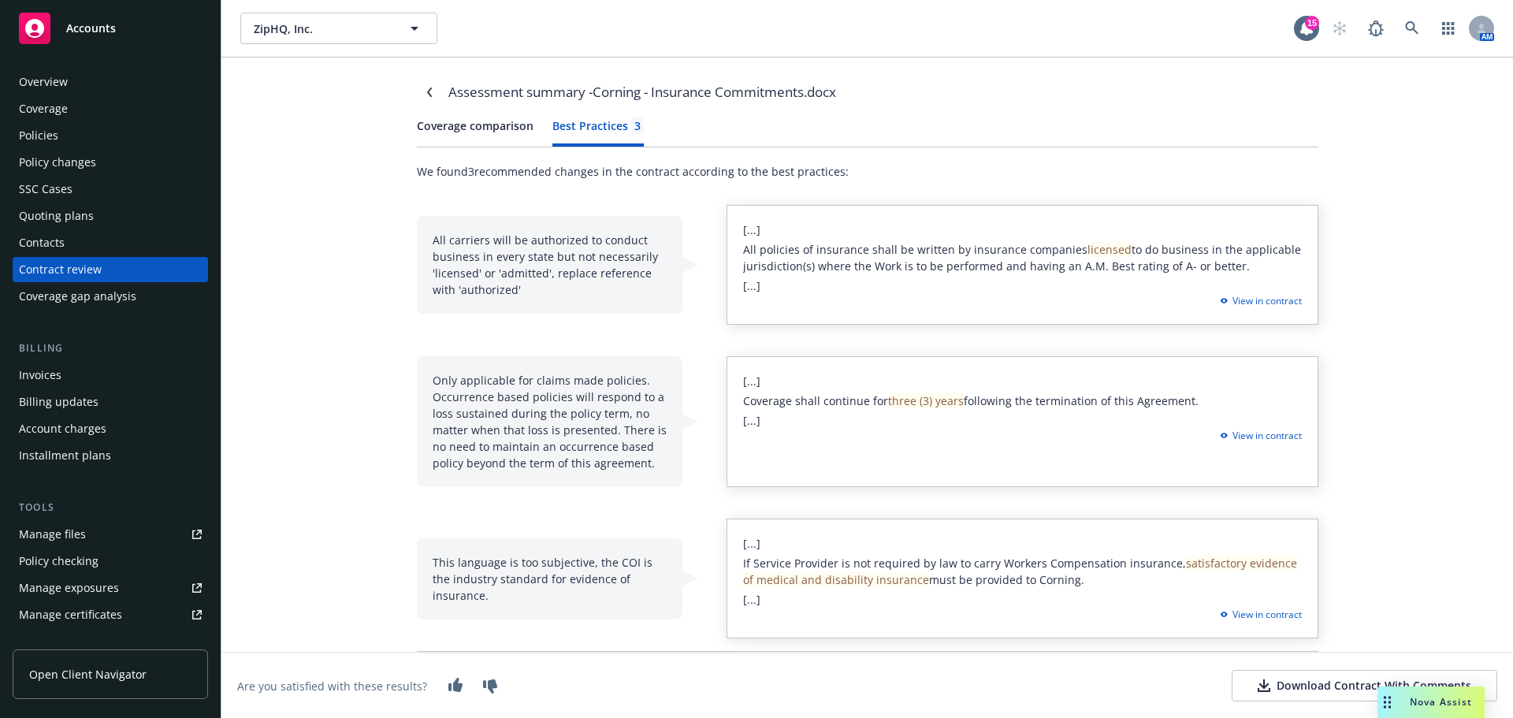
click at [619, 125] on div "Best Practices 3" at bounding box center [597, 125] width 91 height 17
click at [433, 95] on icon "Navigate back" at bounding box center [429, 91] width 9 height 9
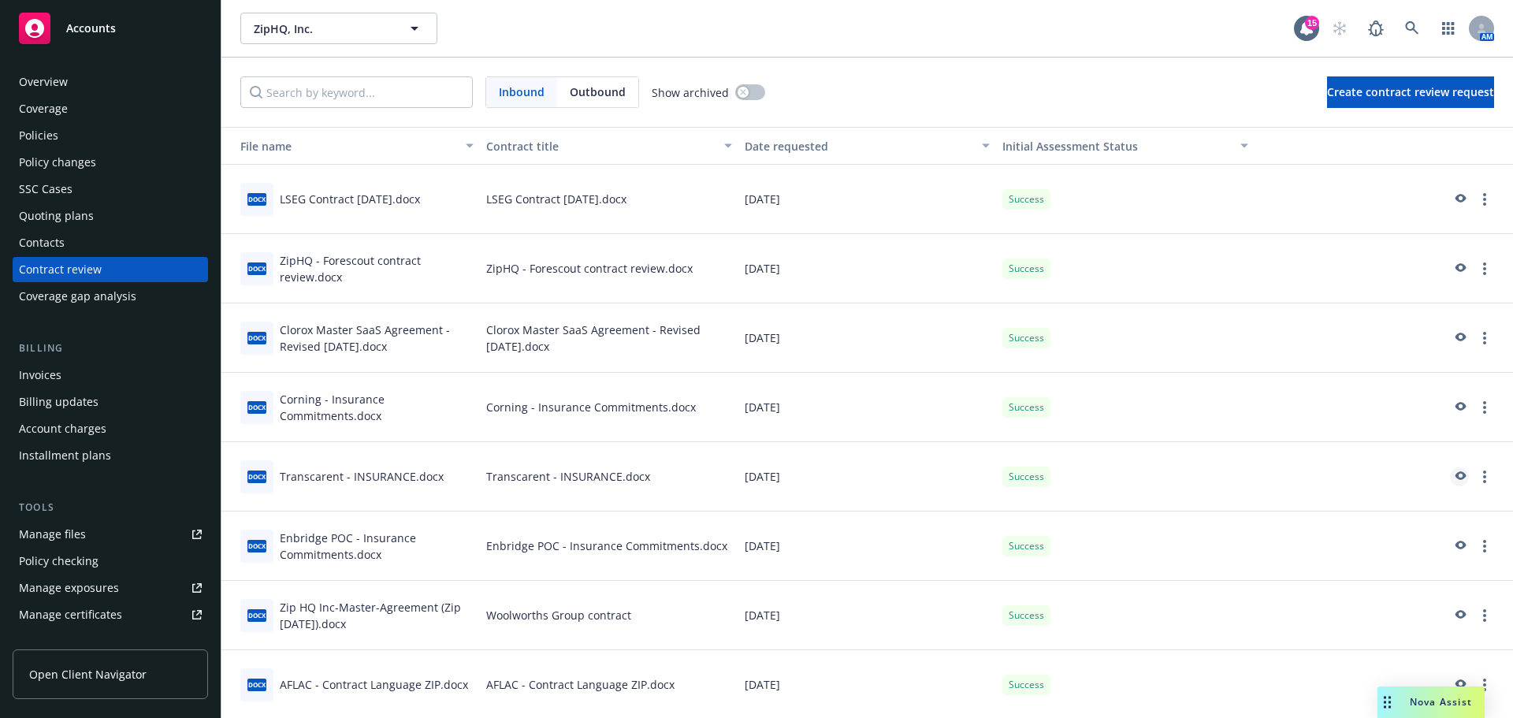
click at [1452, 476] on icon "preview" at bounding box center [1459, 476] width 14 height 11
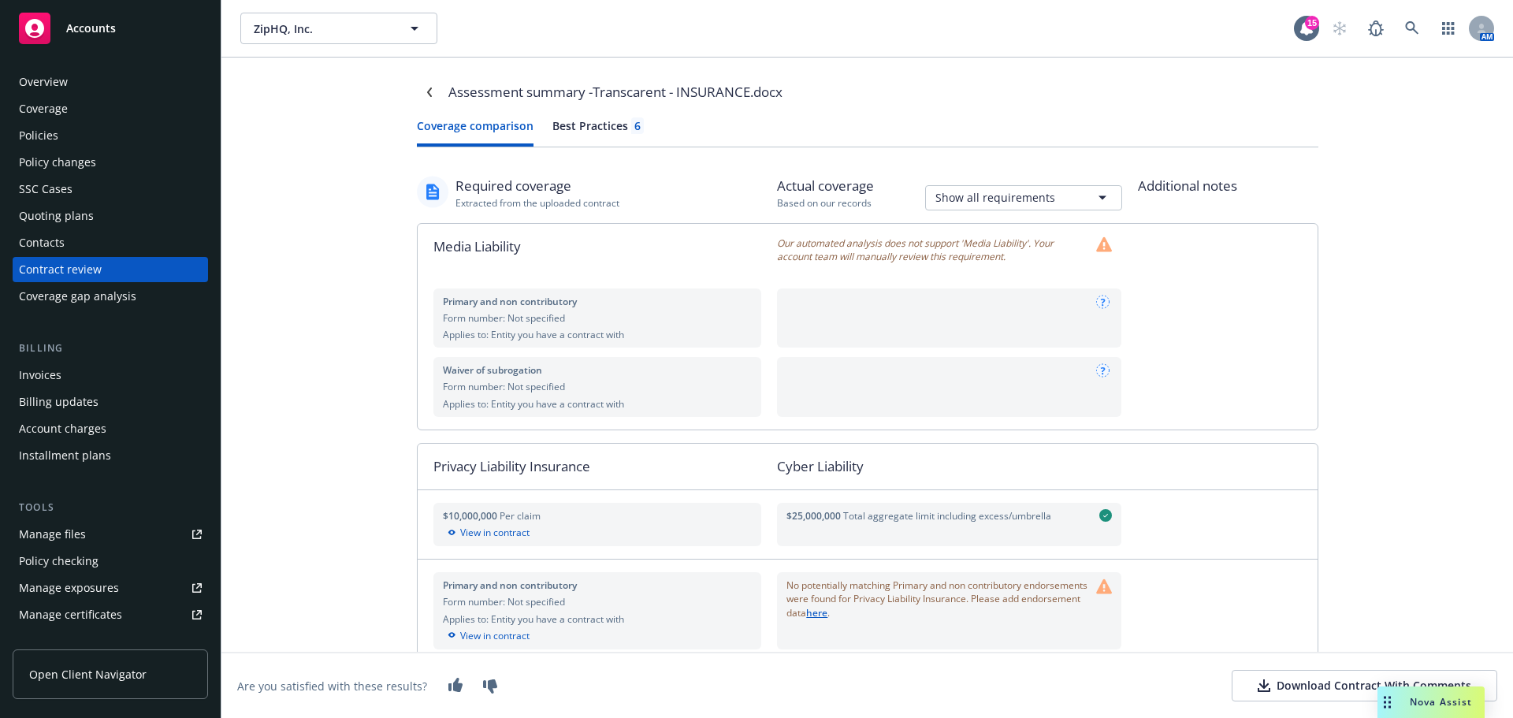
click at [596, 123] on div "Best Practices 6" at bounding box center [597, 125] width 91 height 17
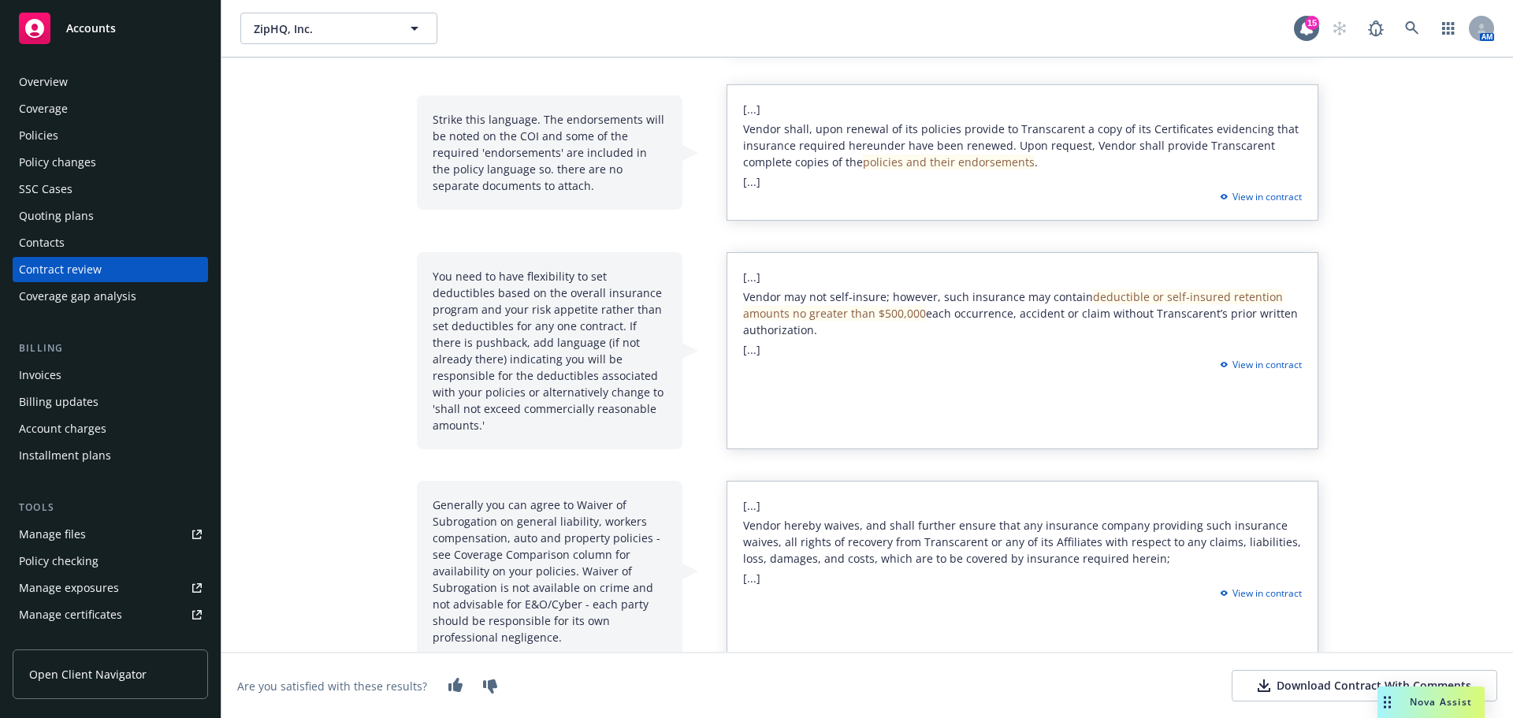
scroll to position [630, 0]
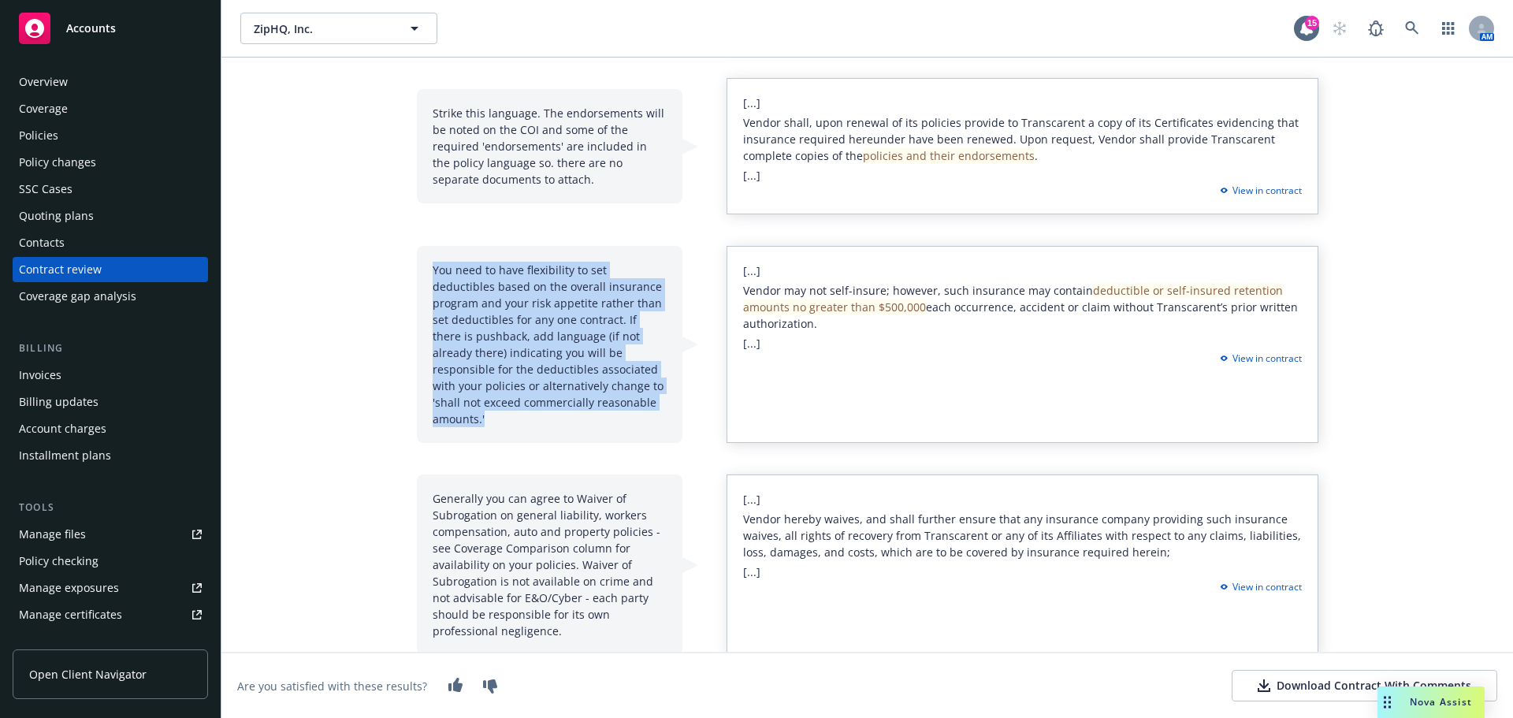
drag, startPoint x: 428, startPoint y: 269, endPoint x: 526, endPoint y: 387, distance: 153.2
click at [542, 402] on div "You need to have flexibility to set deductibles based on the overall insurance …" at bounding box center [550, 344] width 266 height 197
copy div "You need to have flexibility to set deductibles based on the overall insurance …"
click at [609, 412] on div "You need to have flexibility to set deductibles based on the overall insurance …" at bounding box center [550, 344] width 266 height 197
